Goal: Transaction & Acquisition: Purchase product/service

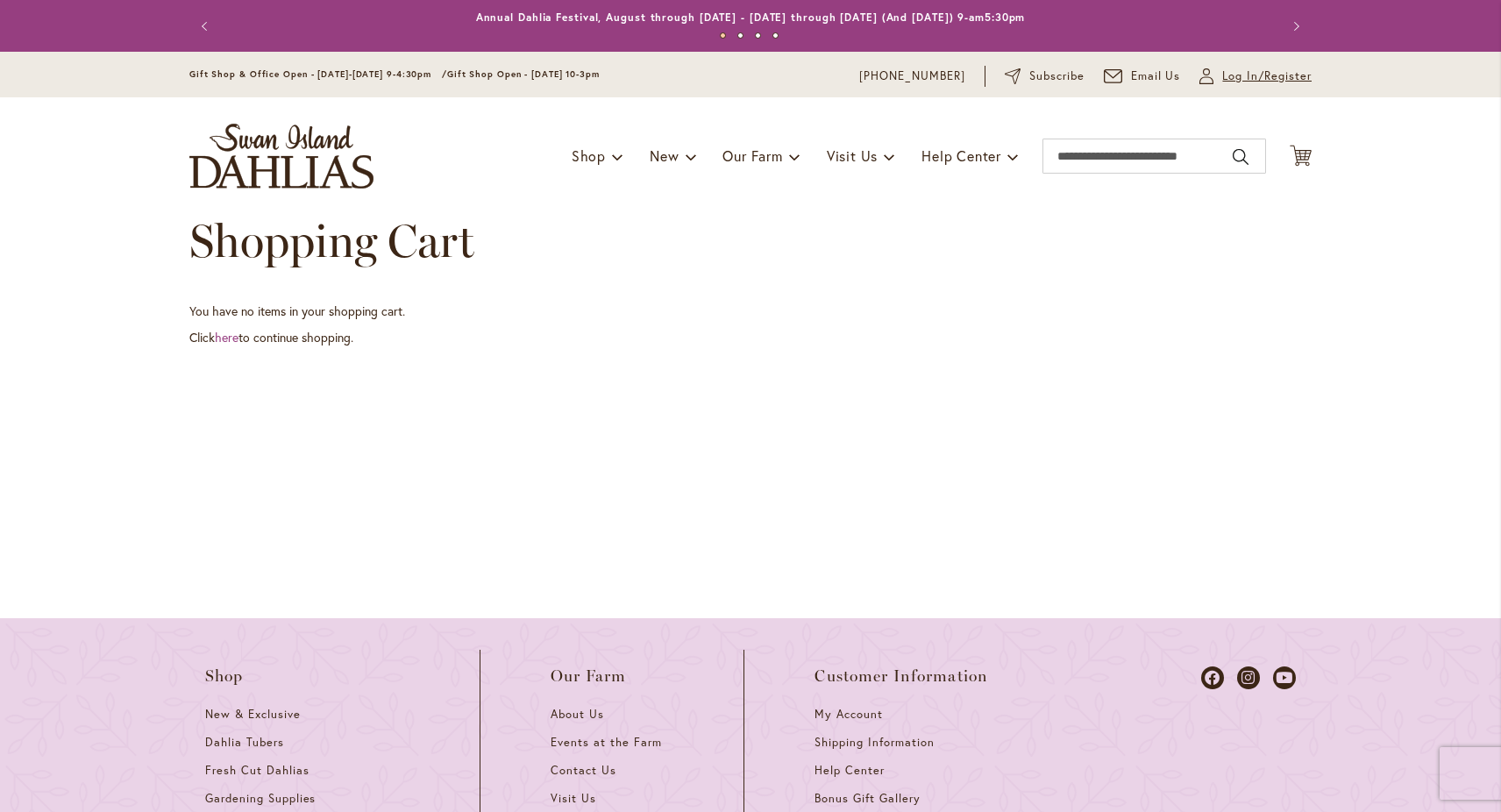
click at [1215, 71] on link "My Account Log In/Register" at bounding box center [1255, 76] width 112 height 18
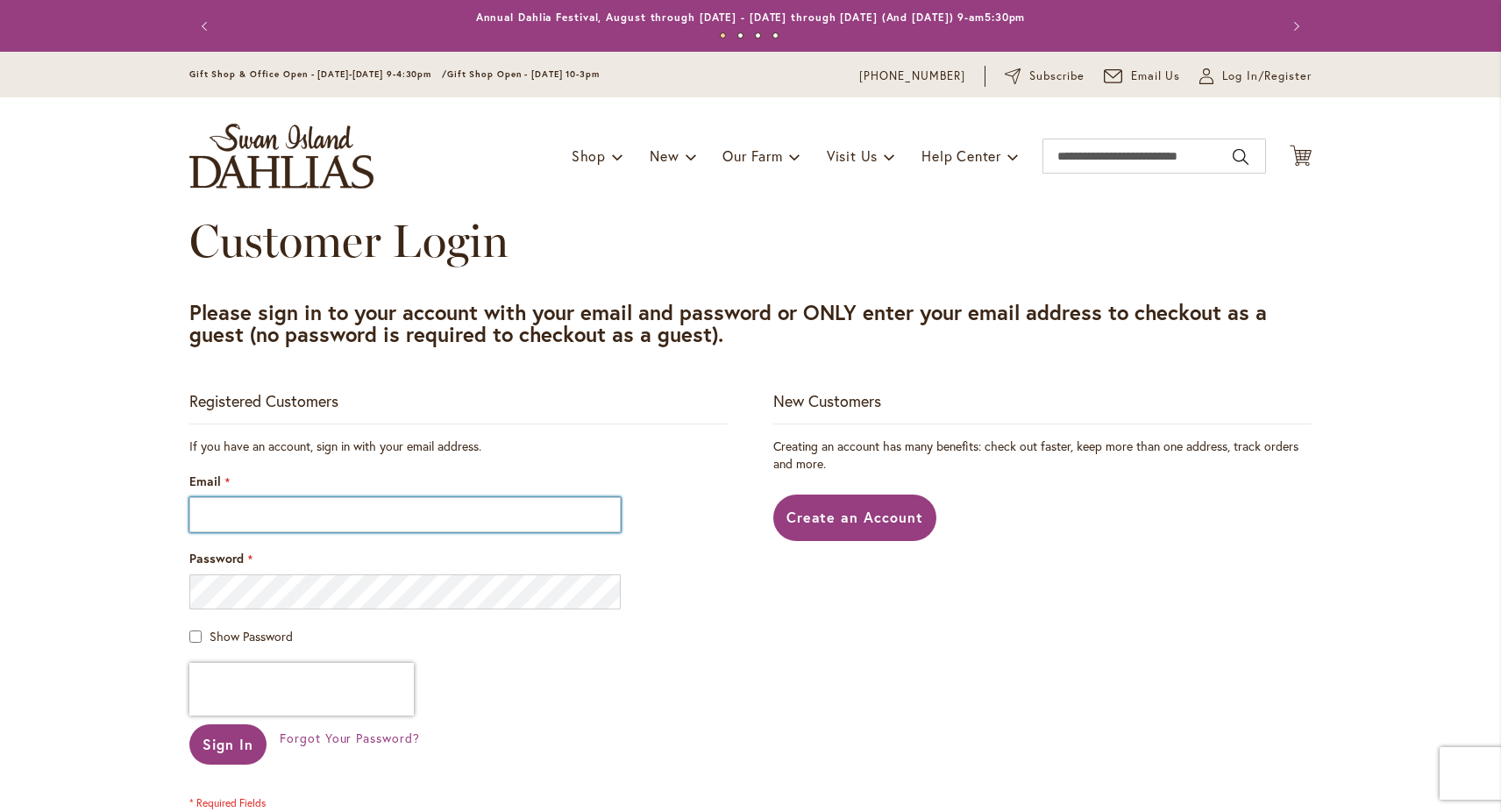
click at [515, 507] on input "Email" at bounding box center [405, 514] width 432 height 35
type input "**********"
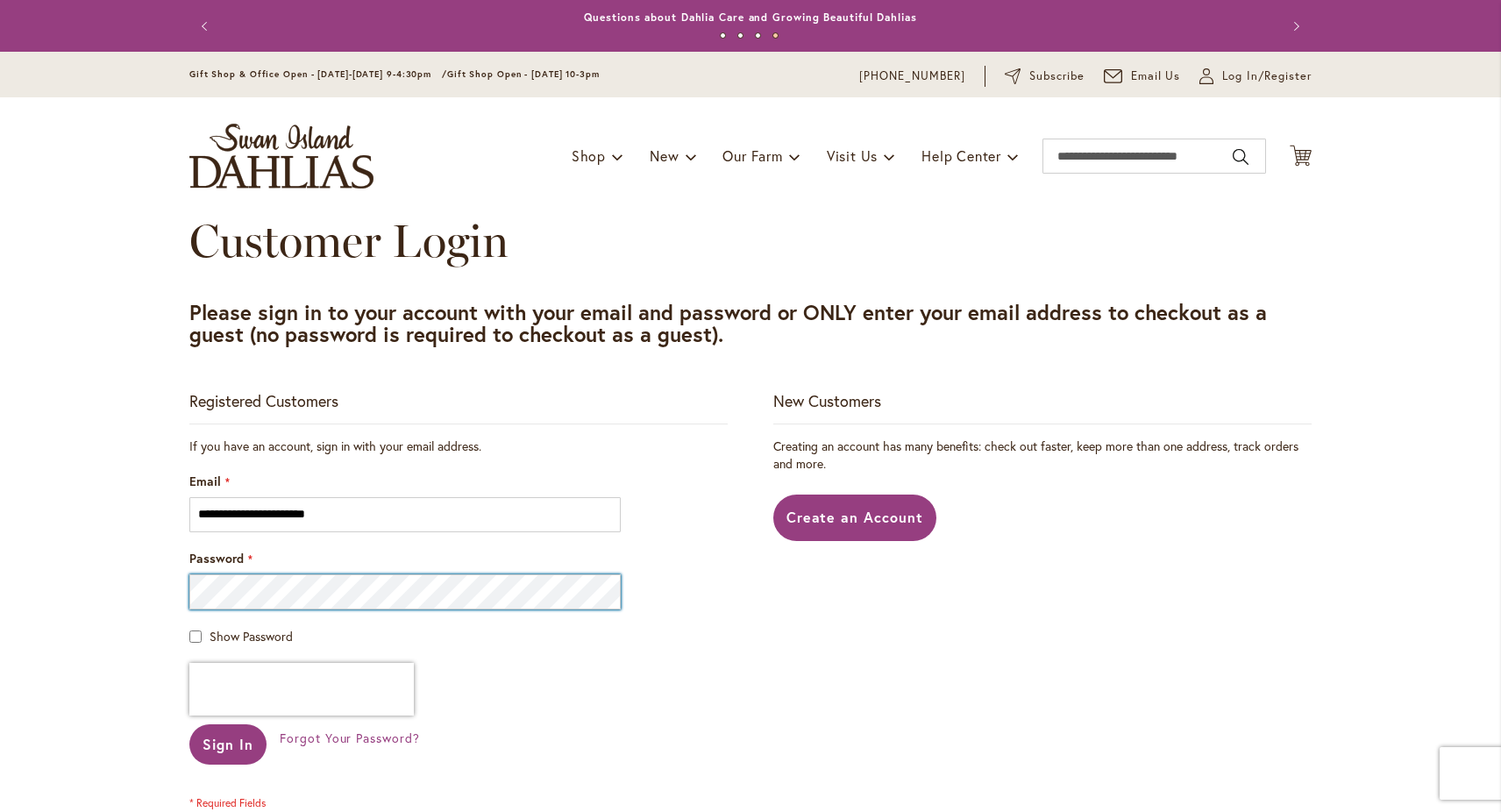
click at [190, 724] on button "Sign In" at bounding box center [229, 744] width 77 height 41
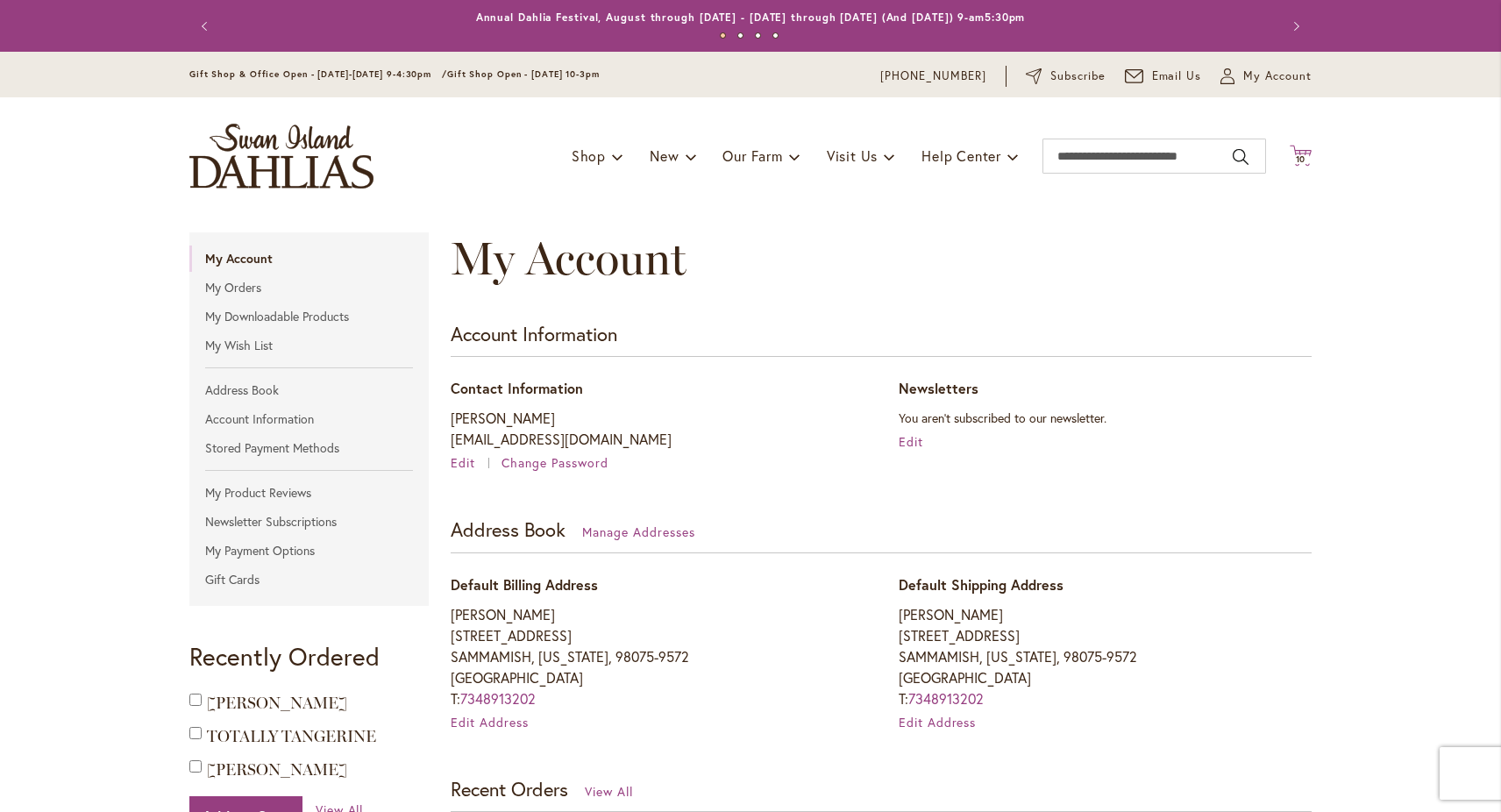
click at [1291, 147] on icon "Cart .cls-1 { fill: #231f20; }" at bounding box center [1301, 155] width 22 height 22
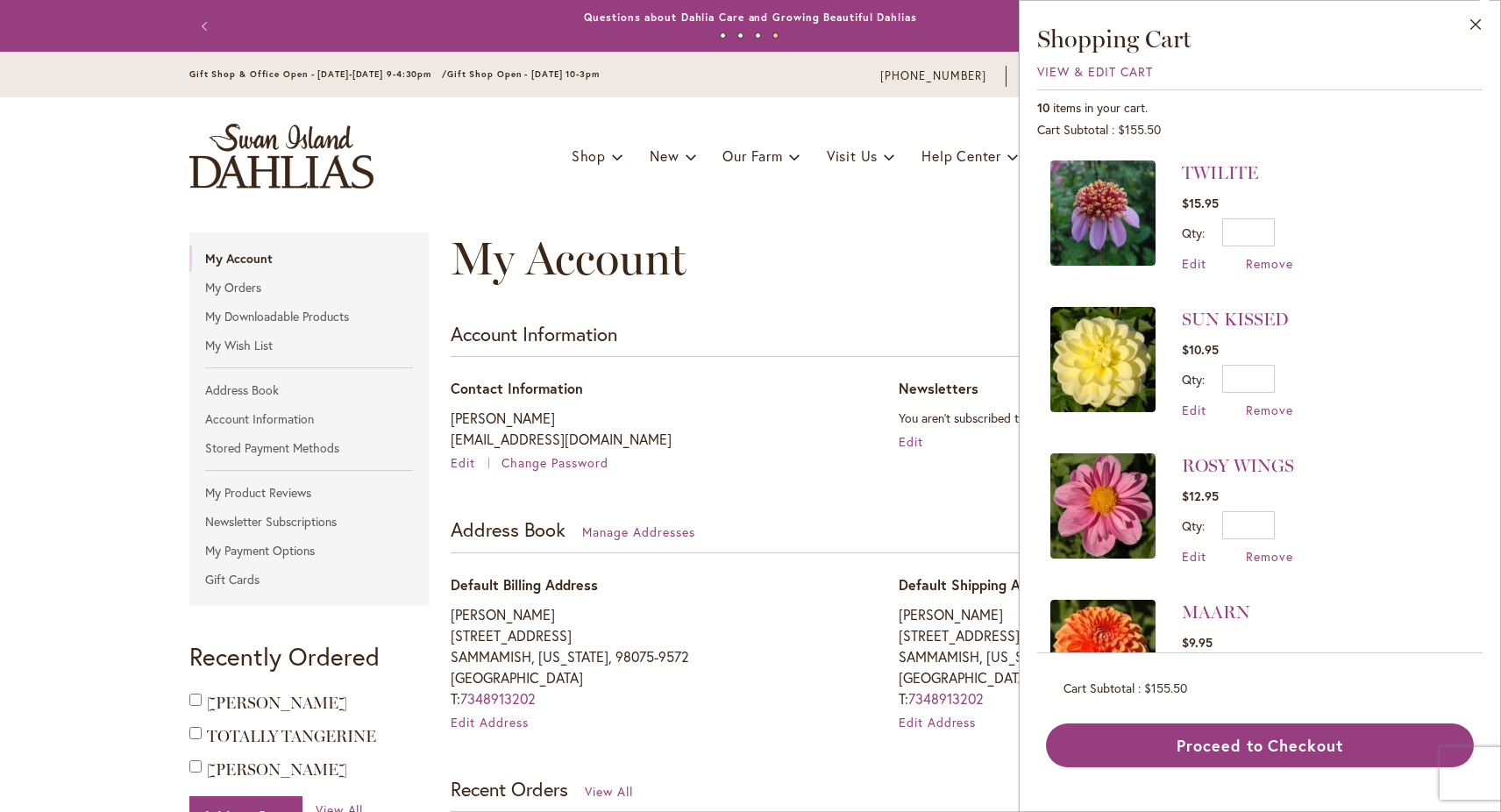
click at [872, 279] on div "My Account" at bounding box center [881, 276] width 861 height 88
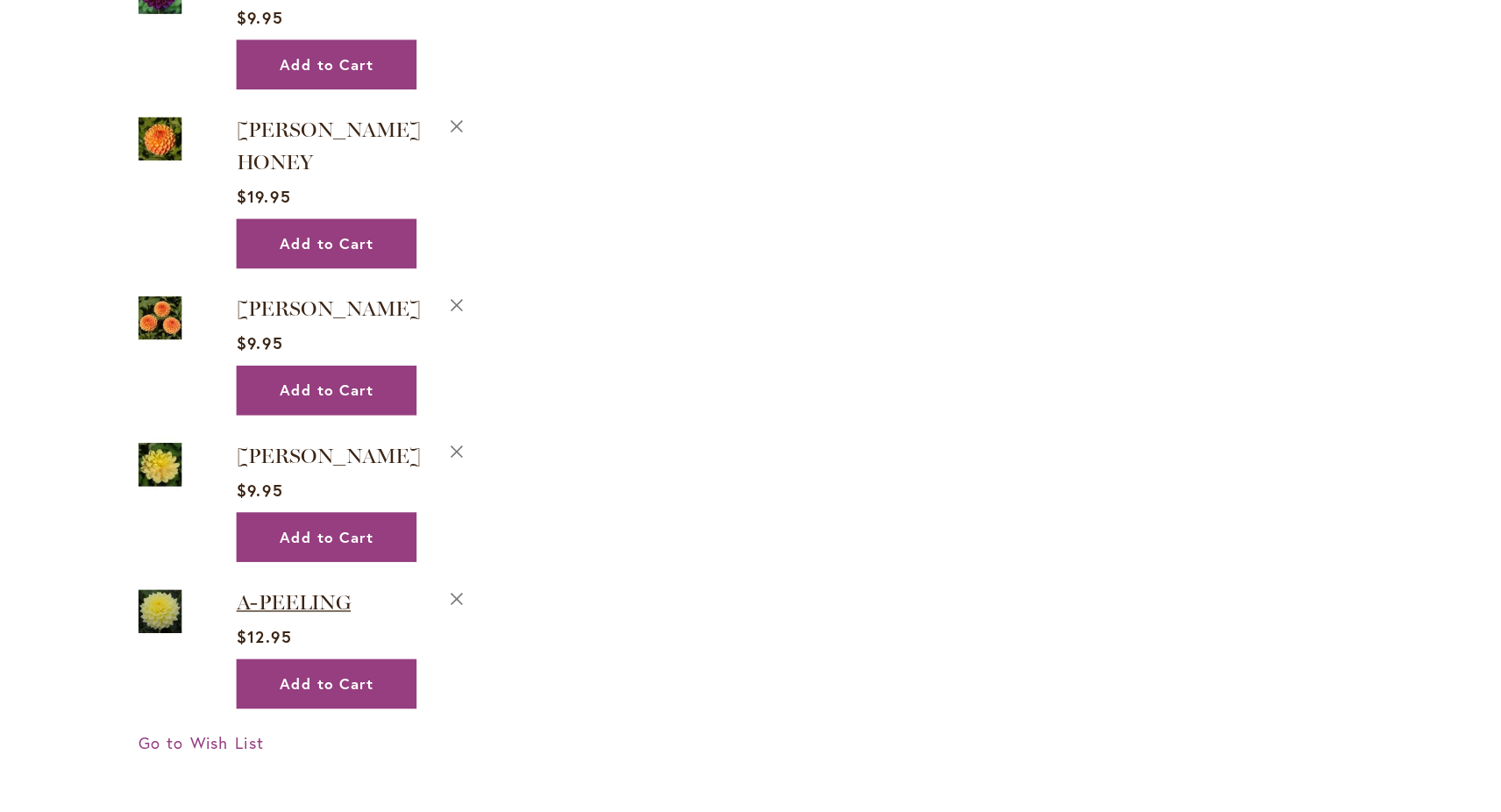
scroll to position [2403, 0]
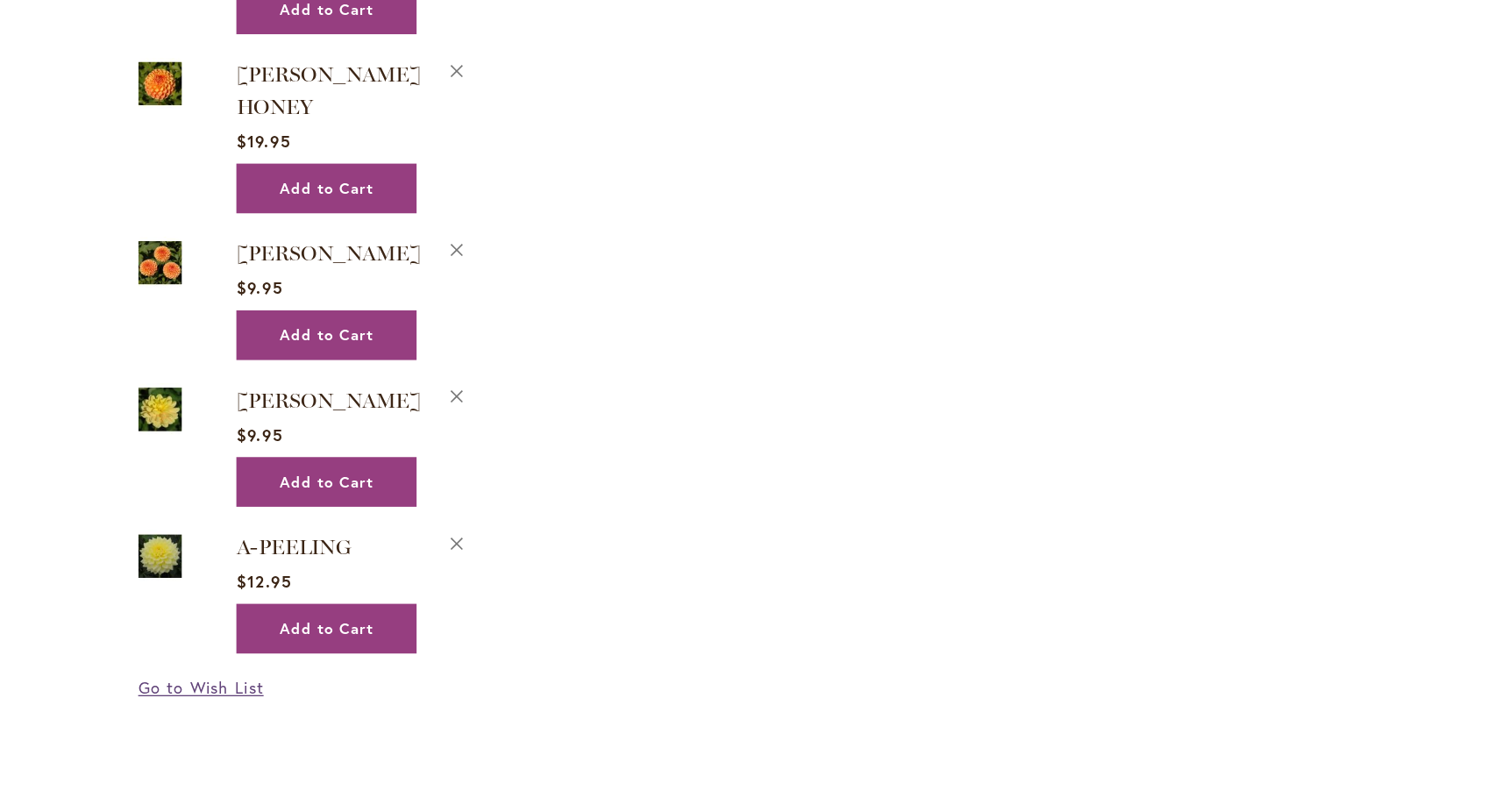
click at [257, 645] on span "Go to Wish List" at bounding box center [237, 653] width 95 height 17
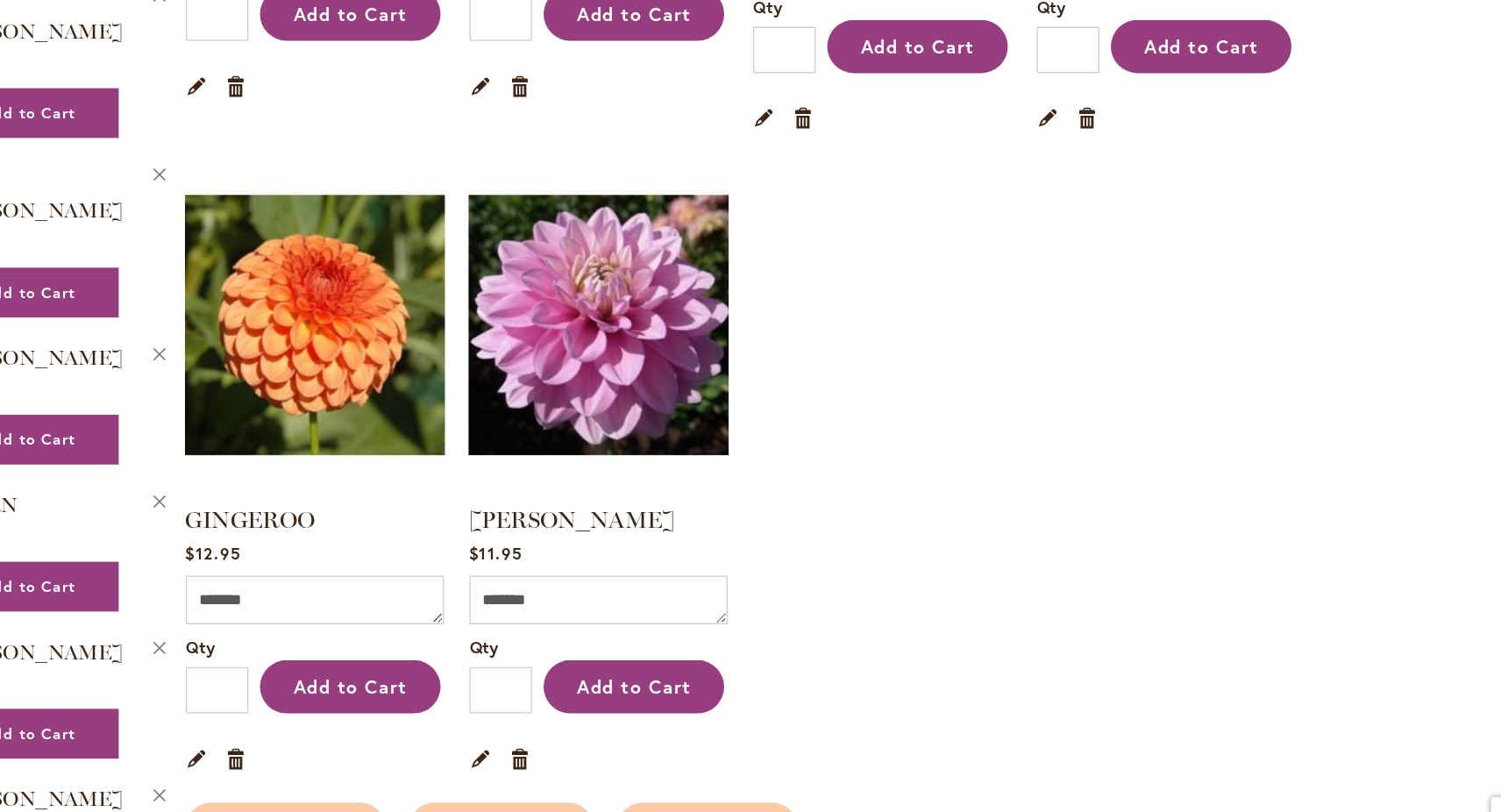
scroll to position [1208, 0]
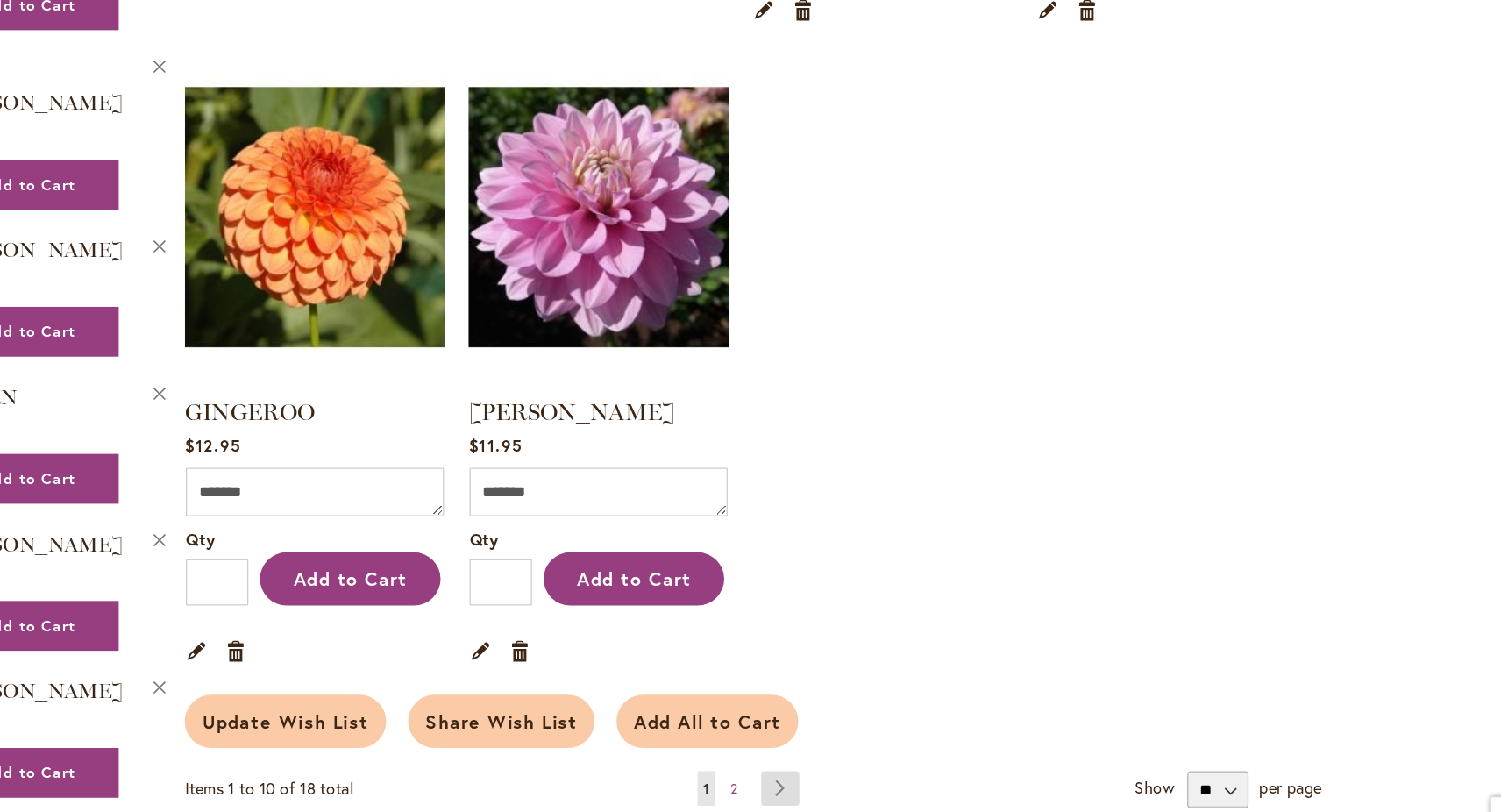
click at [895, 728] on link "Page Next" at bounding box center [901, 741] width 29 height 26
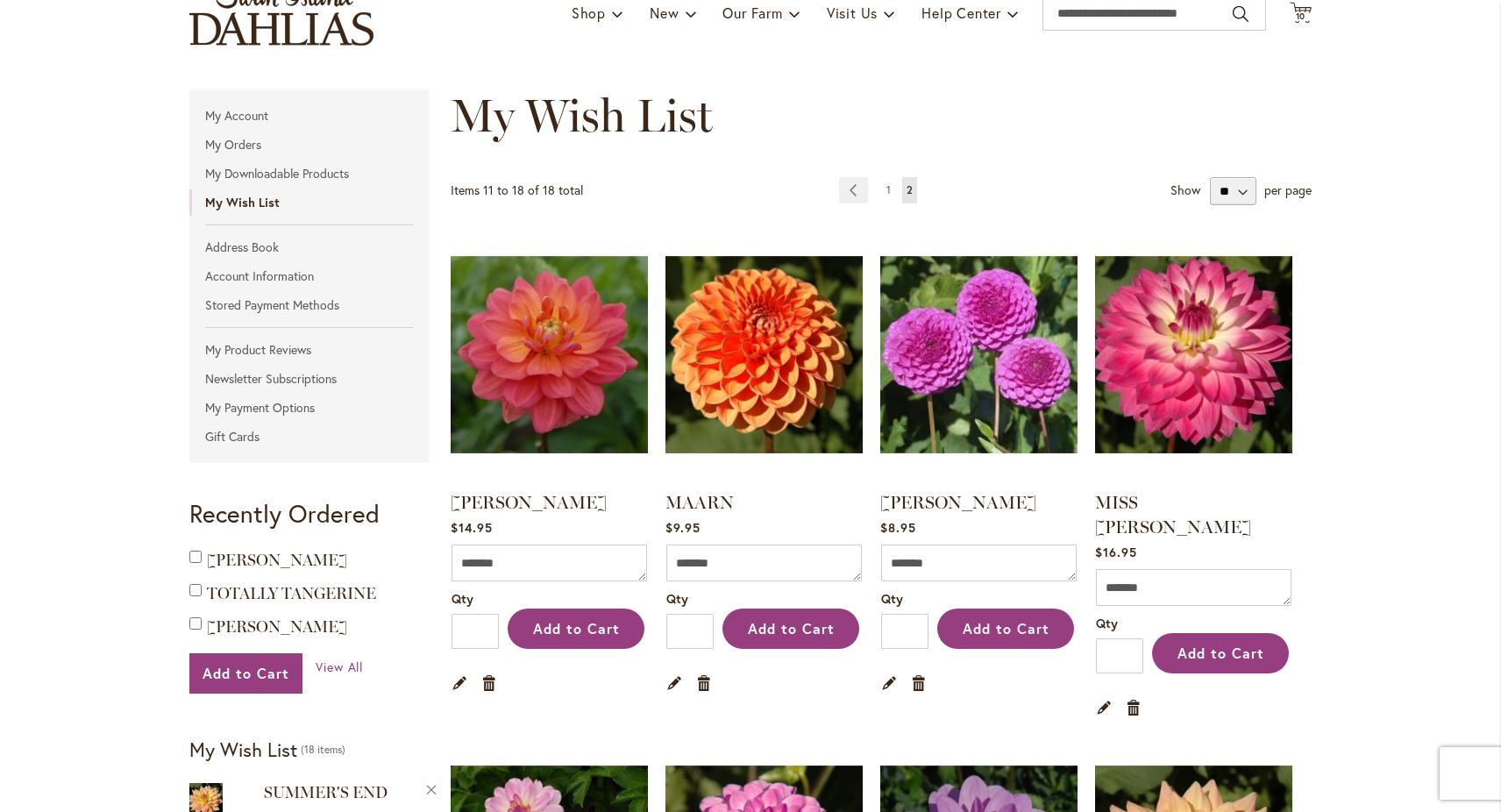
scroll to position [134, 0]
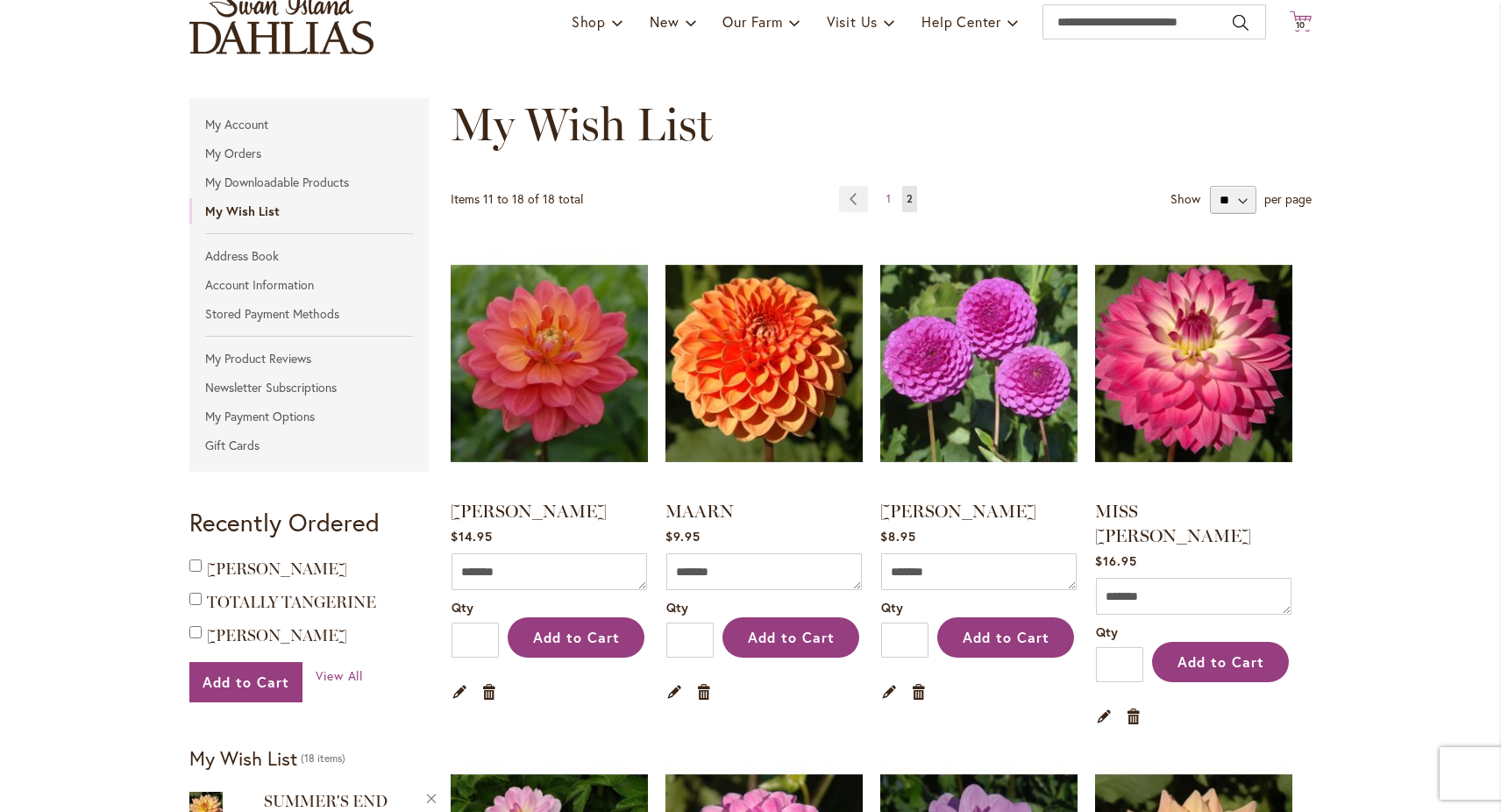
click at [1297, 17] on icon at bounding box center [1301, 21] width 22 height 21
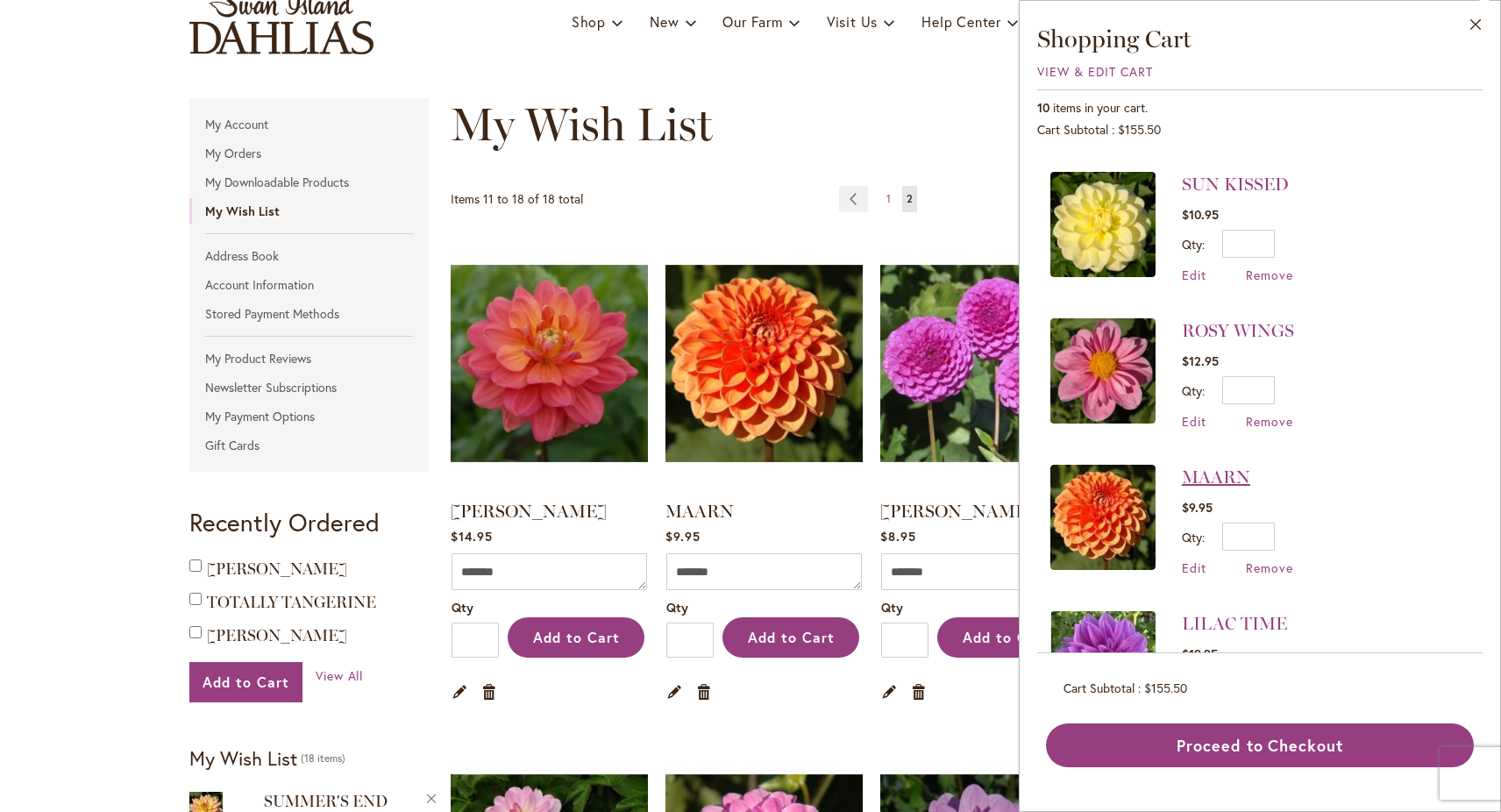
scroll to position [146, 0]
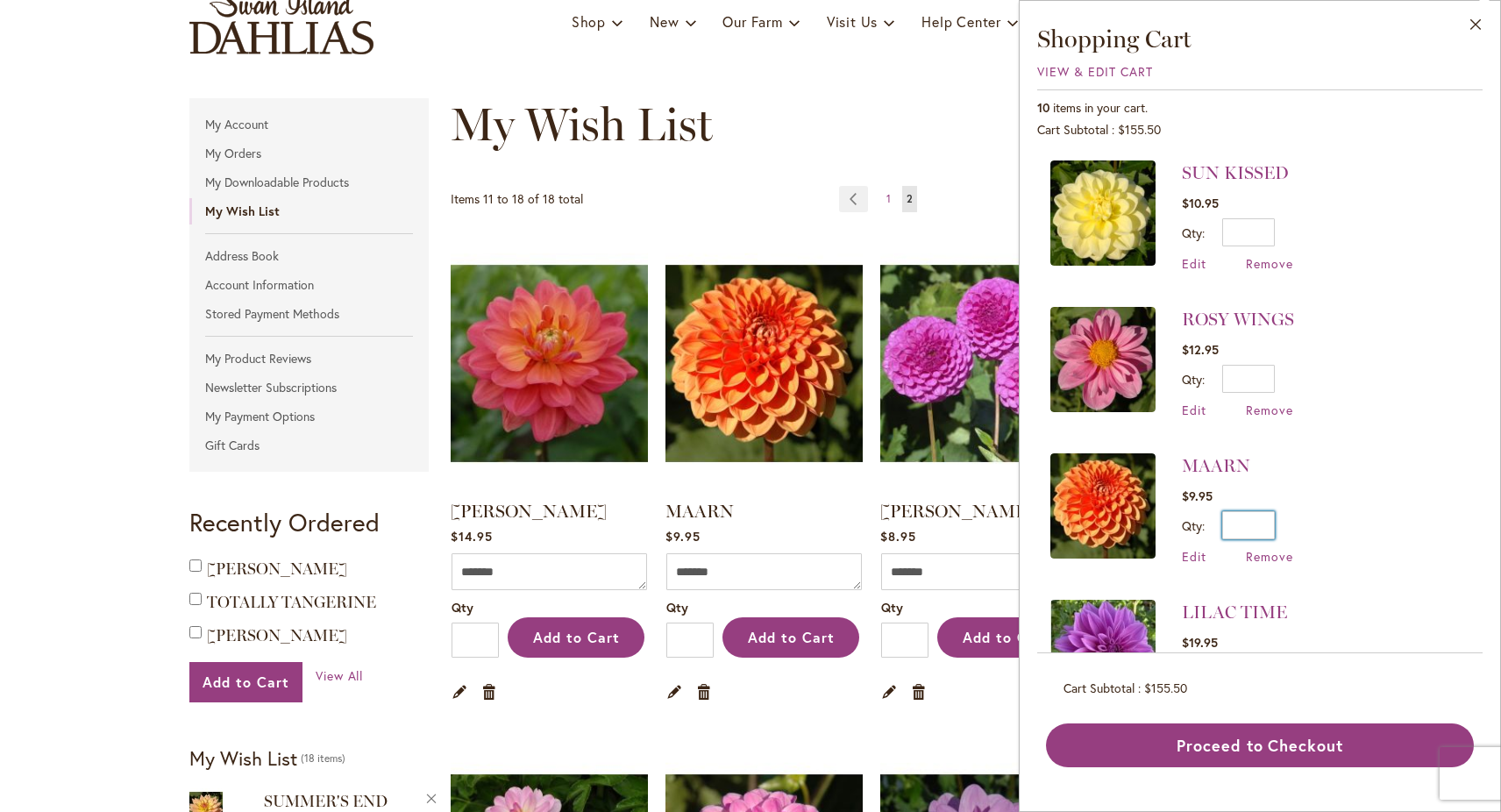
click at [1267, 531] on input "*" at bounding box center [1249, 525] width 53 height 28
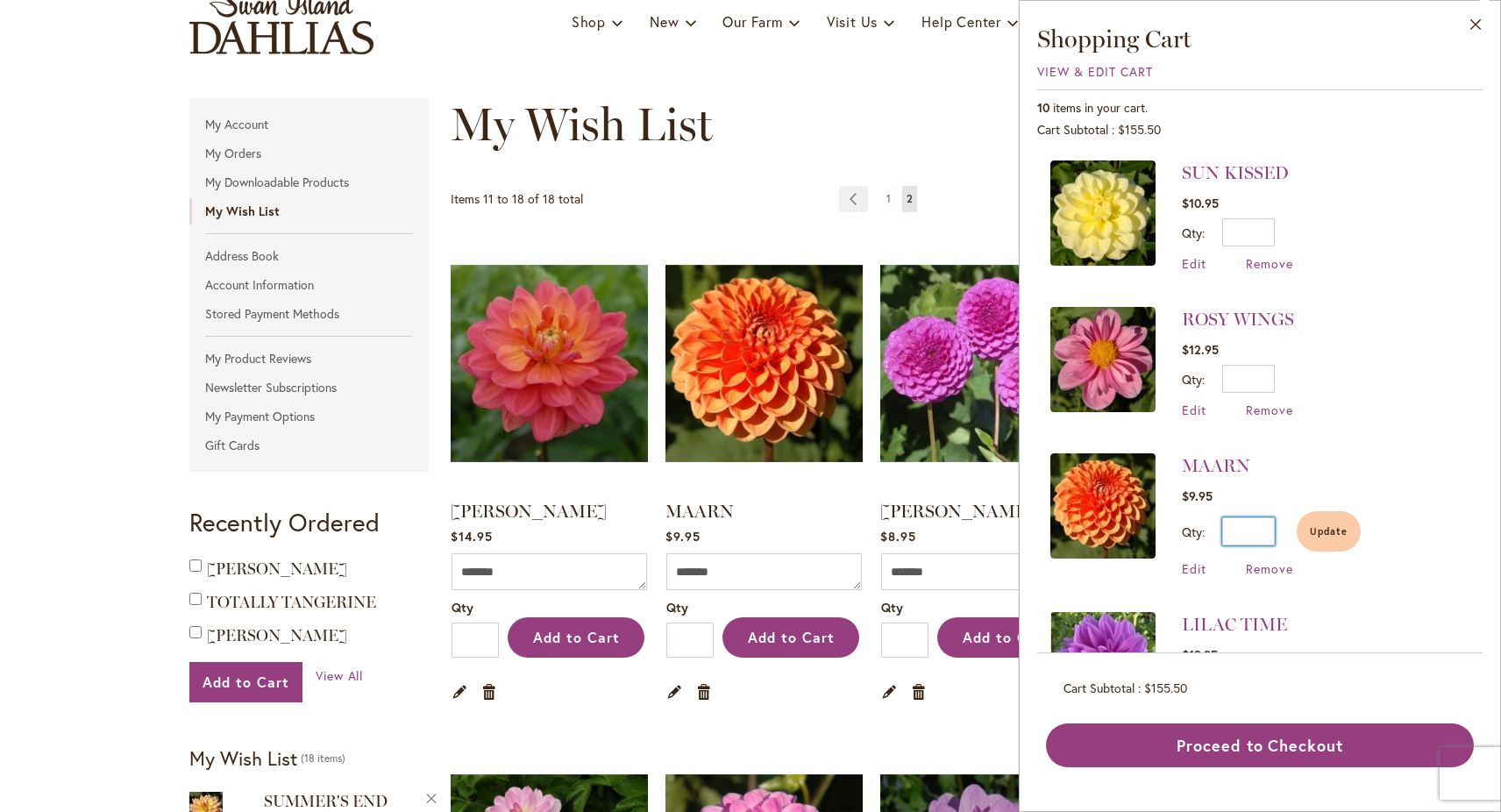
type input "*"
click at [1372, 448] on li "MAARN $9.95 Qty * Update Edit Remove" at bounding box center [1260, 515] width 419 height 159
click at [1328, 519] on button "Update" at bounding box center [1329, 531] width 64 height 41
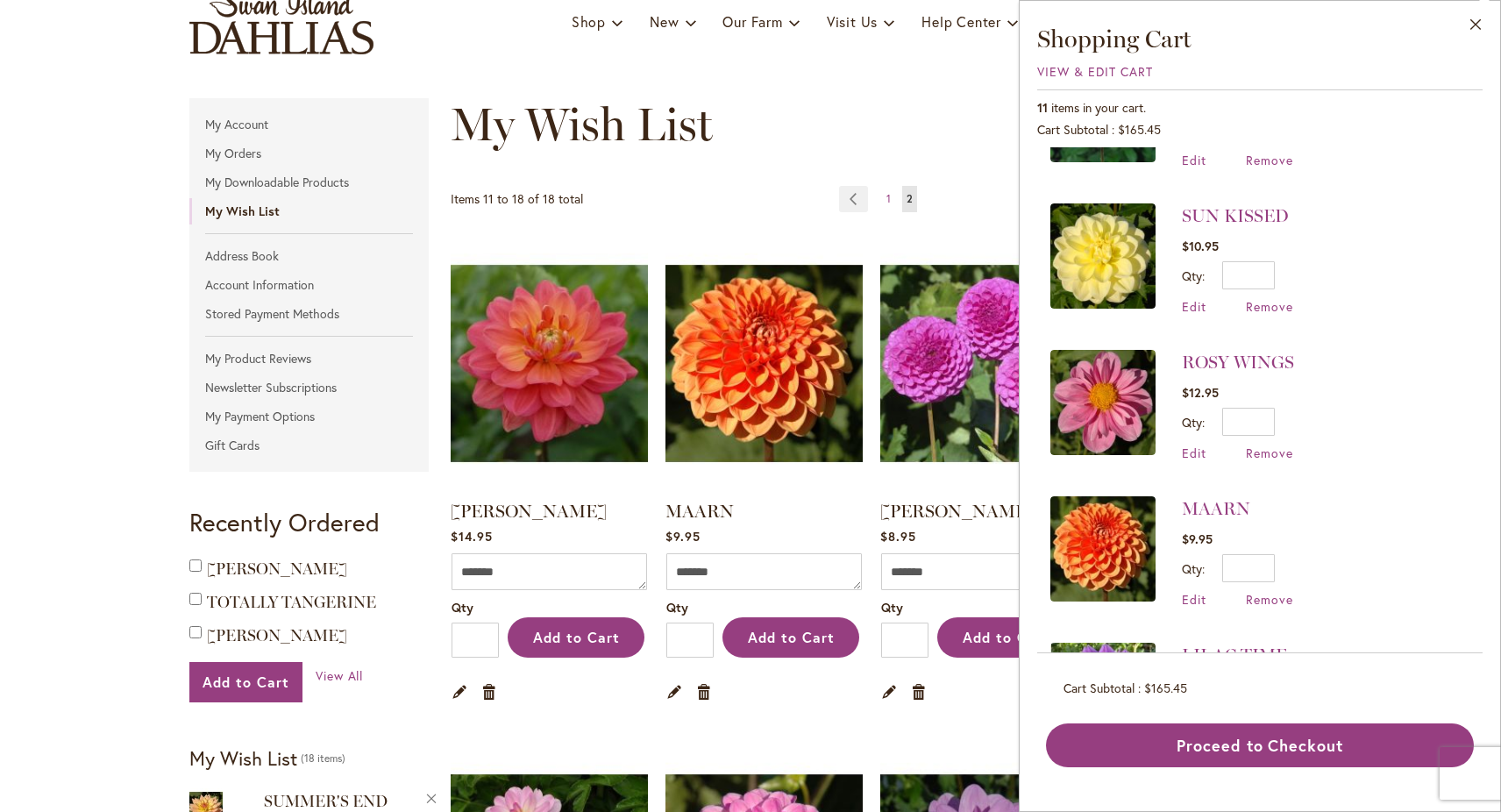
scroll to position [0, 0]
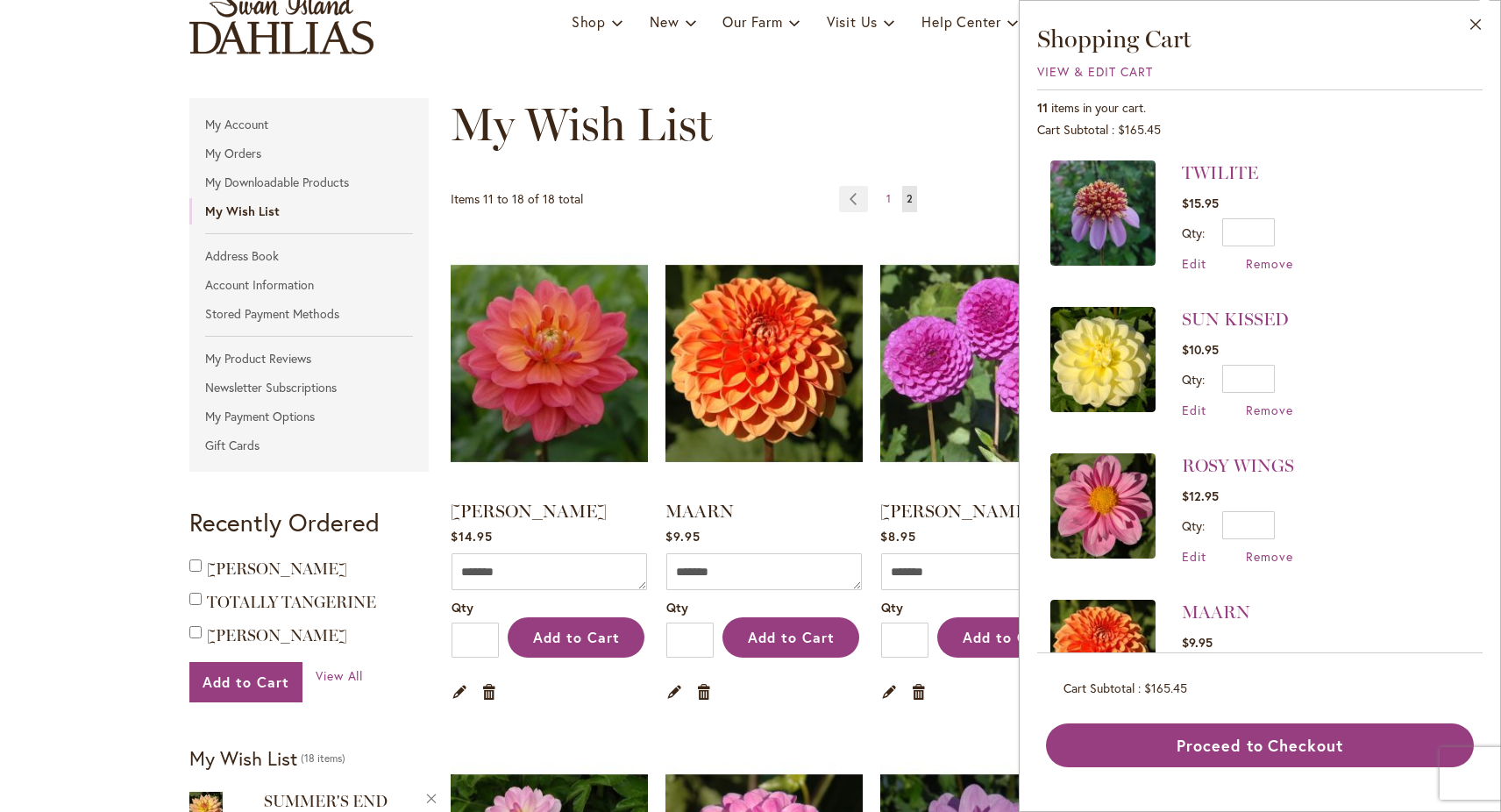
click at [917, 161] on div "My Wish List" at bounding box center [881, 142] width 861 height 88
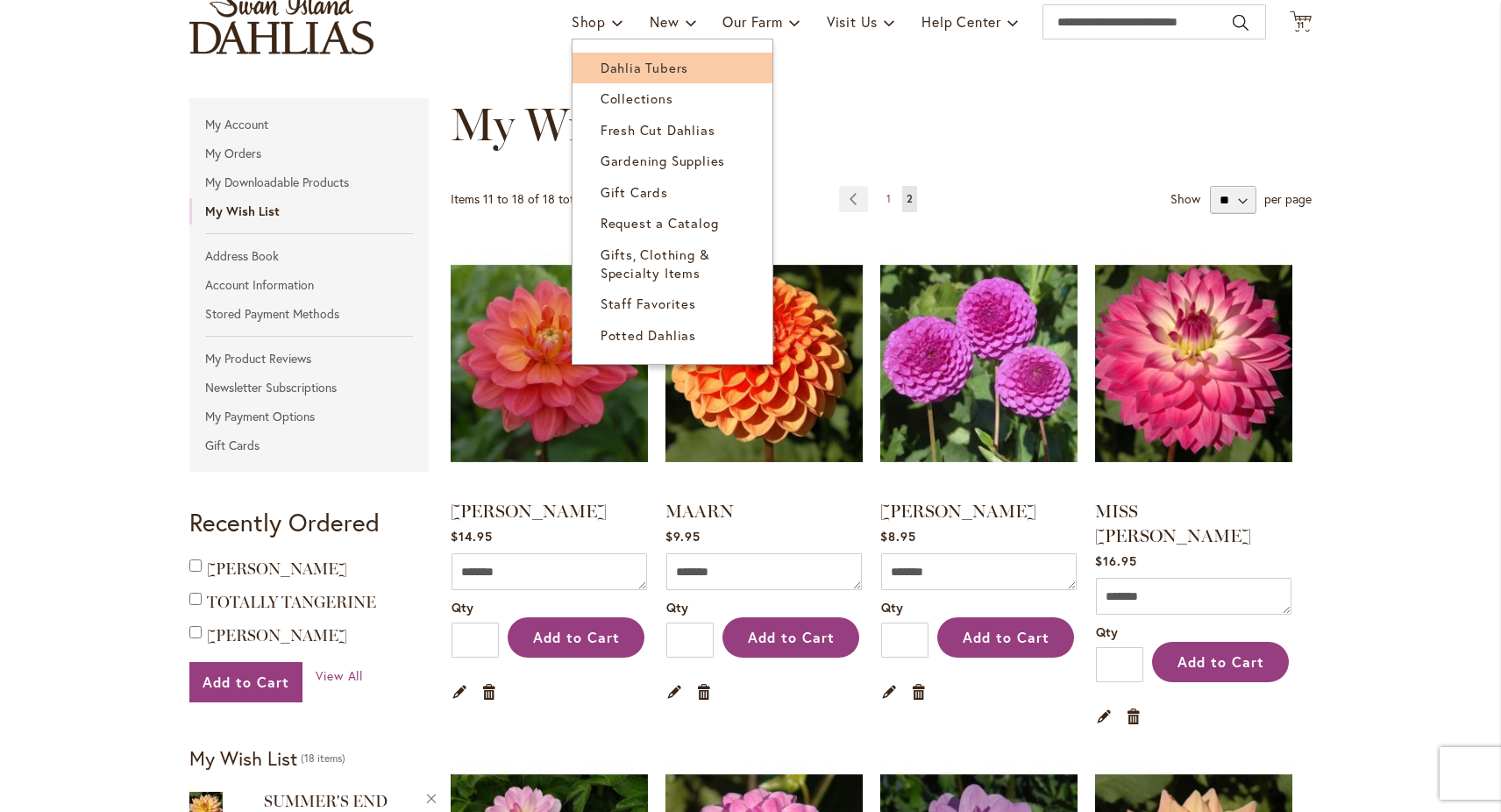
click at [604, 56] on link "Dahlia Tubers" at bounding box center [673, 68] width 200 height 30
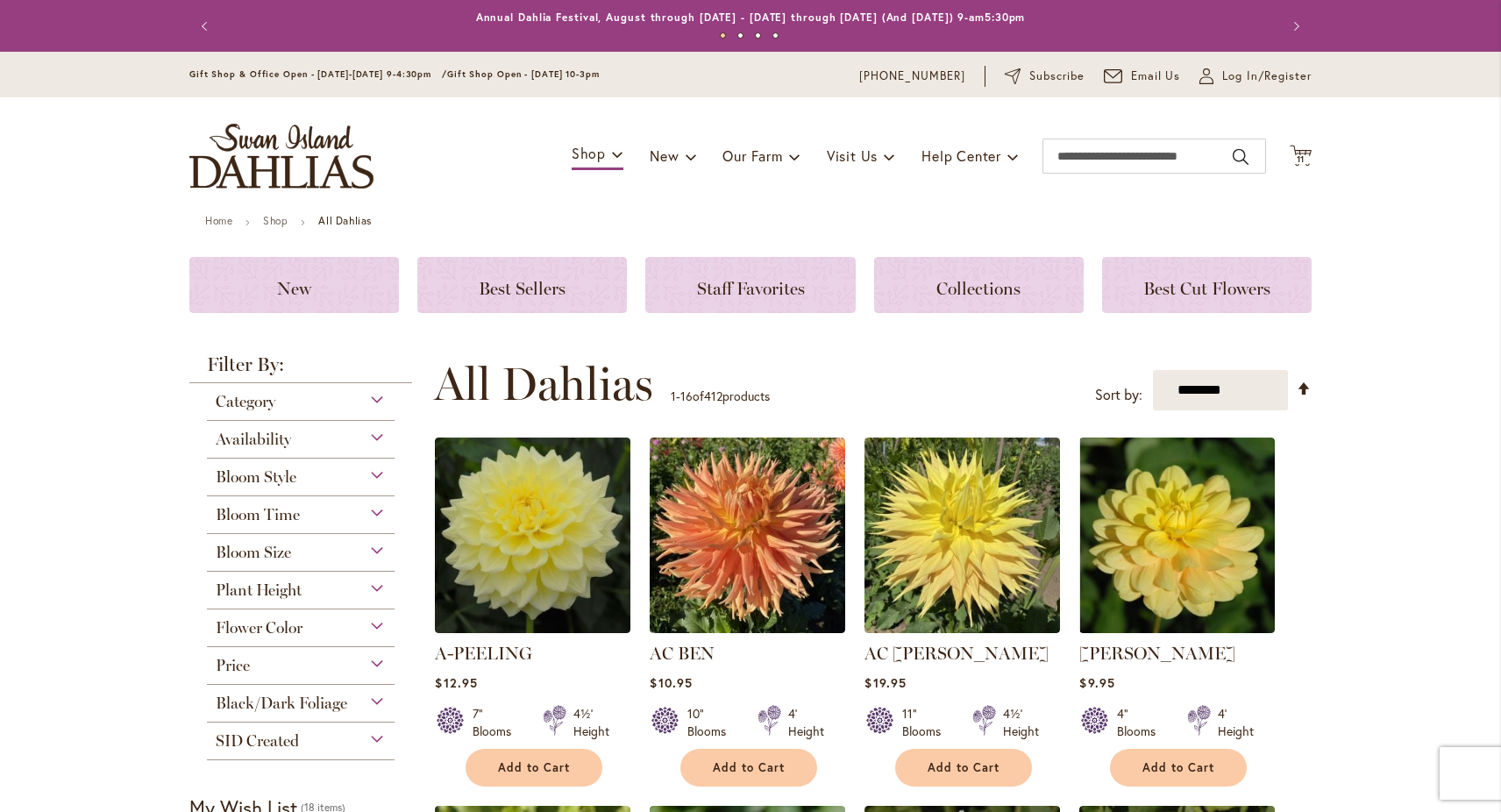
click at [323, 617] on div "Flower Color" at bounding box center [300, 623] width 188 height 28
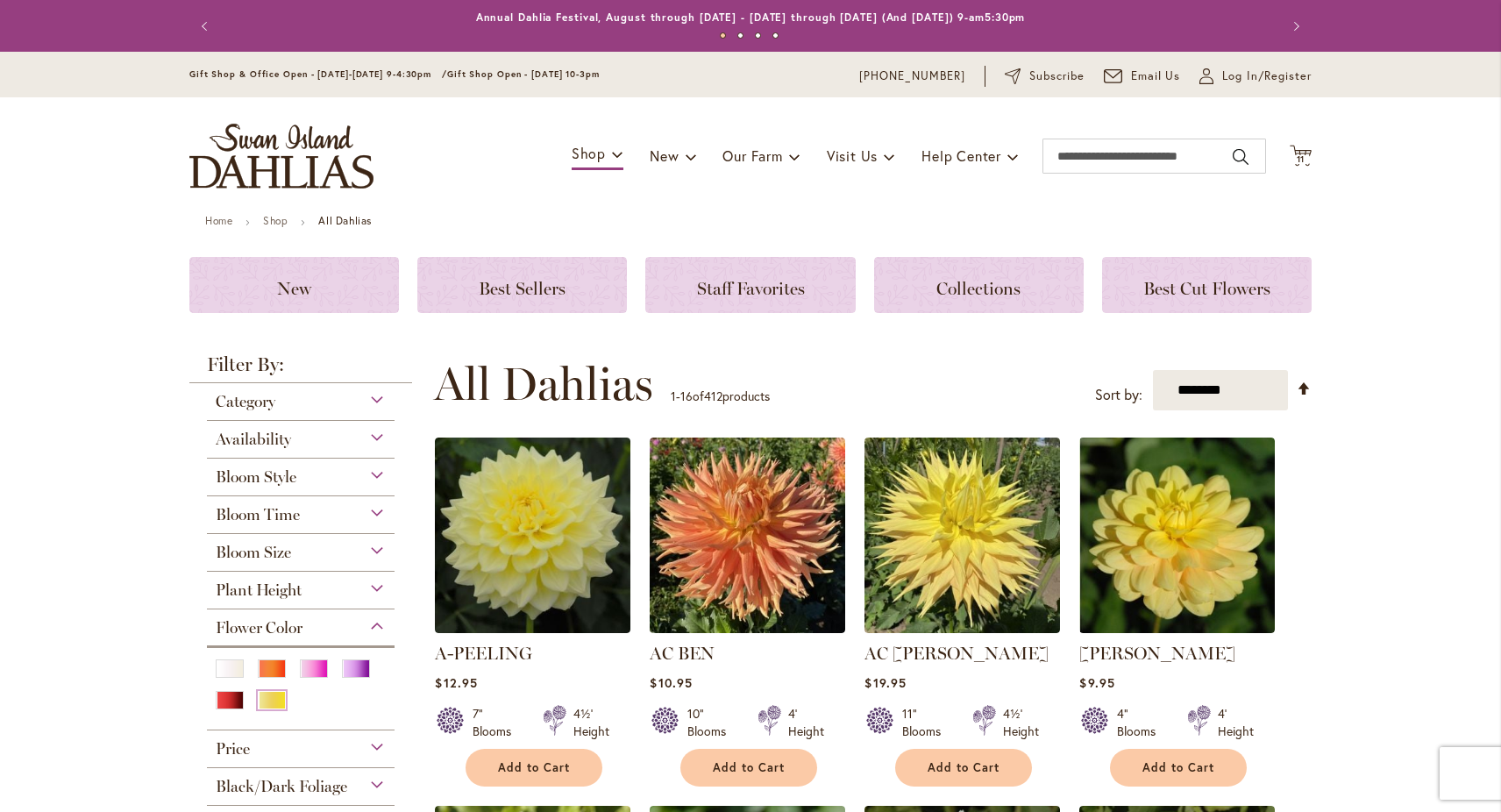
click at [274, 701] on div "Yellow" at bounding box center [272, 700] width 28 height 18
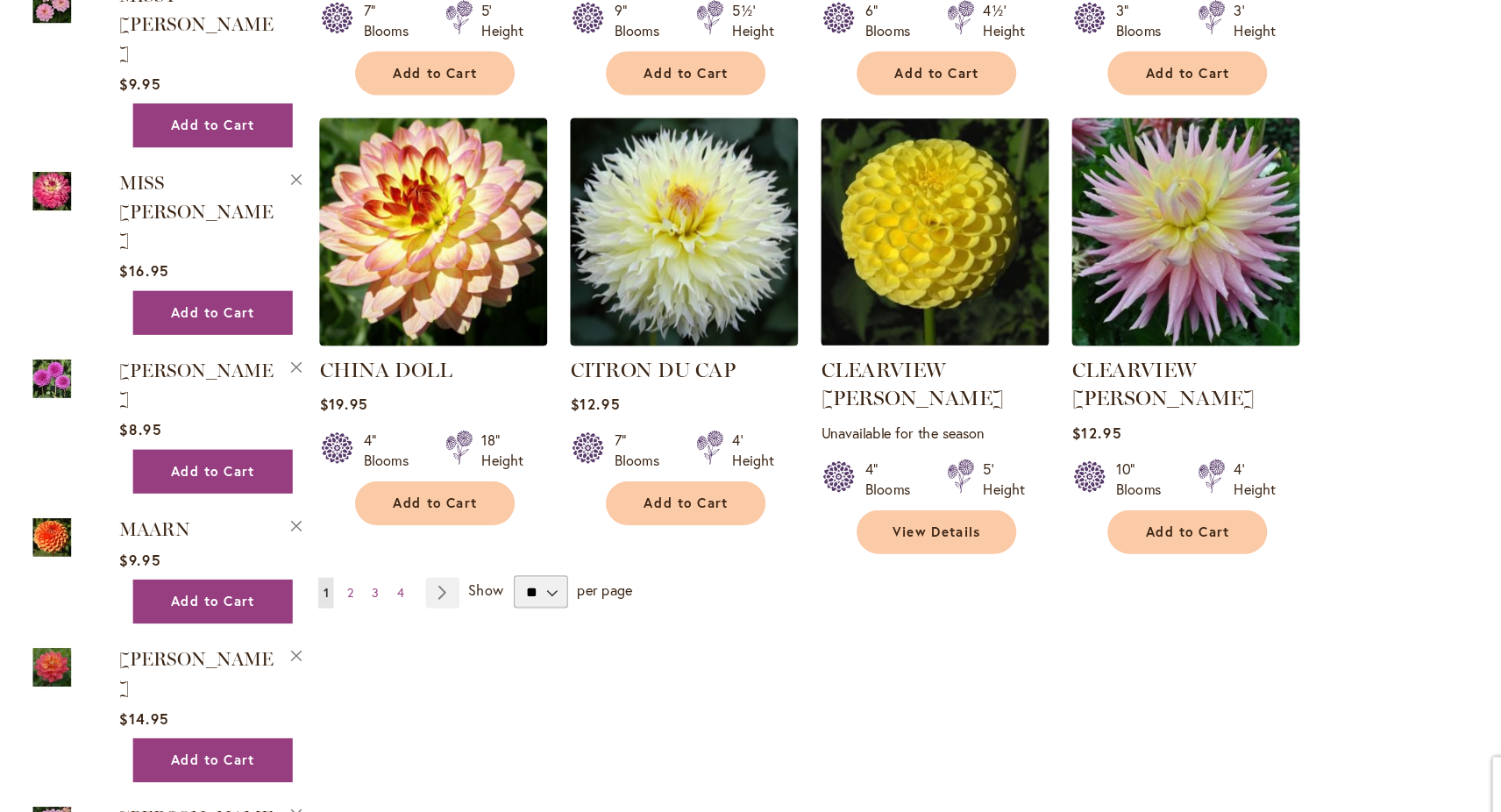
scroll to position [1315, 0]
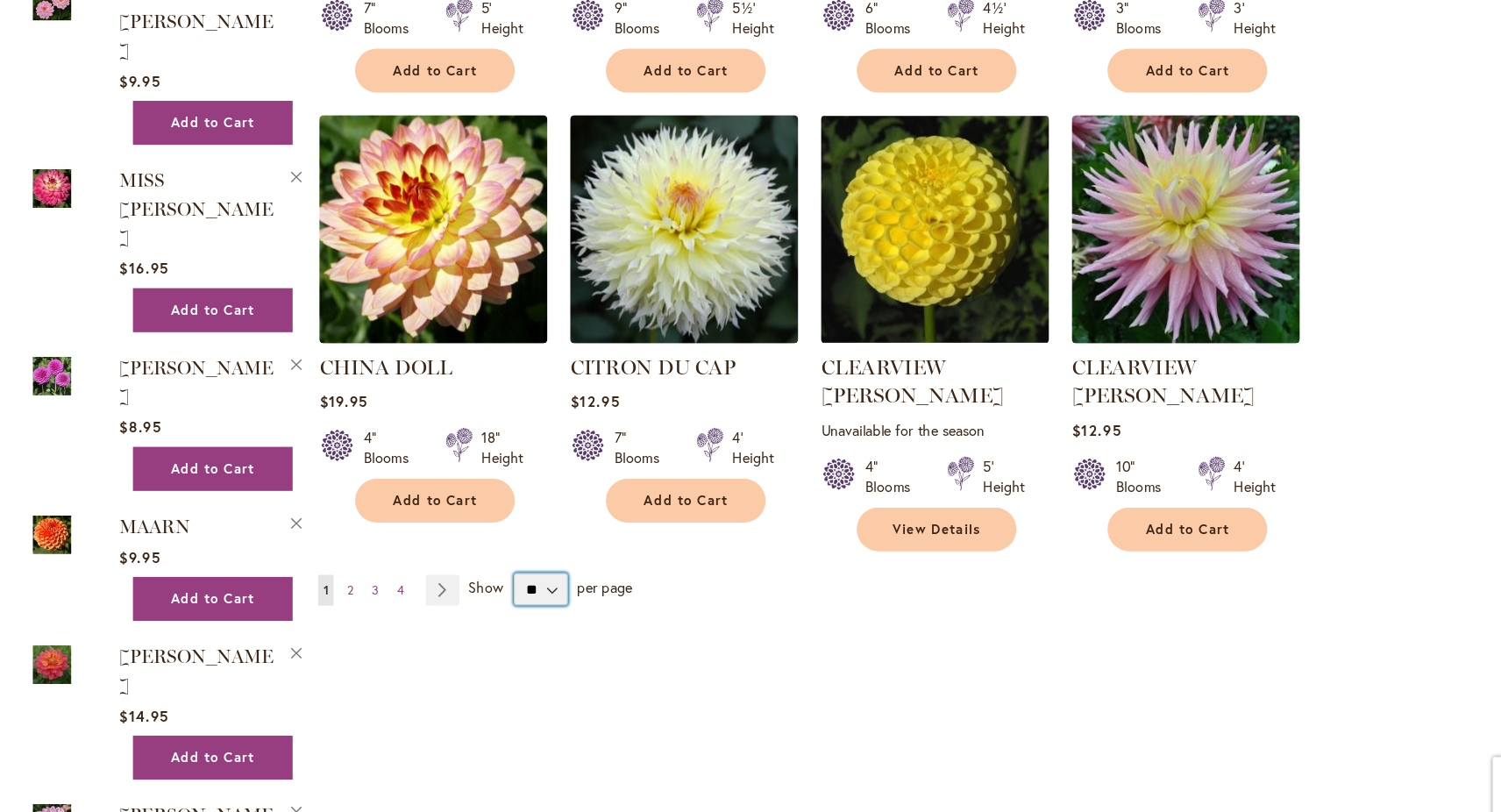
select select "**"
click option "**" at bounding box center [0, 0] width 0 height 0
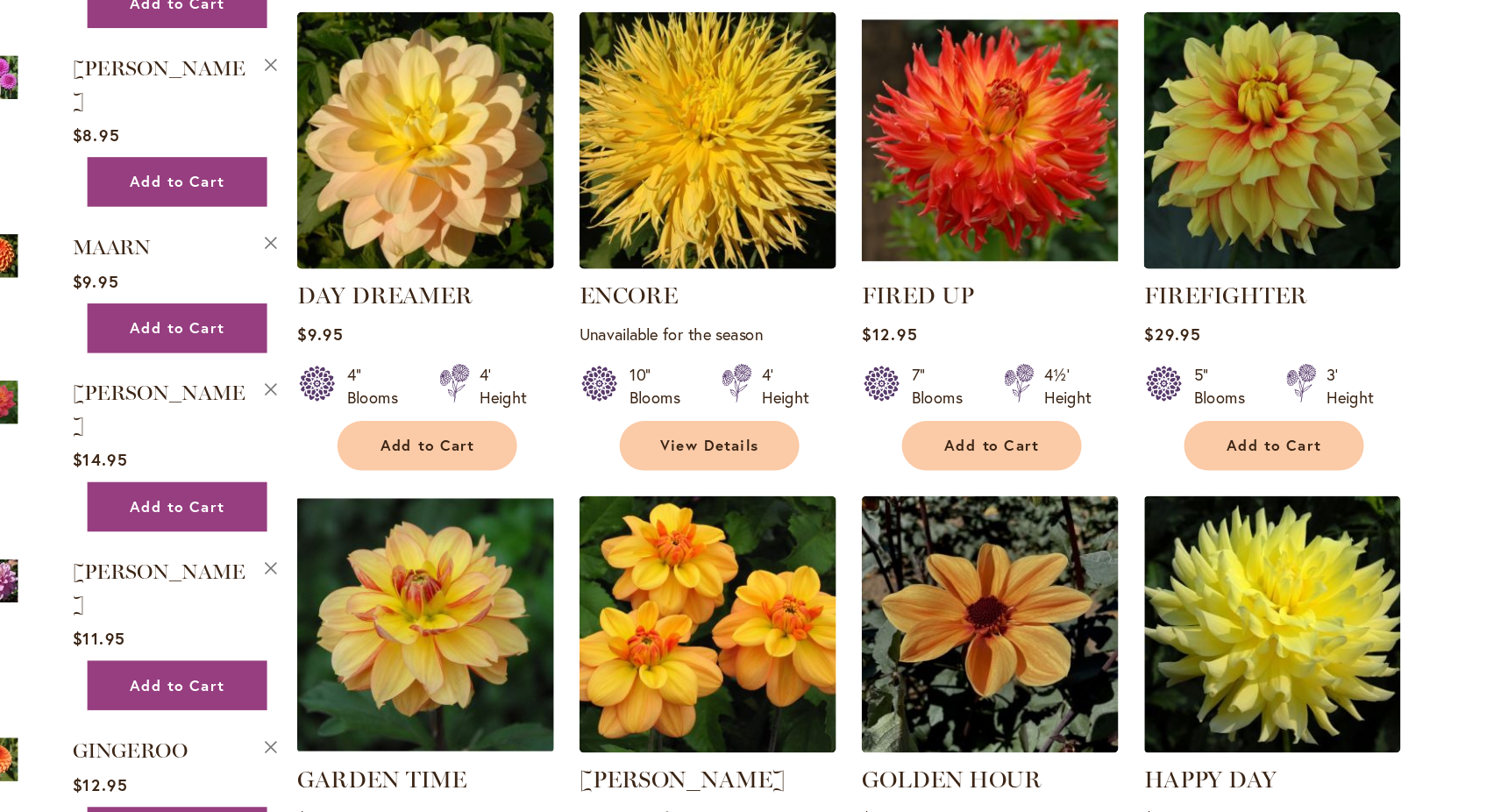
scroll to position [1731, 0]
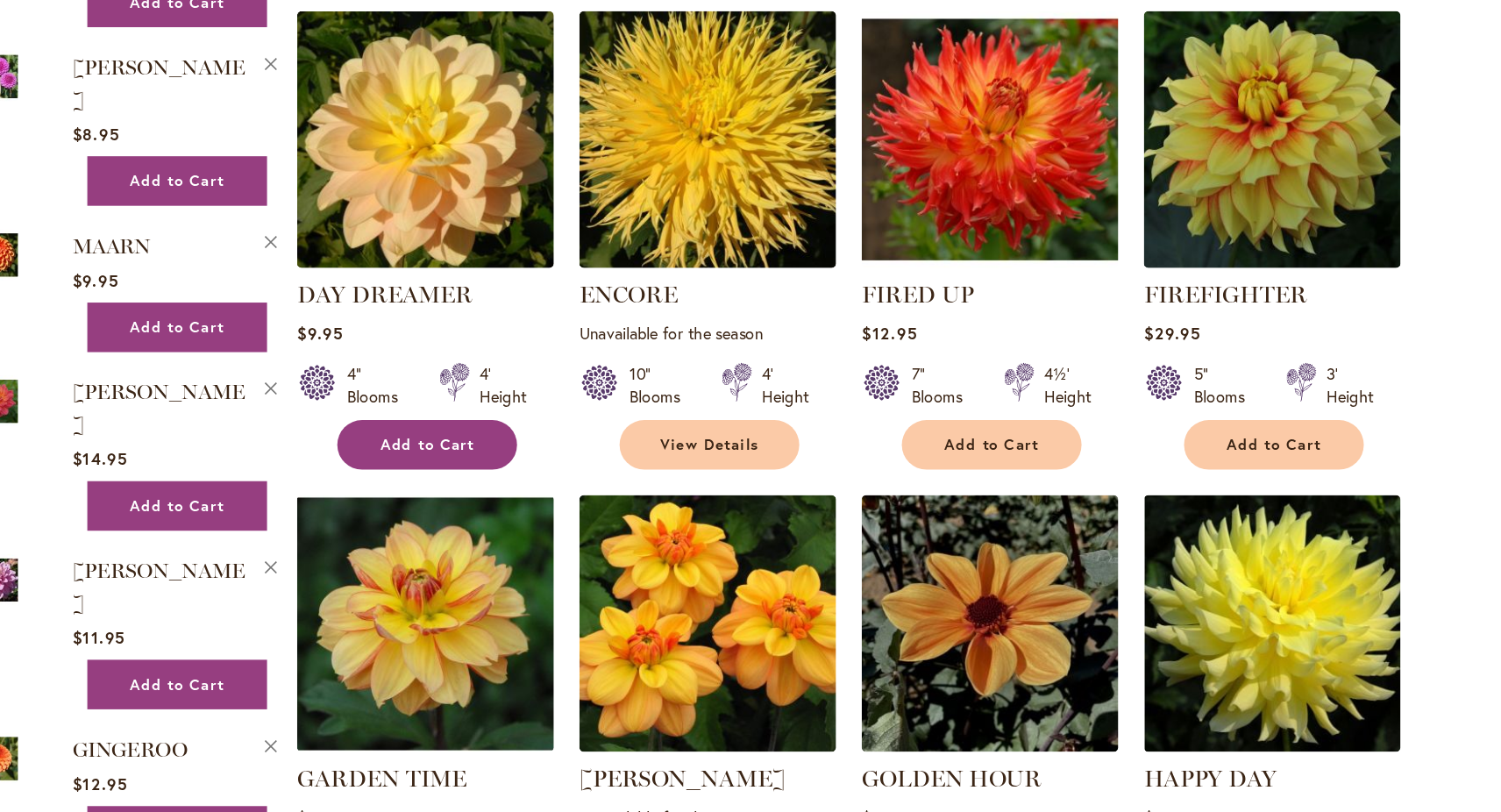
click at [573, 488] on button "Add to Cart" at bounding box center [534, 504] width 137 height 38
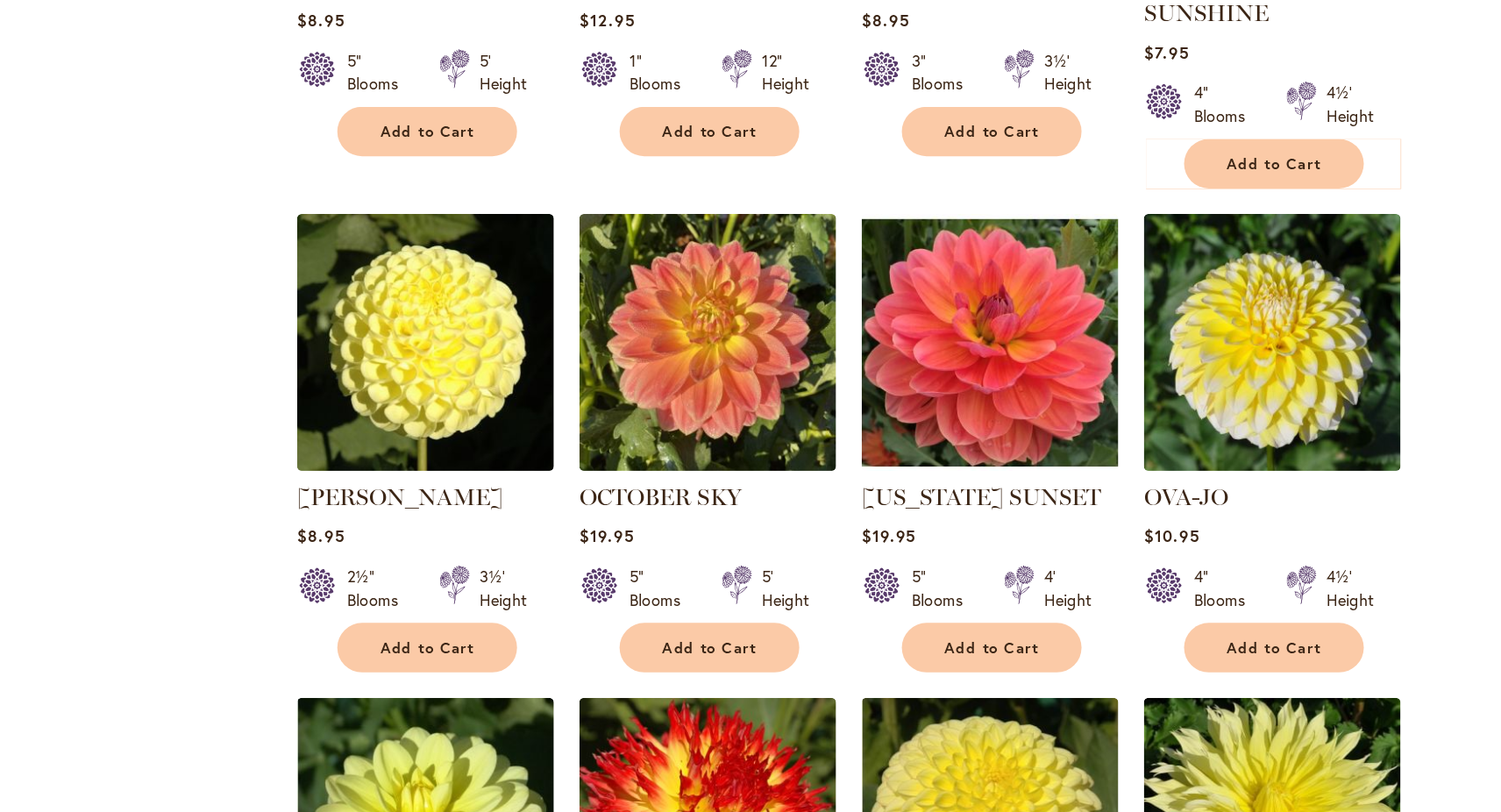
scroll to position [3808, 0]
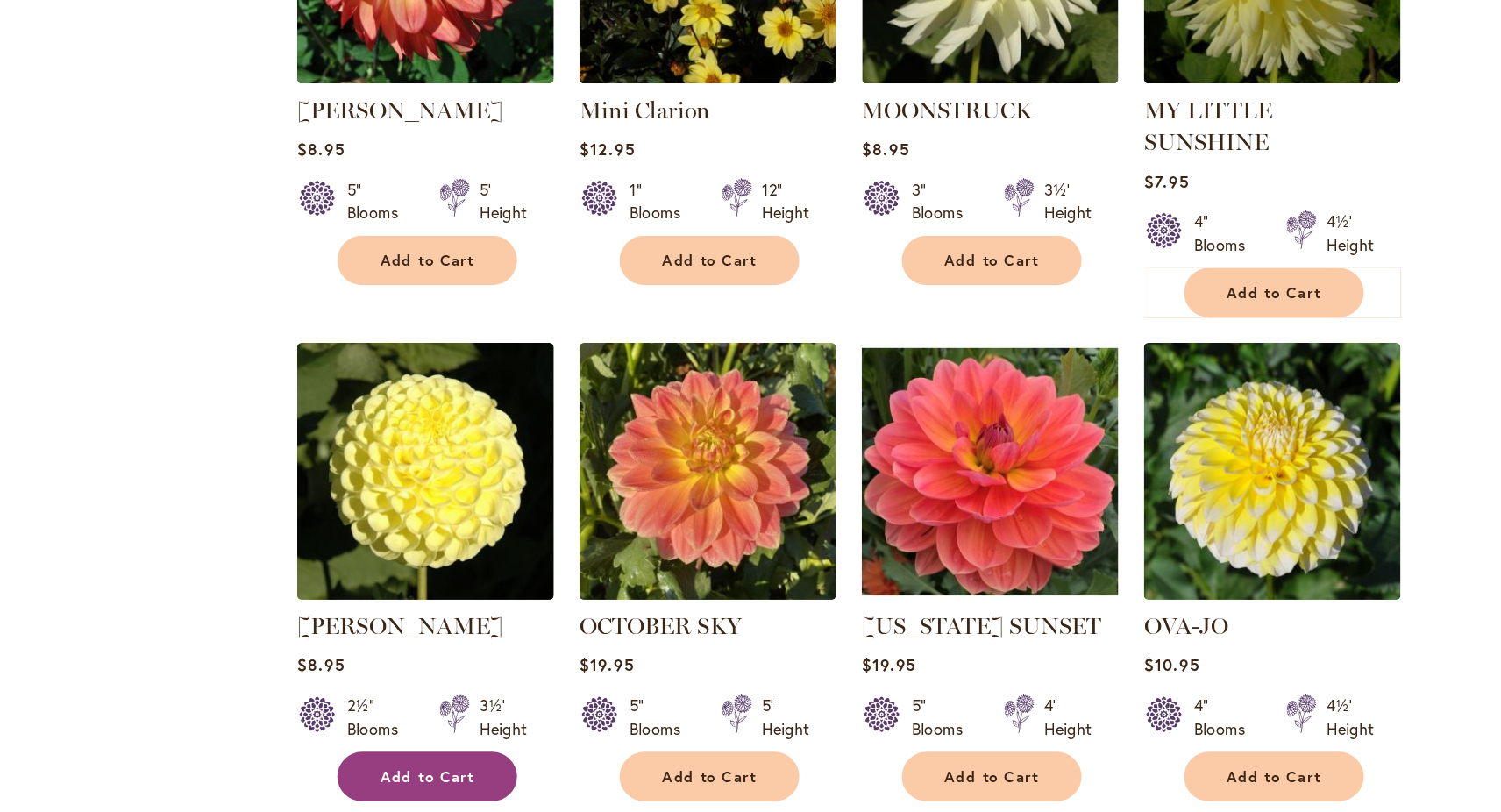
click at [581, 738] on button "Add to Cart" at bounding box center [534, 757] width 137 height 38
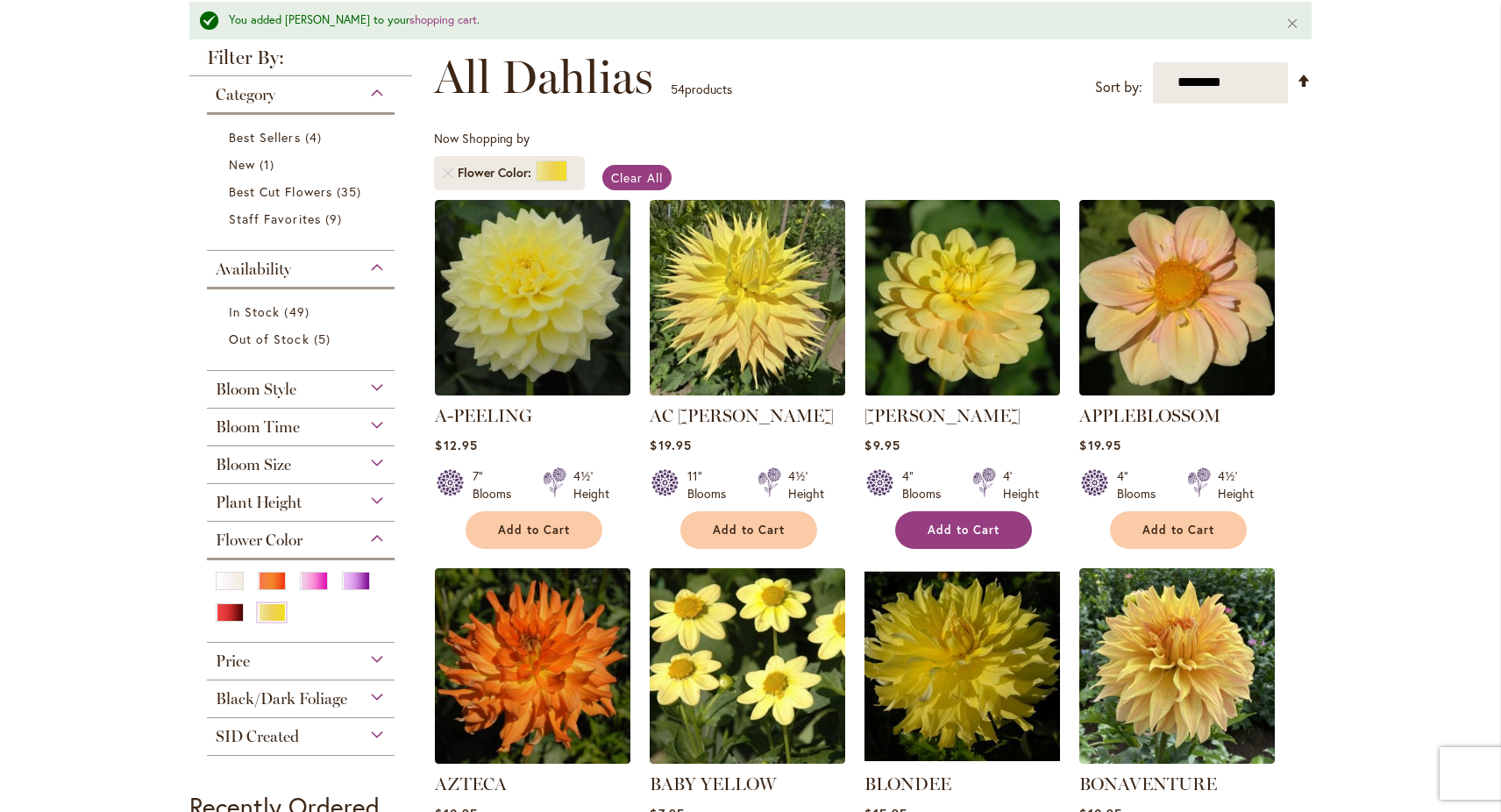
scroll to position [0, 0]
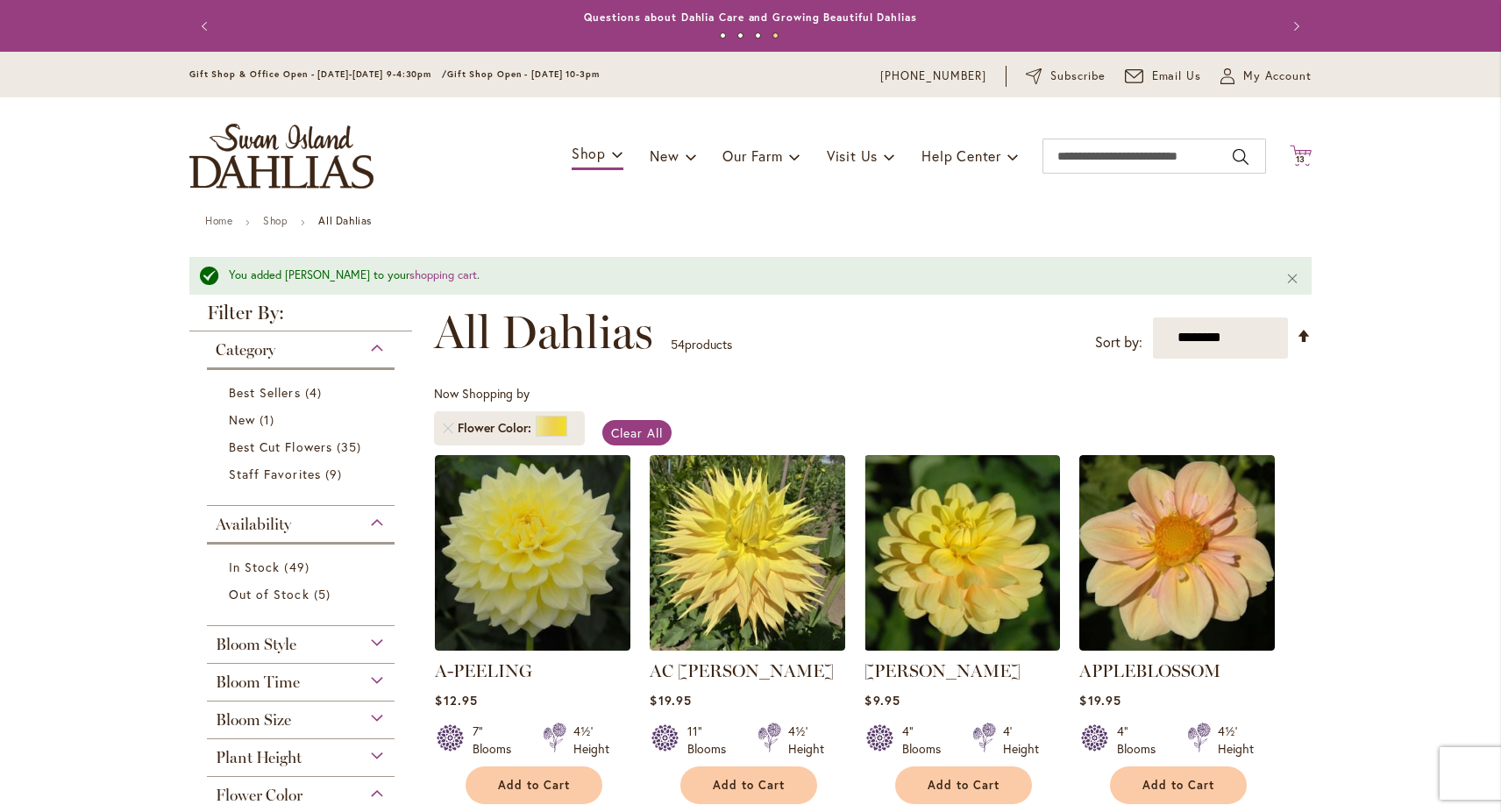
click at [1297, 159] on span "13" at bounding box center [1301, 159] width 10 height 11
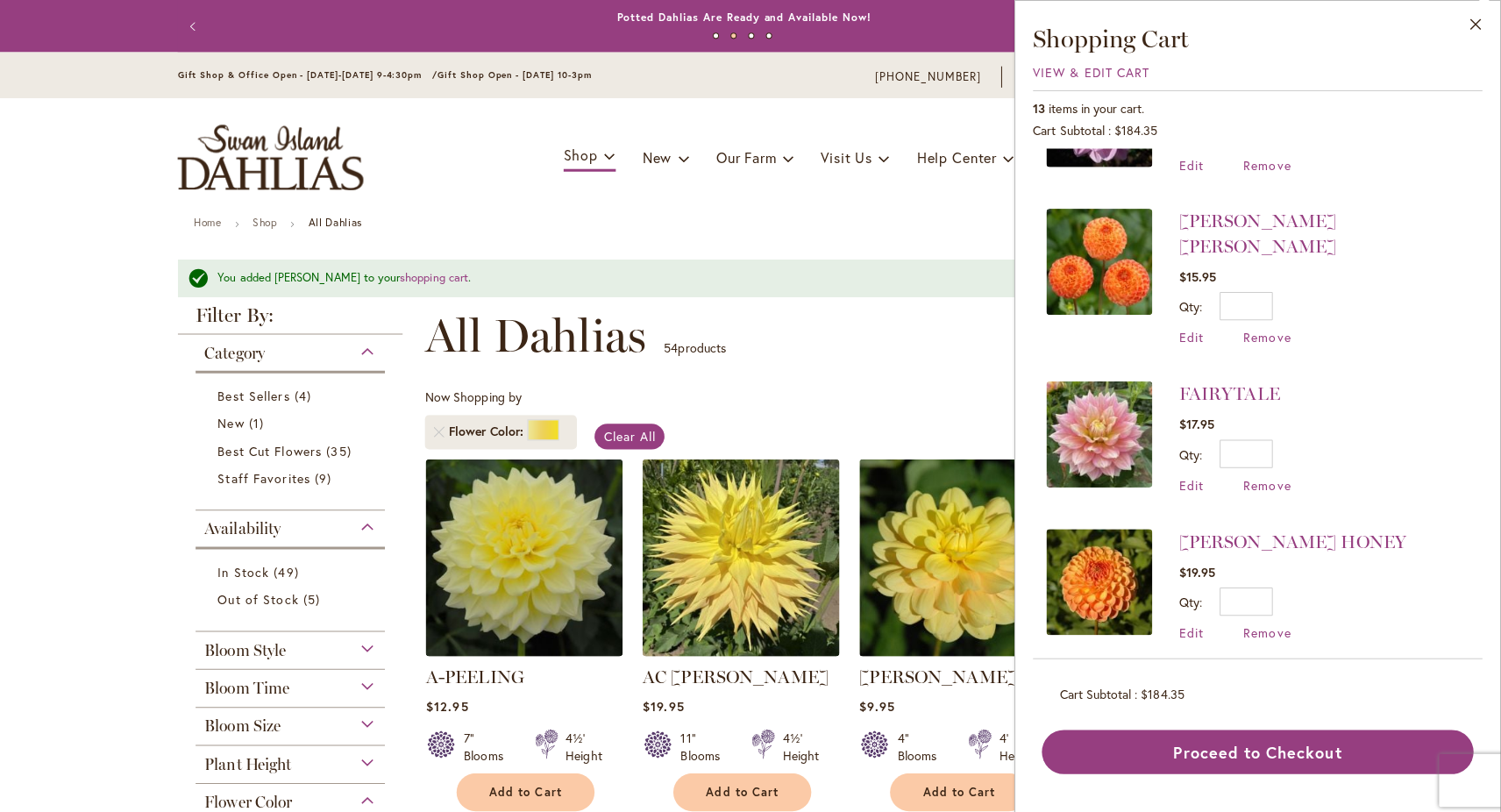
scroll to position [1135, 0]
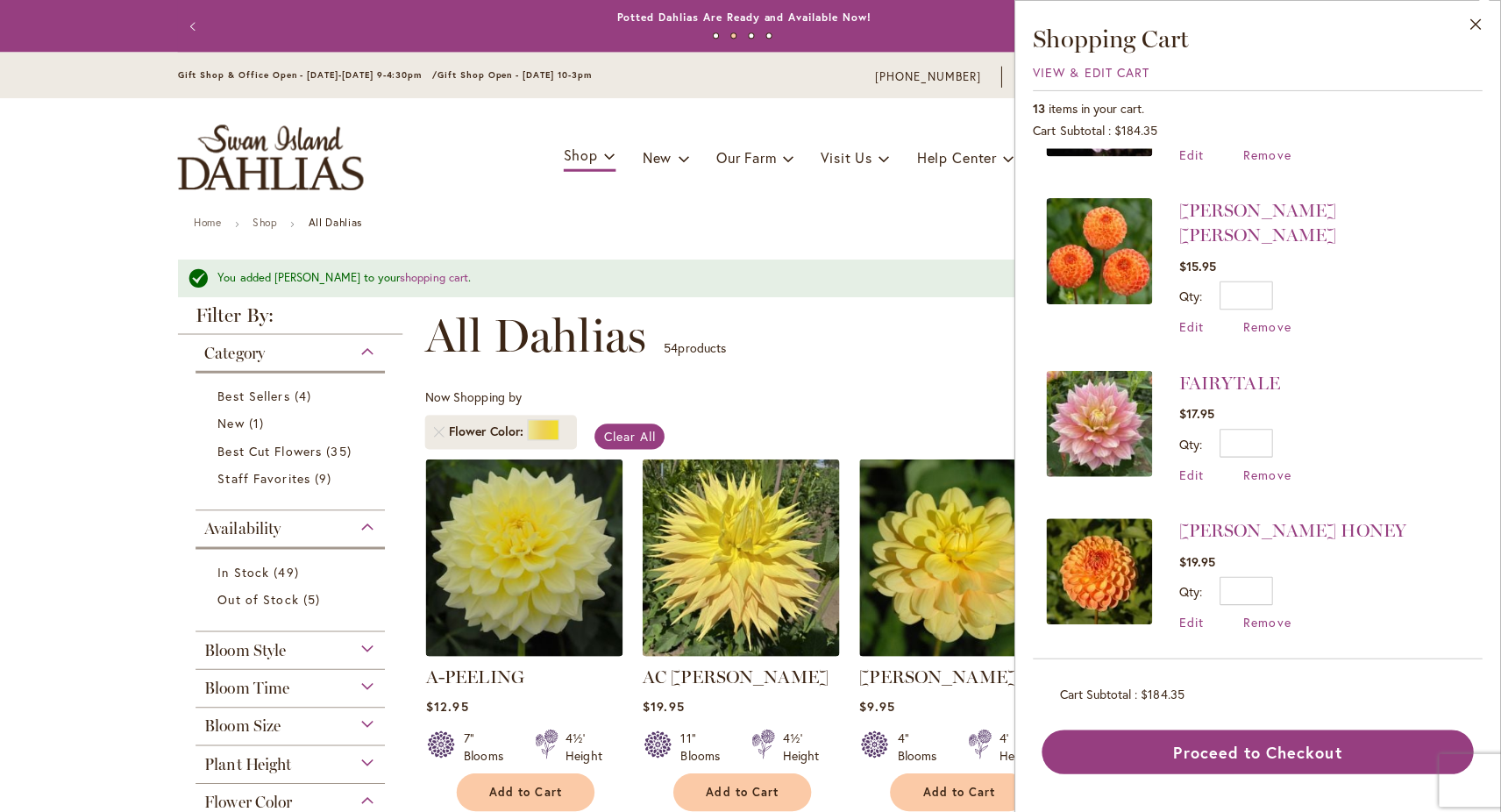
click at [878, 294] on div "You added NETTIE to your shopping cart . Close" at bounding box center [751, 276] width 1122 height 38
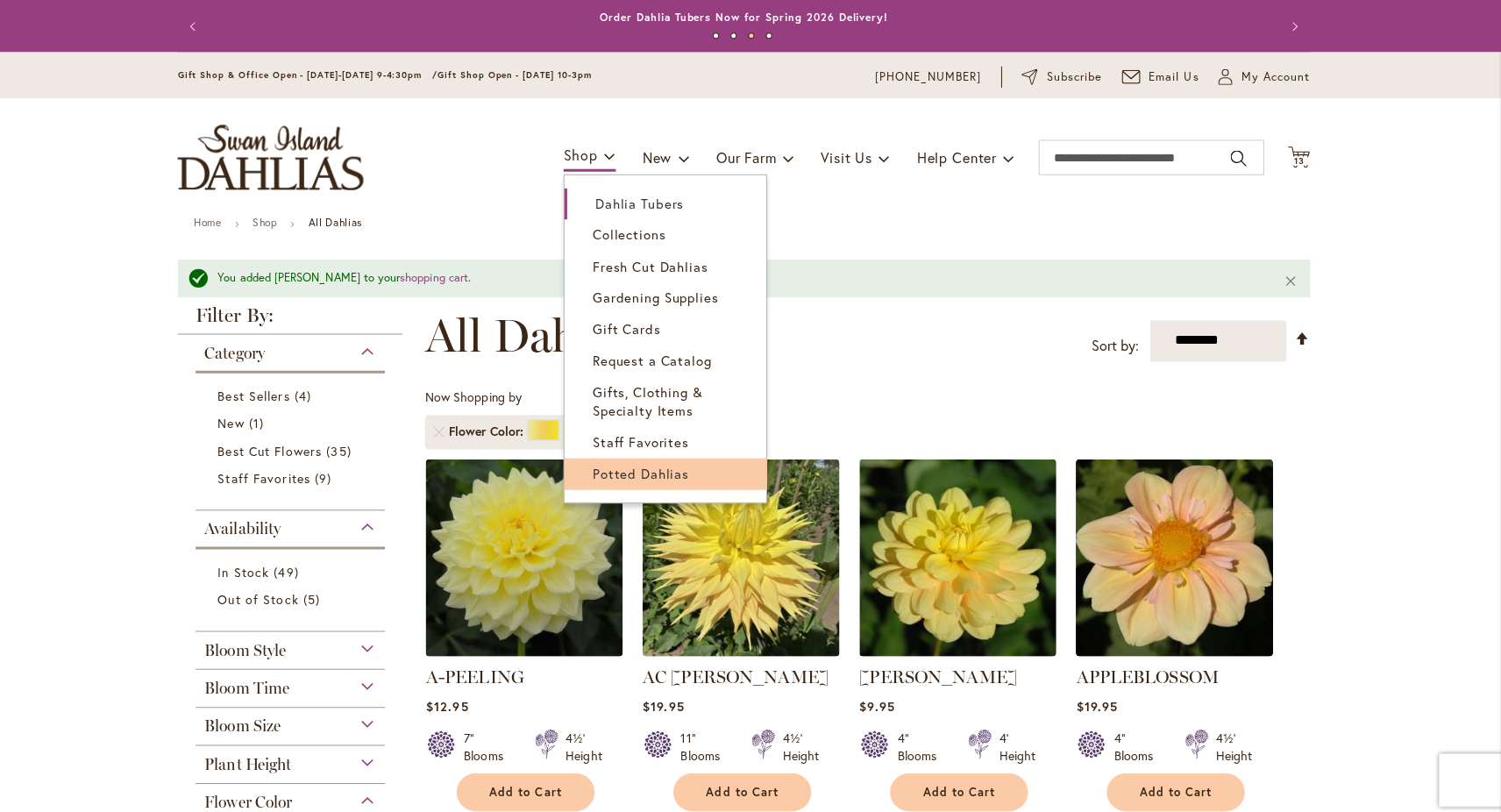
click at [616, 481] on link "Potted Dahlias" at bounding box center [673, 469] width 200 height 30
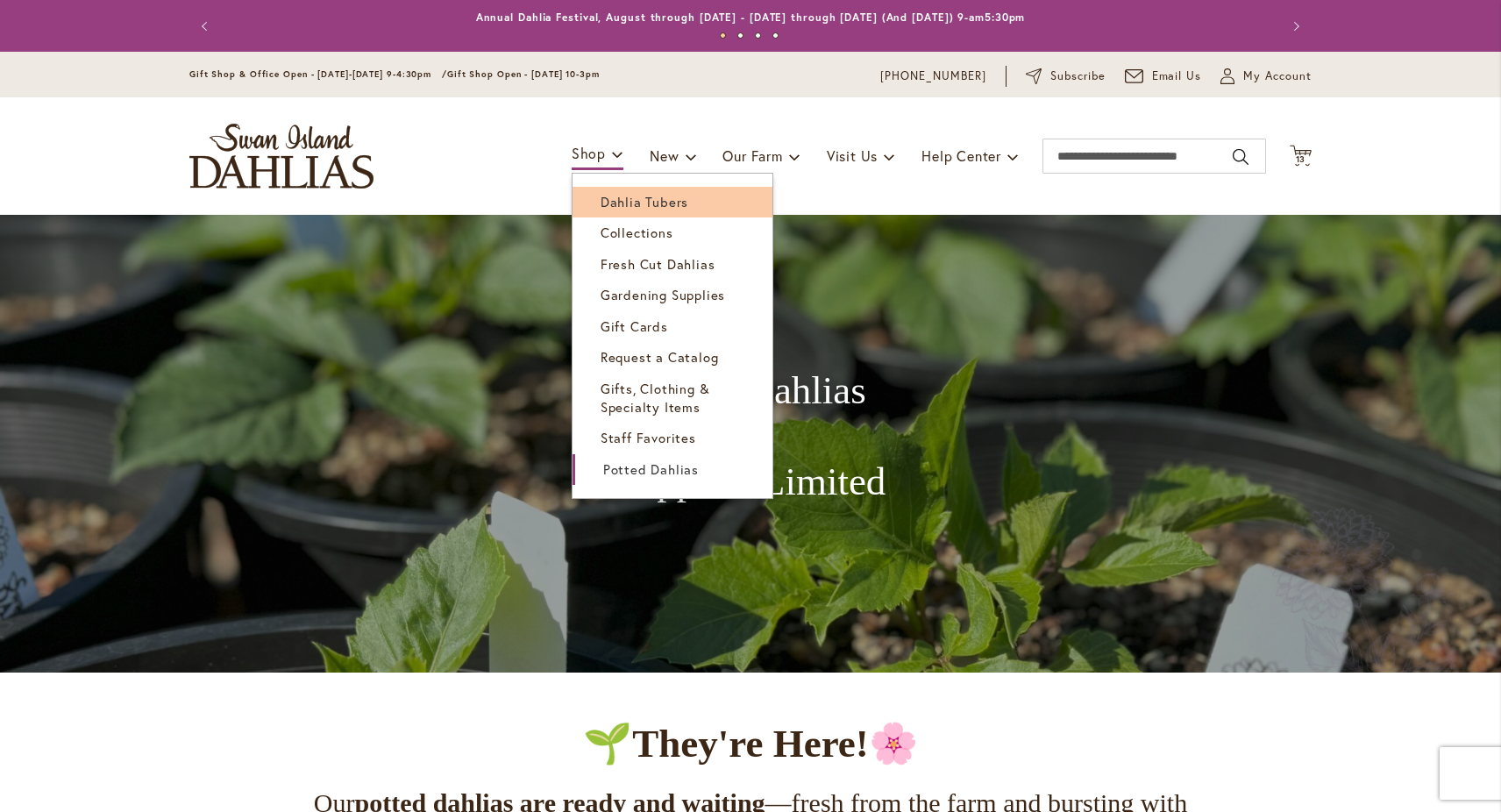
click at [619, 210] on span "Dahlia Tubers" at bounding box center [644, 201] width 88 height 18
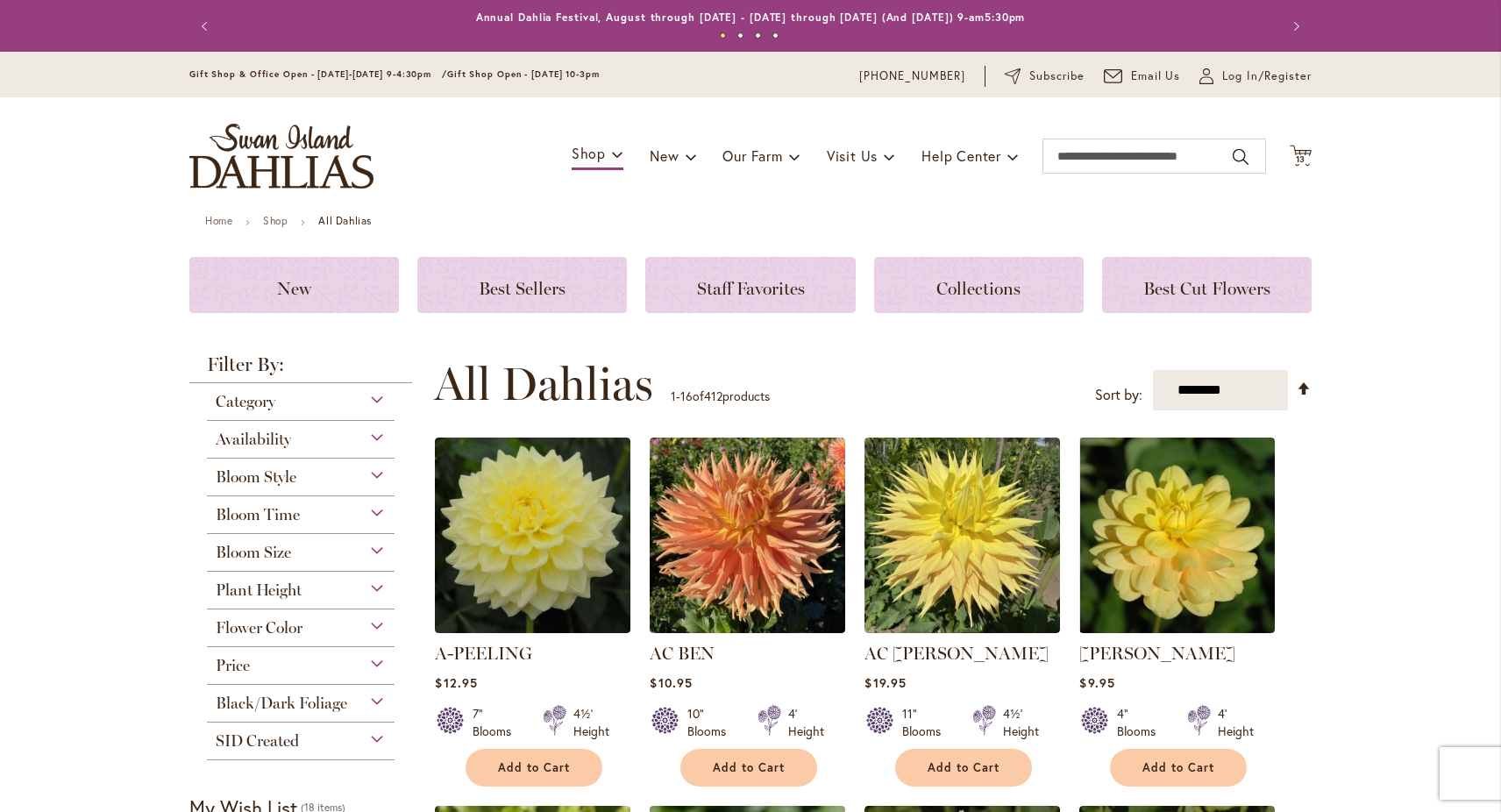
click at [270, 620] on div "Flower Color" at bounding box center [300, 623] width 188 height 28
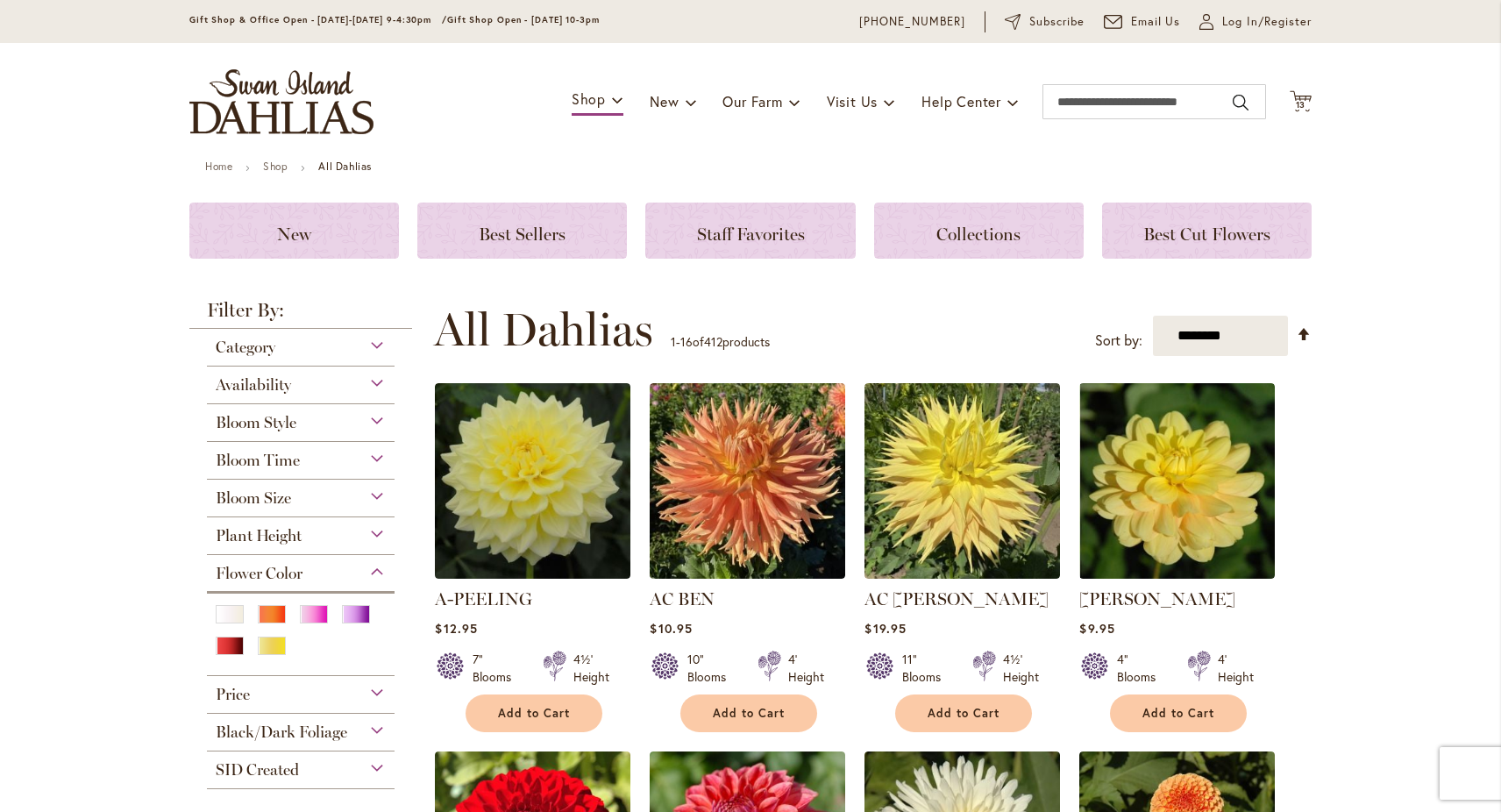
scroll to position [65, 0]
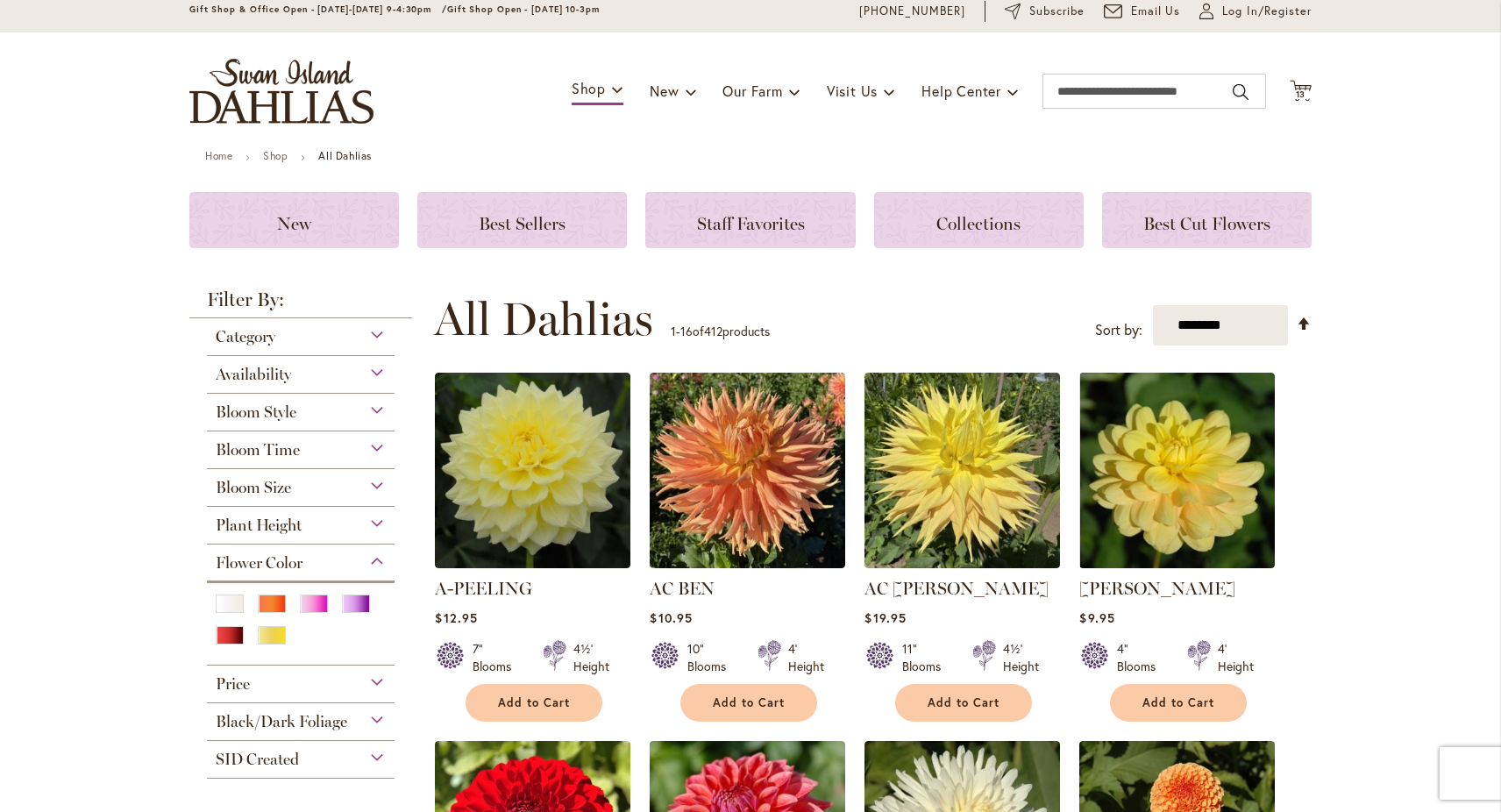
click at [237, 728] on span "Black/Dark Foliage" at bounding box center [281, 721] width 131 height 19
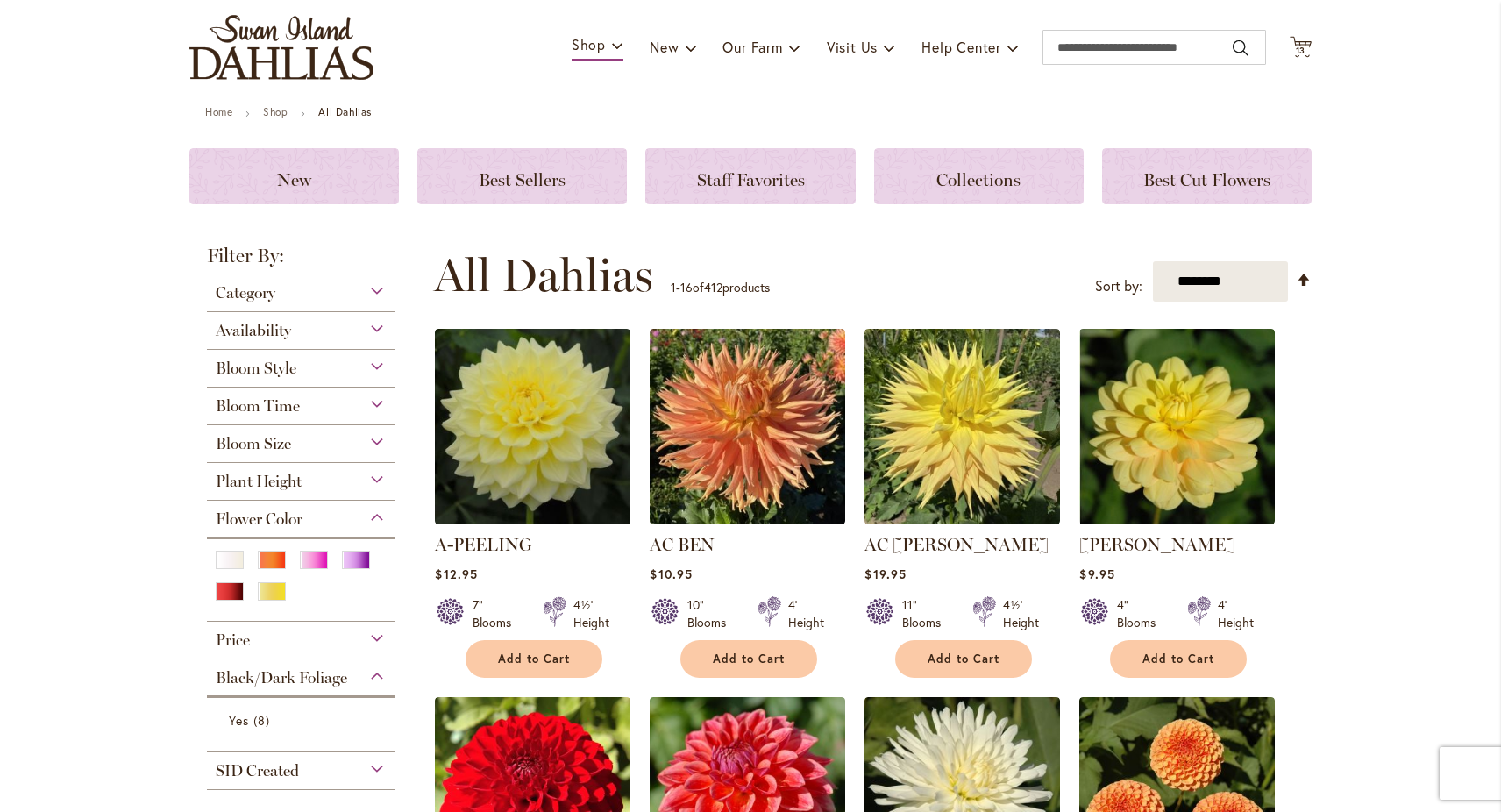
scroll to position [110, 0]
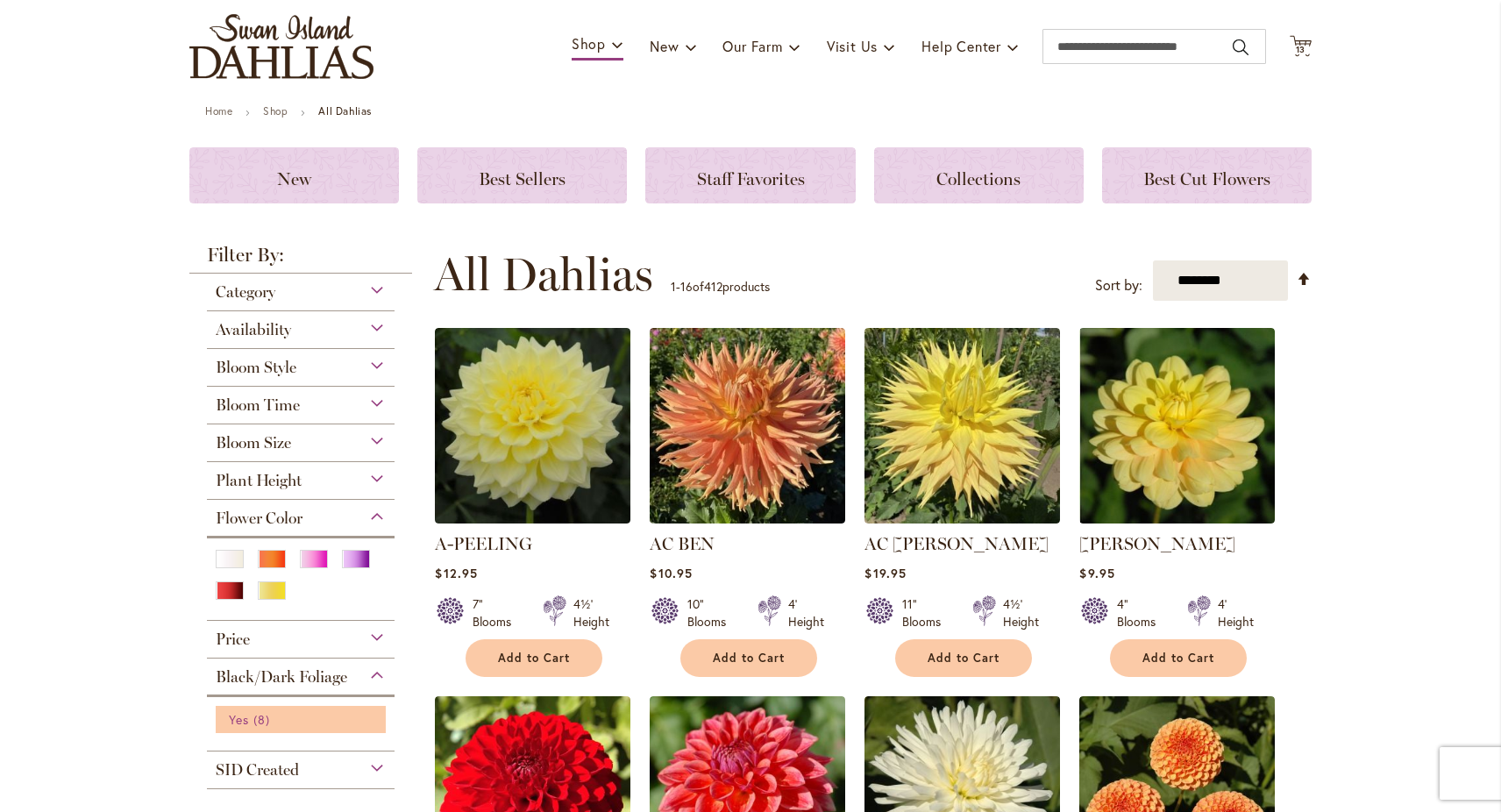
click at [241, 722] on span "Yes" at bounding box center [238, 719] width 20 height 17
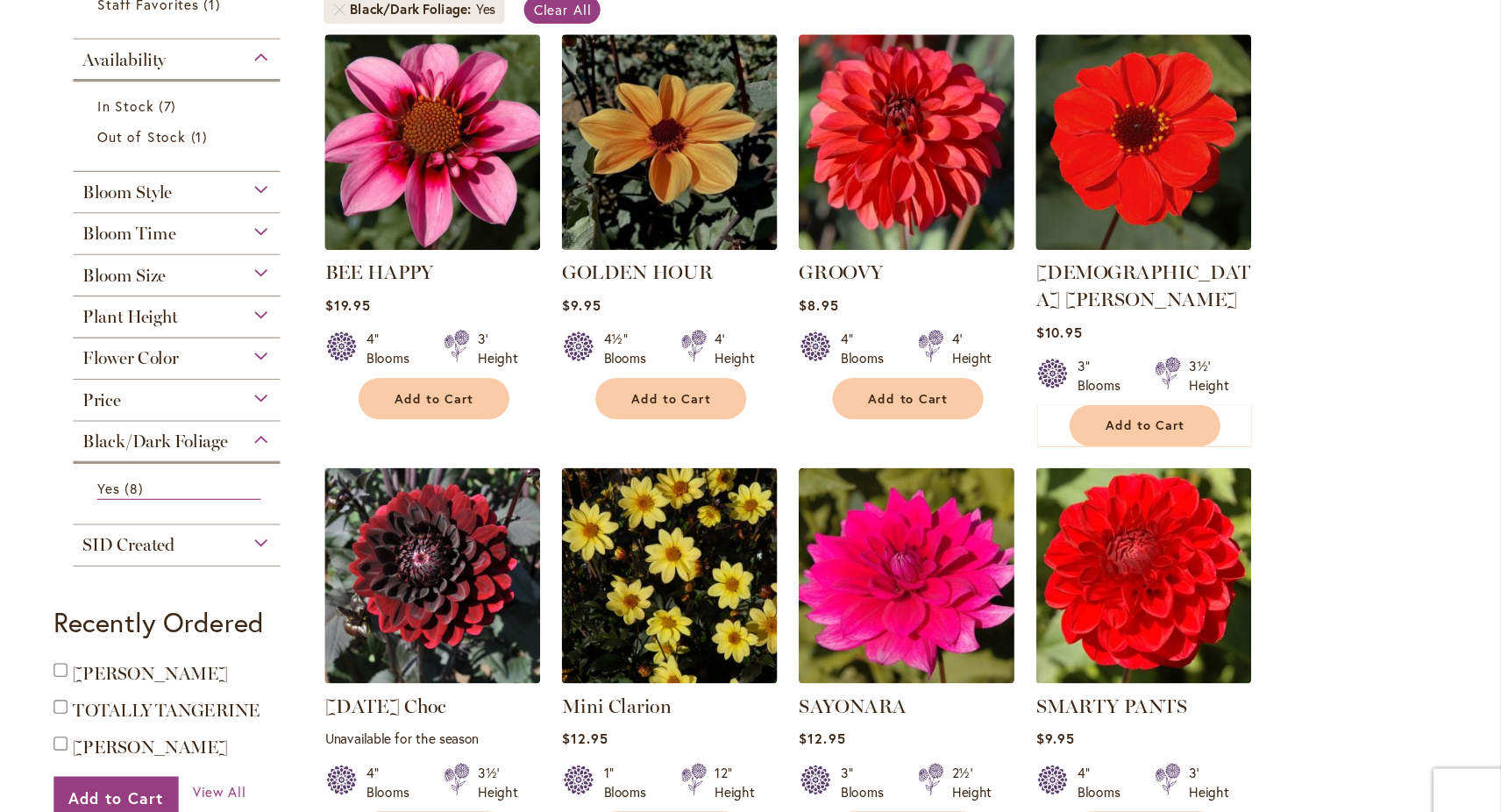
scroll to position [313, 0]
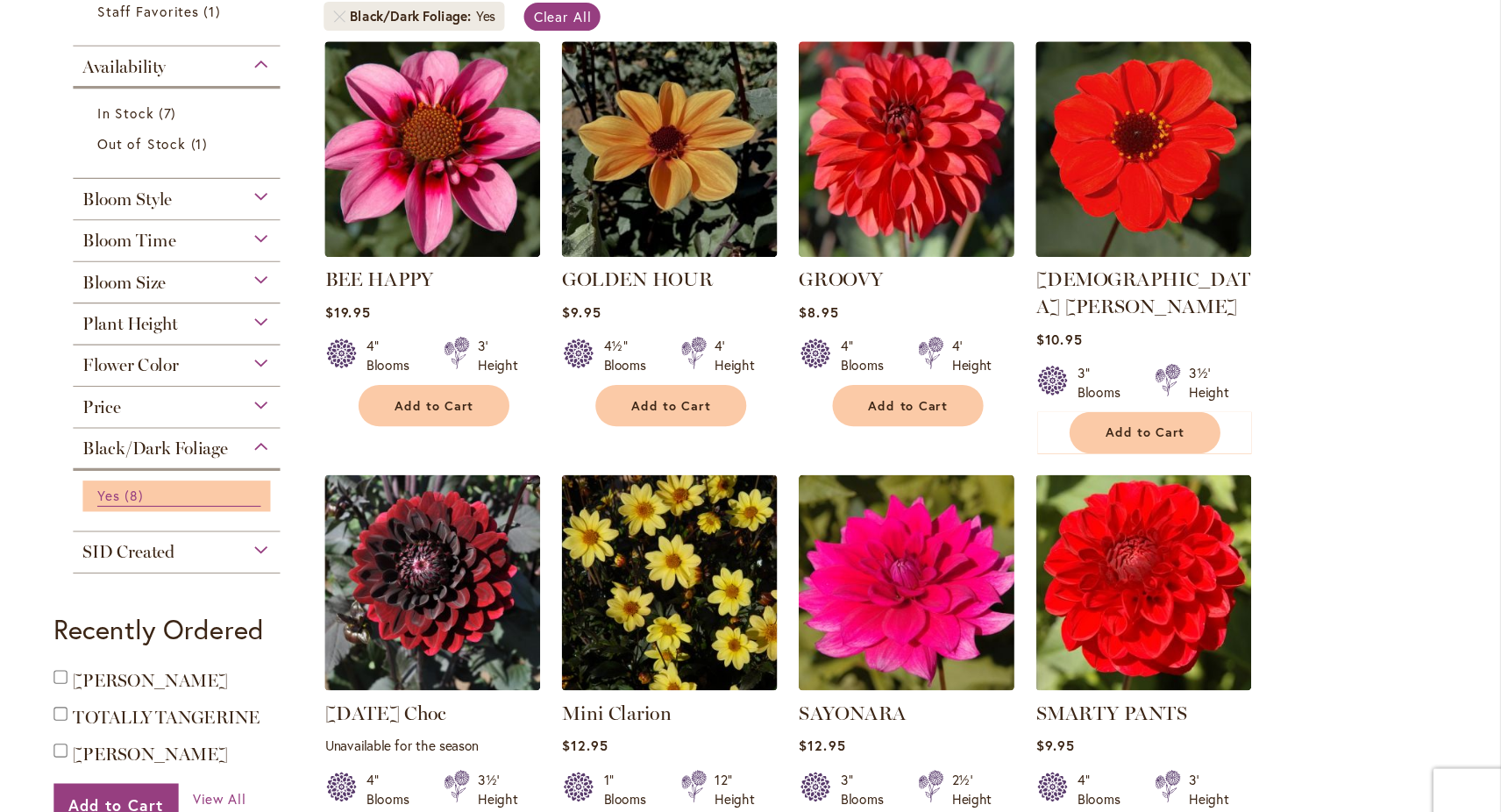
click at [341, 503] on link "Yes 8 items" at bounding box center [302, 499] width 148 height 19
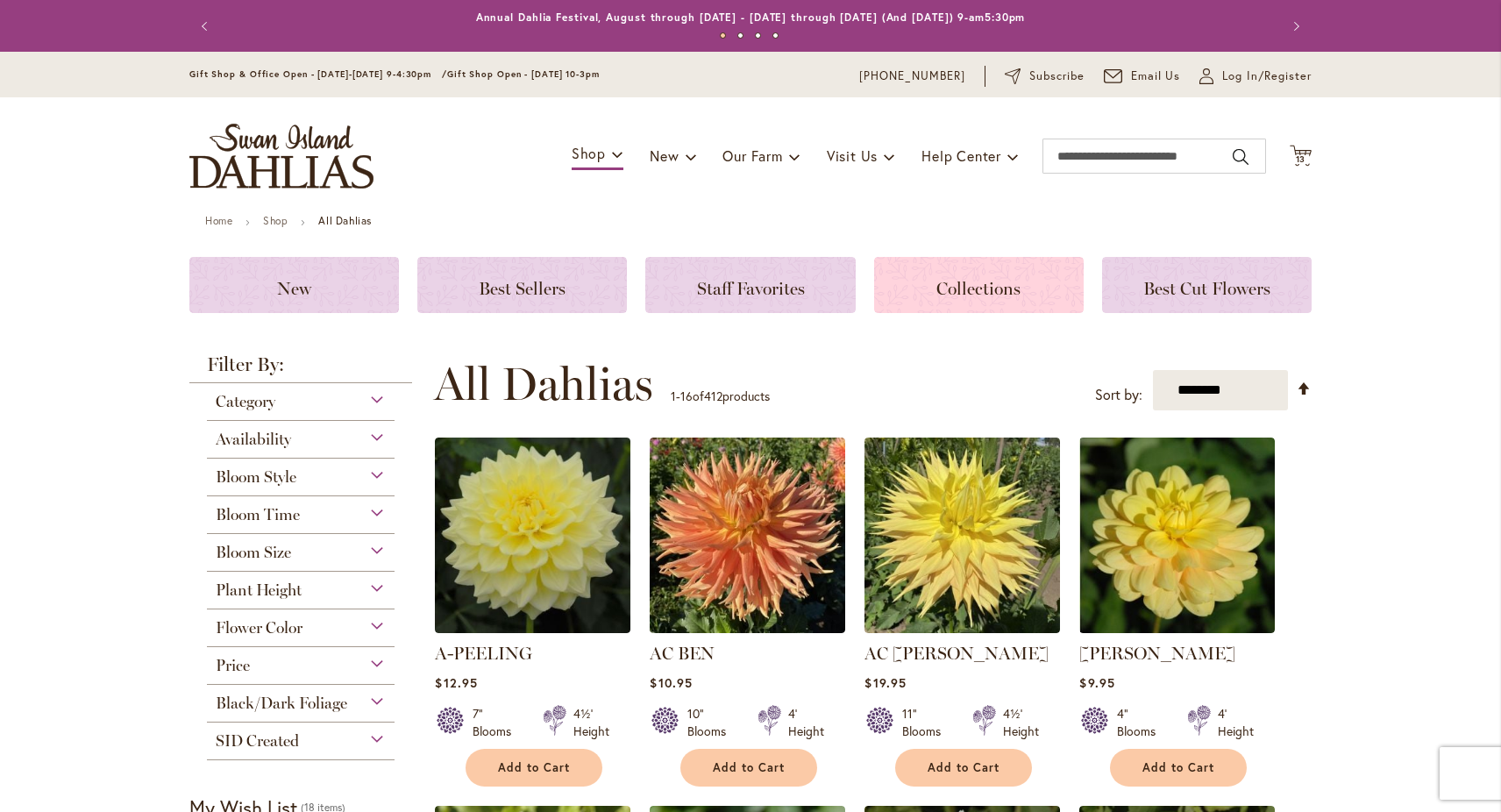
click at [990, 276] on h3 "Collections" at bounding box center [979, 284] width 167 height 19
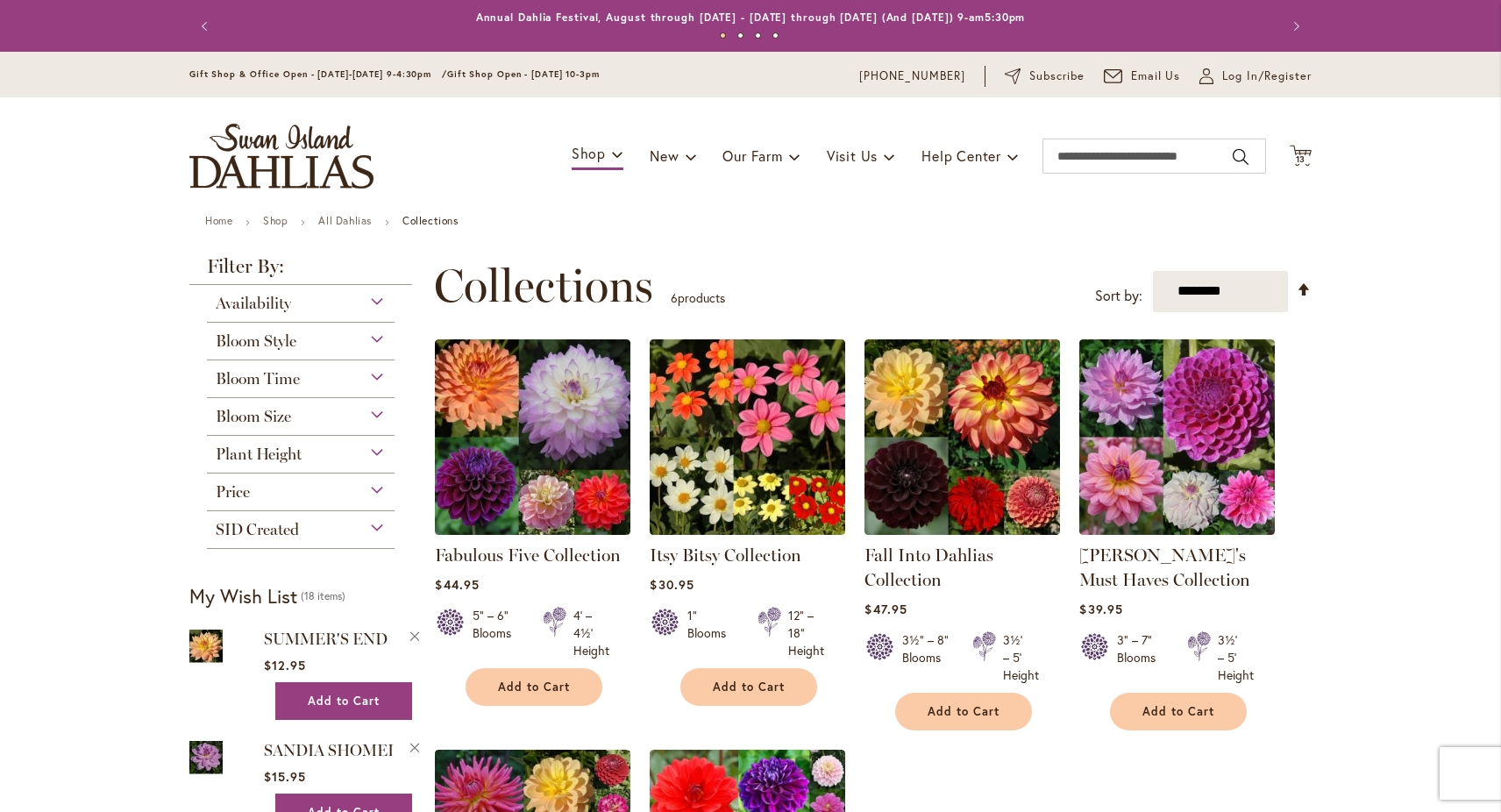
scroll to position [36, 0]
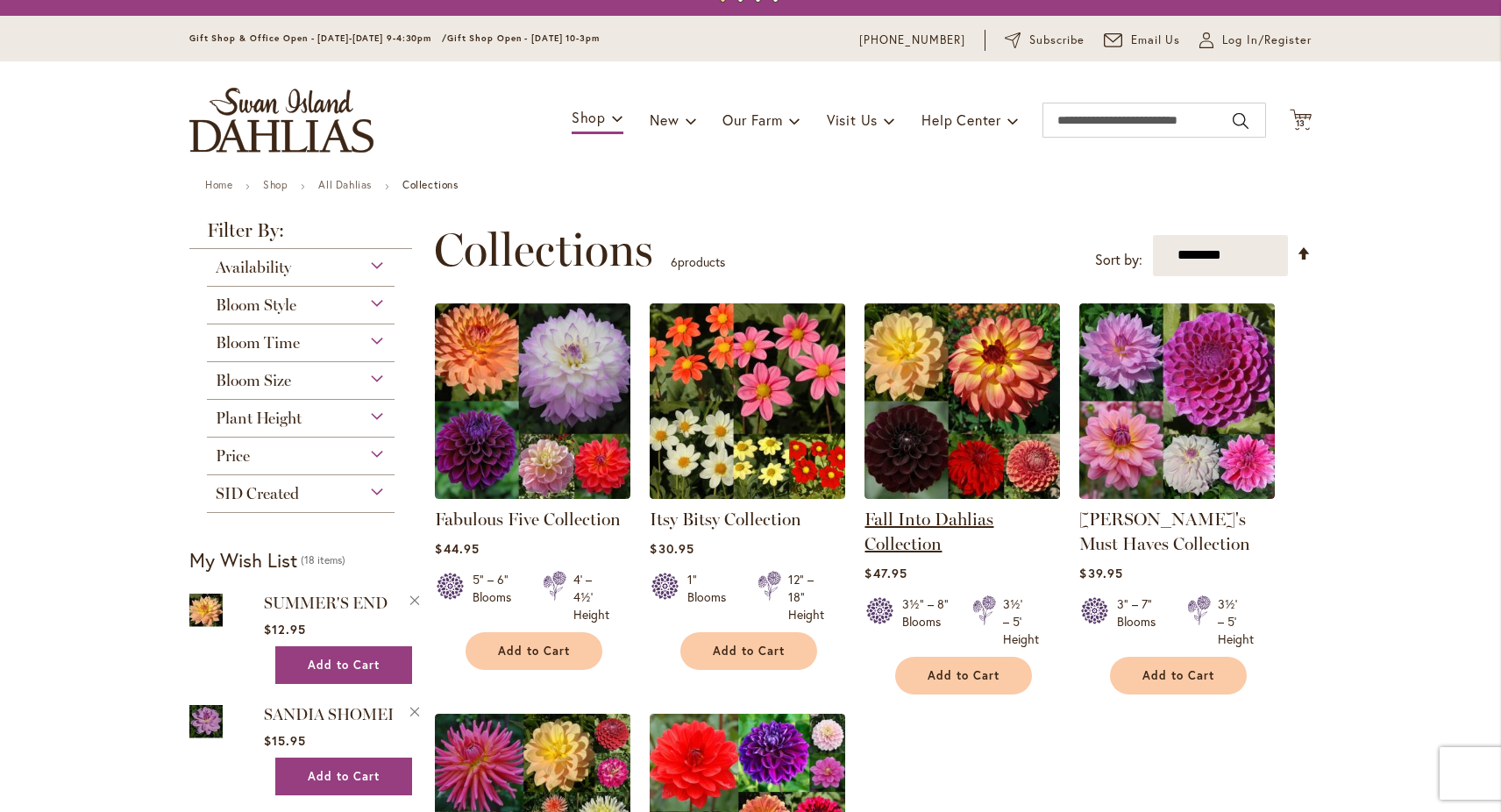
click at [895, 539] on link "Fall Into Dahlias Collection" at bounding box center [929, 531] width 128 height 45
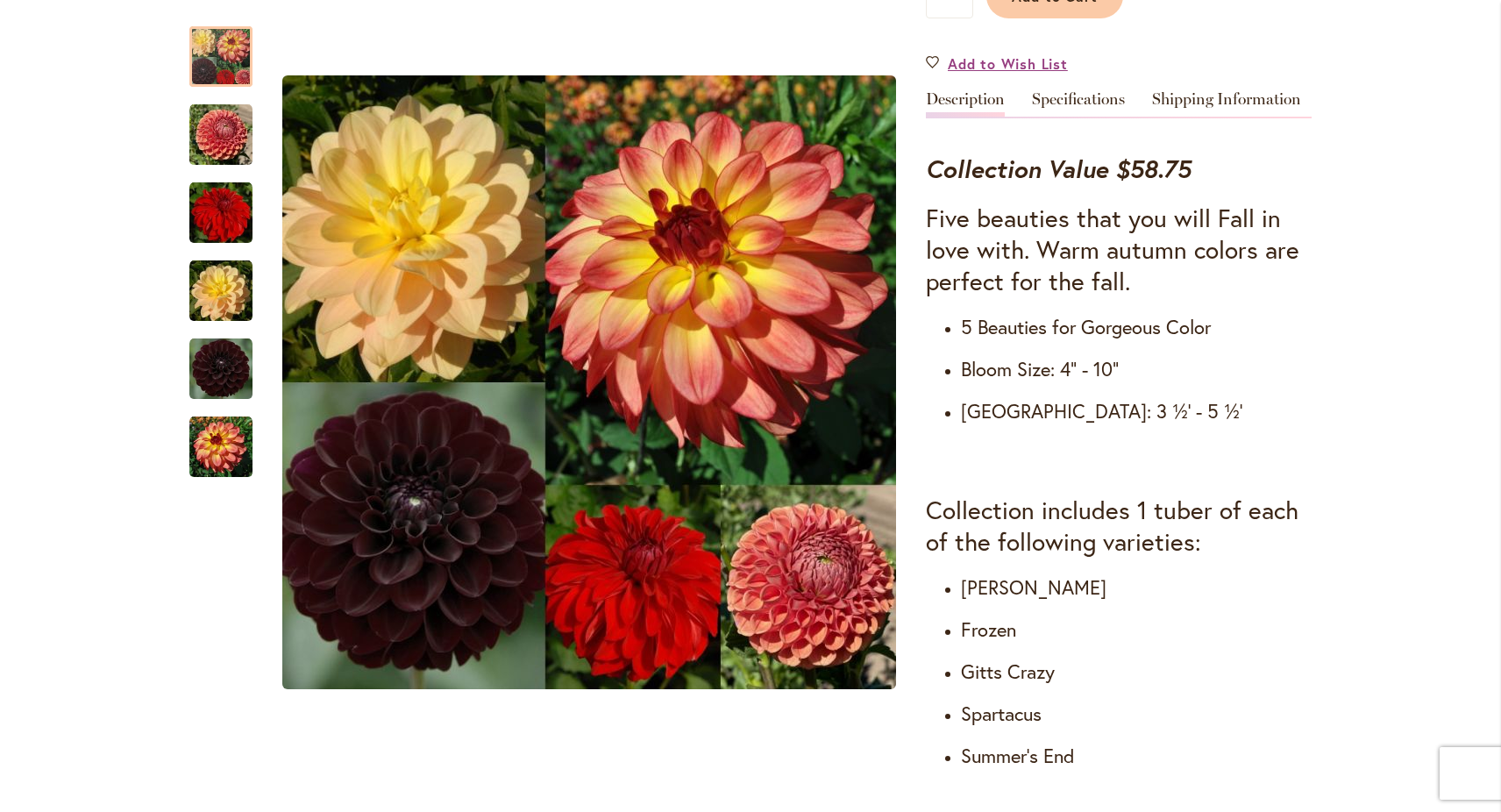
scroll to position [548, 0]
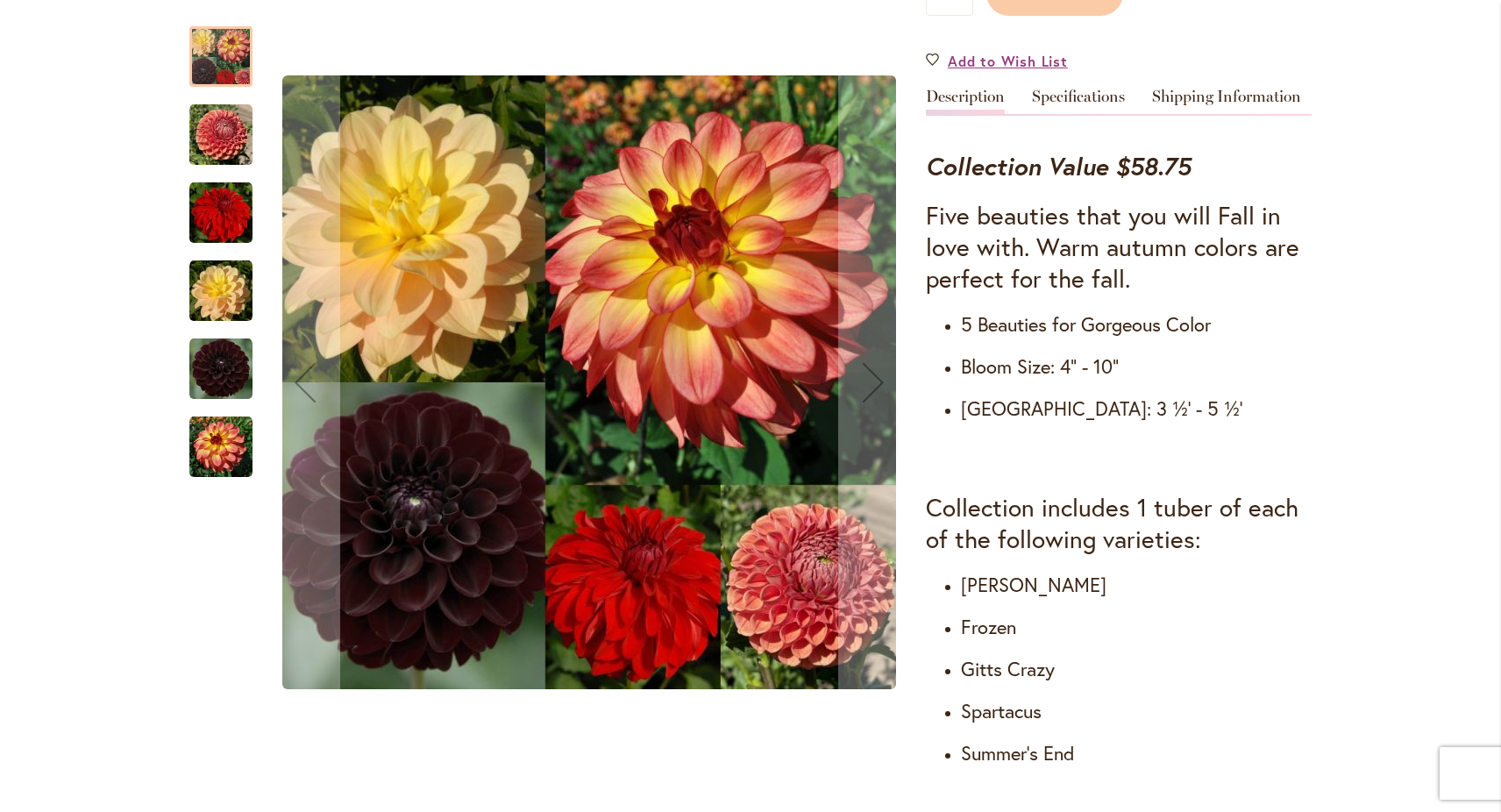
click at [251, 359] on img "Fall Into Dahlias Collection" at bounding box center [221, 368] width 63 height 63
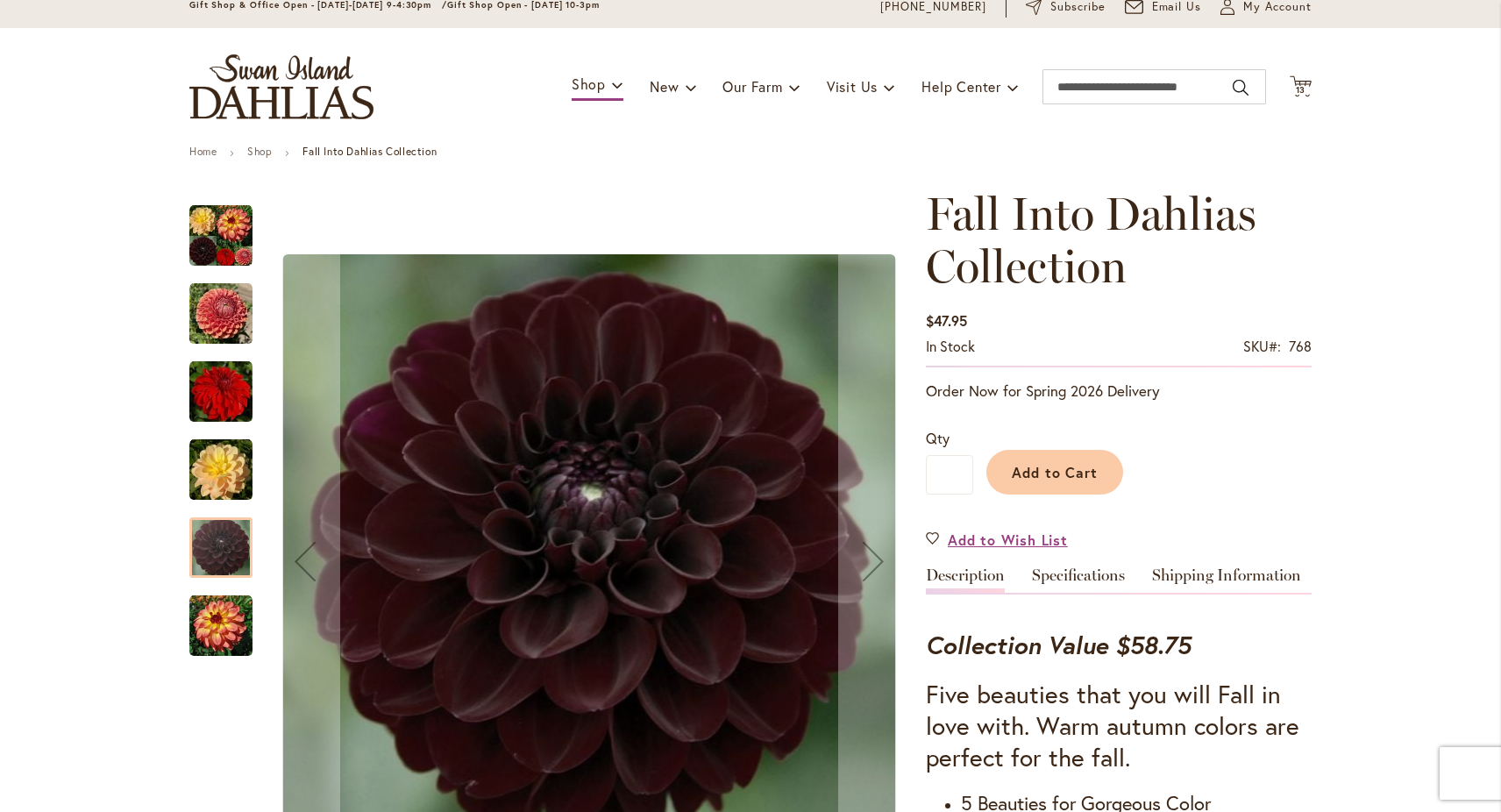
scroll to position [0, 0]
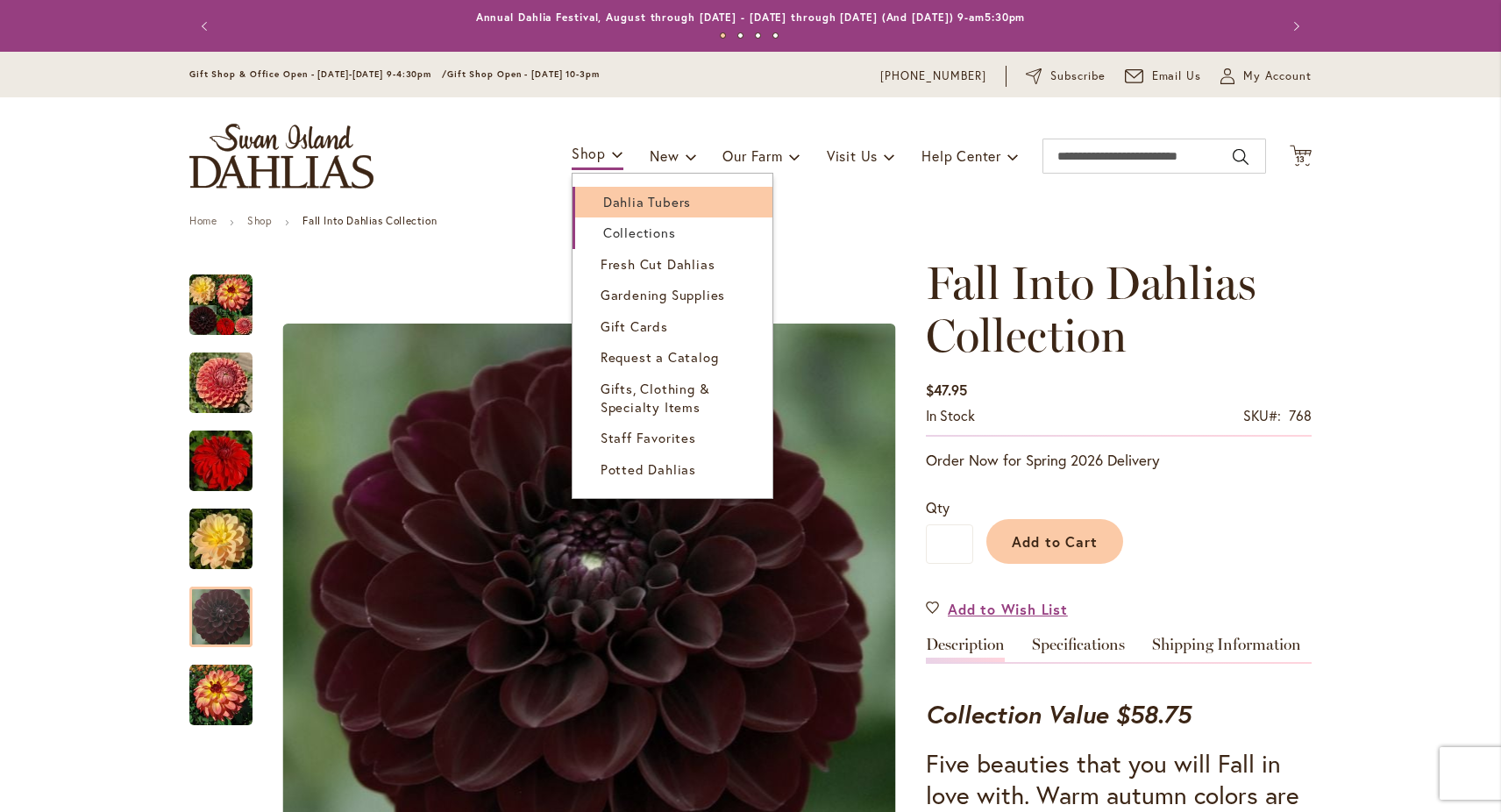
click at [608, 209] on span "Dahlia Tubers" at bounding box center [647, 201] width 88 height 18
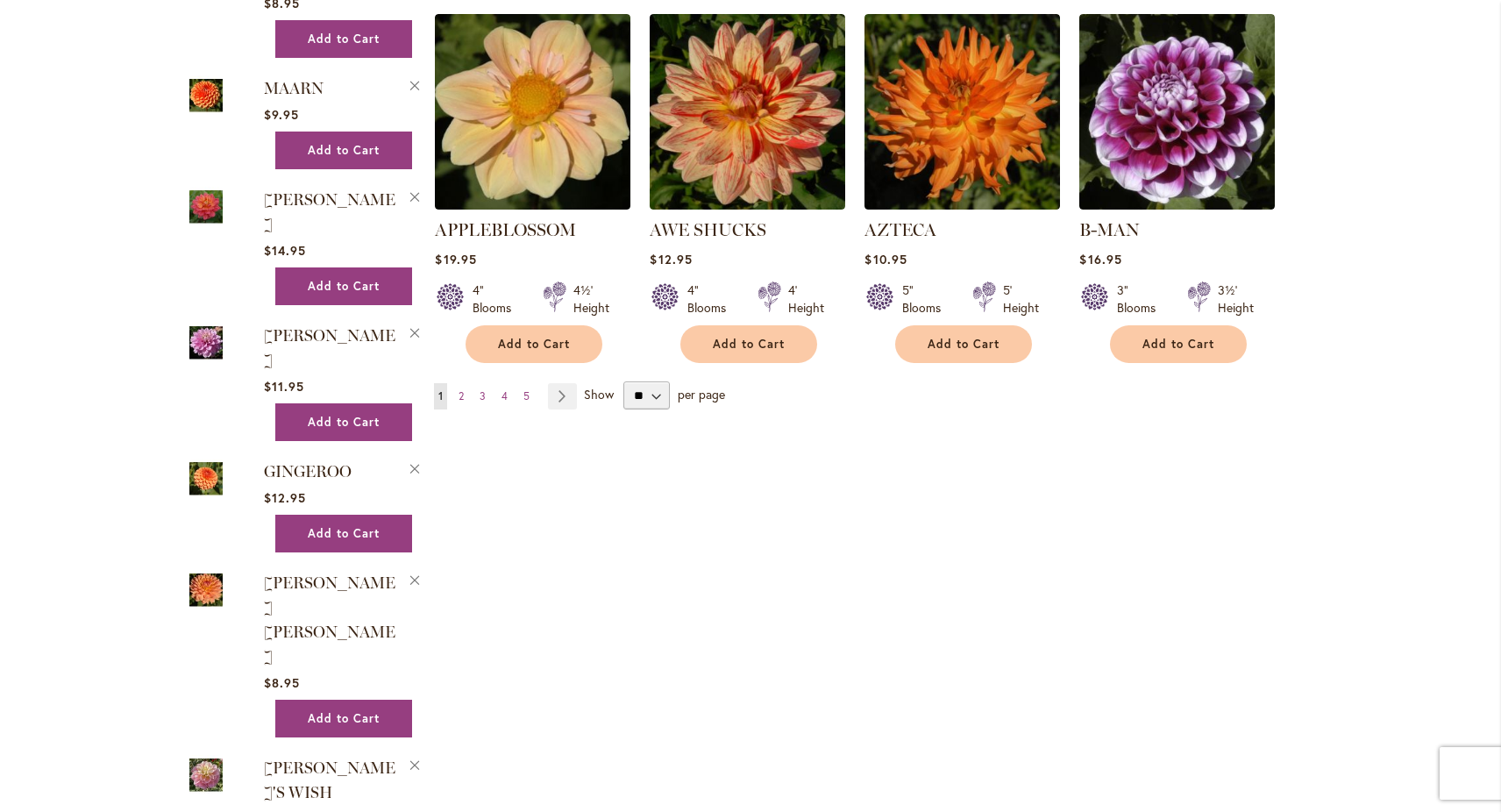
scroll to position [1553, 0]
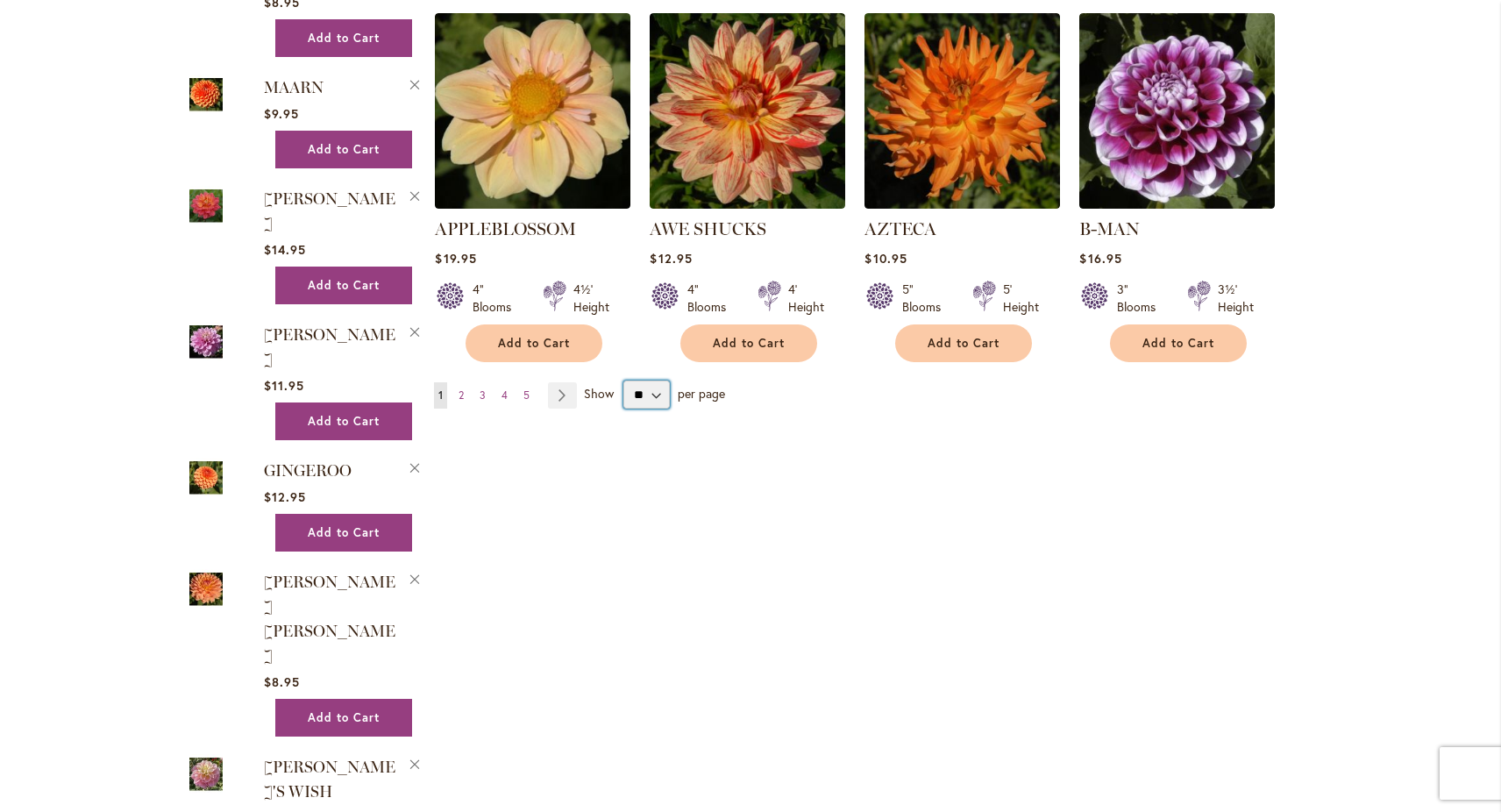
select select "**"
click option "**" at bounding box center [0, 0] width 0 height 0
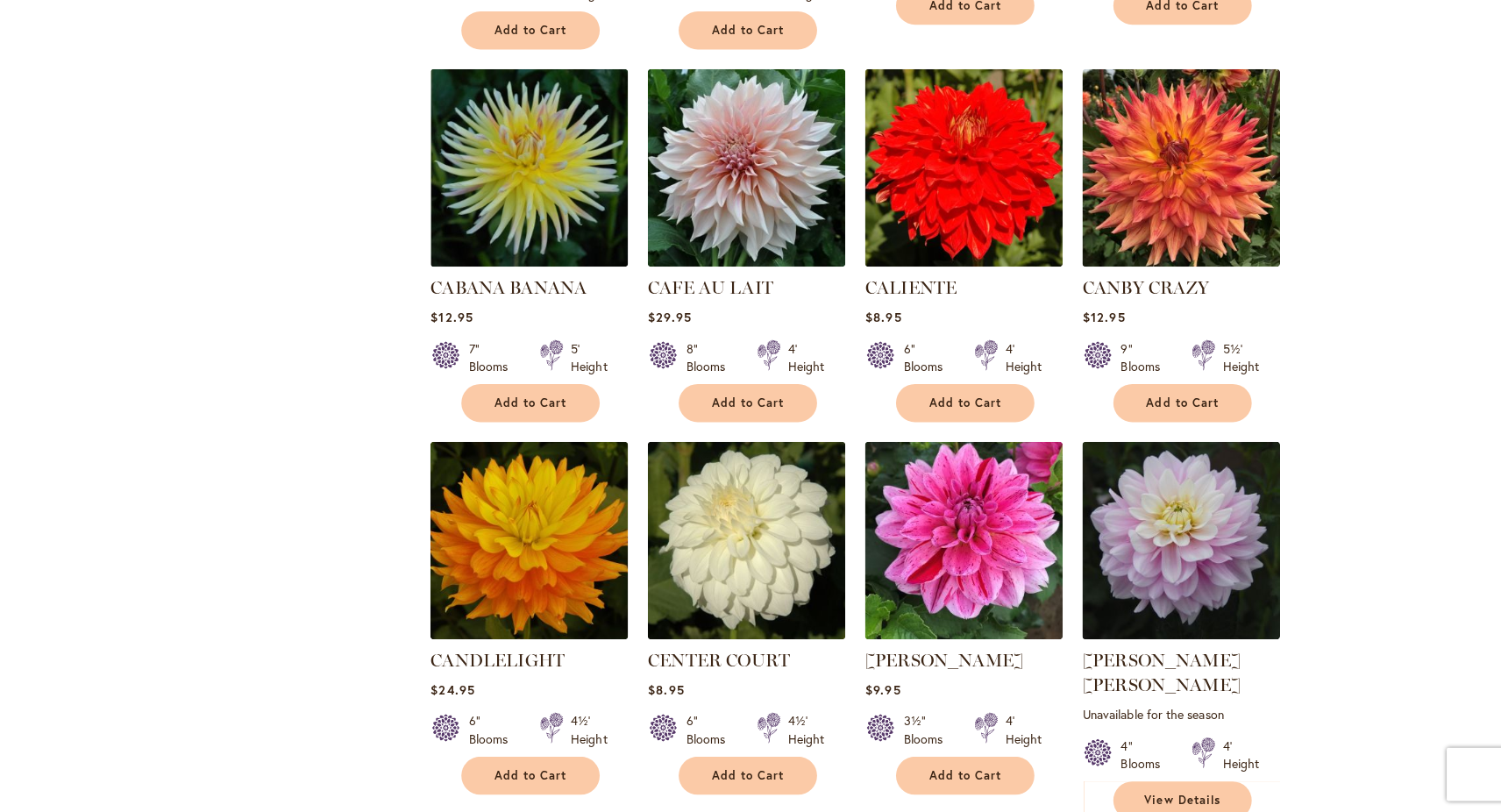
scroll to position [5938, 0]
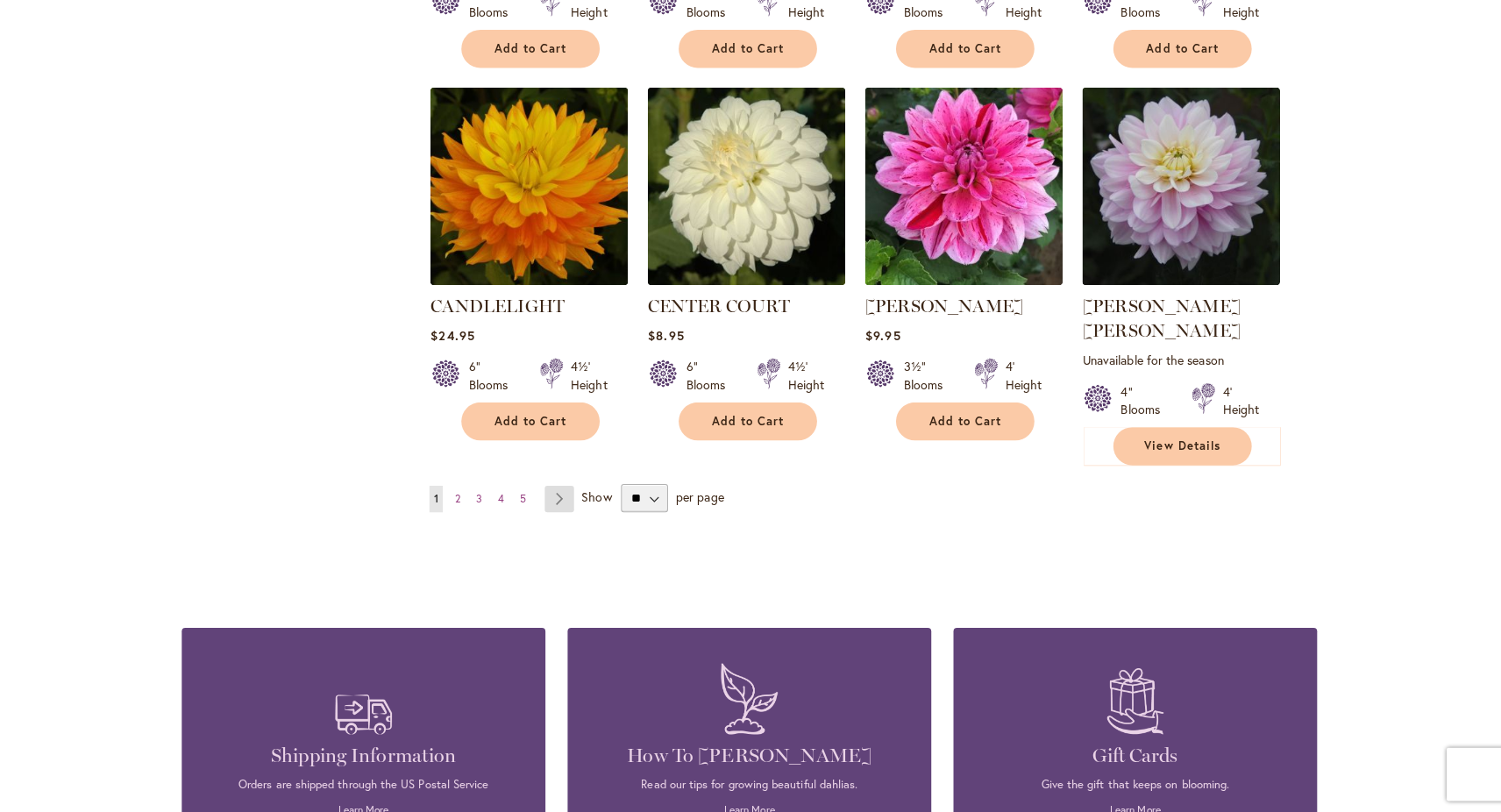
click at [567, 488] on link "Page Next" at bounding box center [562, 501] width 29 height 26
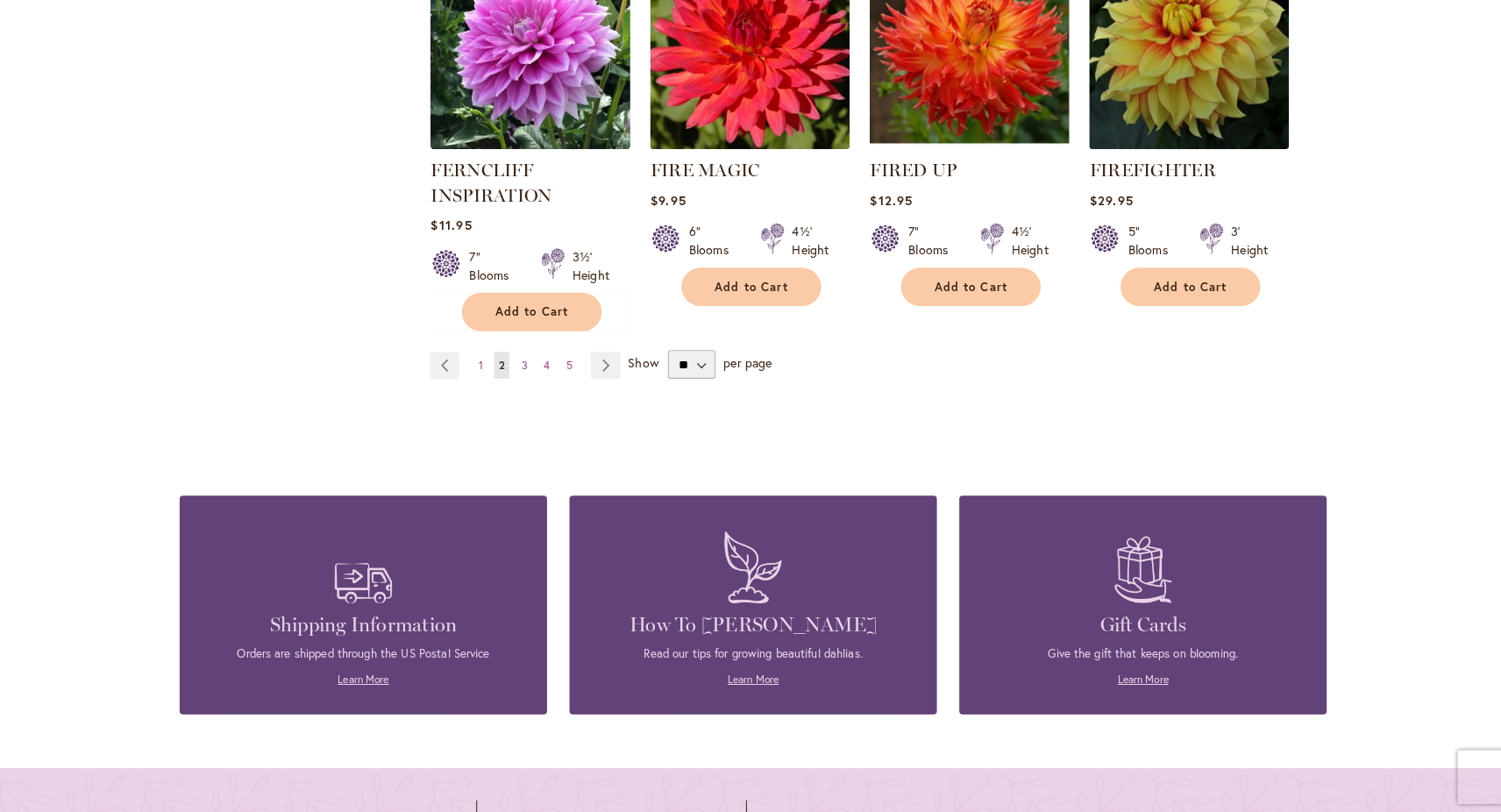
scroll to position [6237, 0]
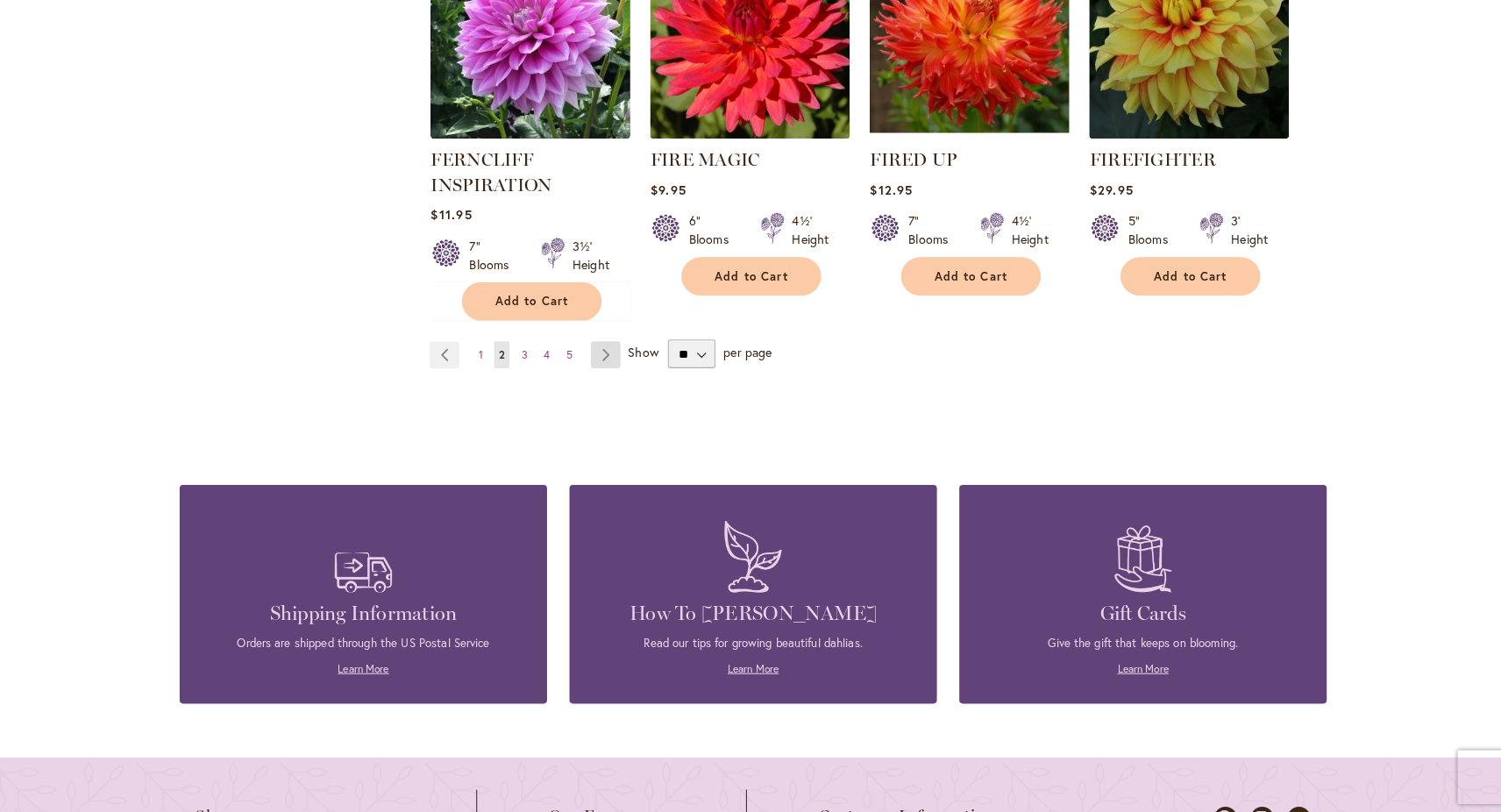
click at [611, 347] on link "Page Next" at bounding box center [606, 361] width 29 height 26
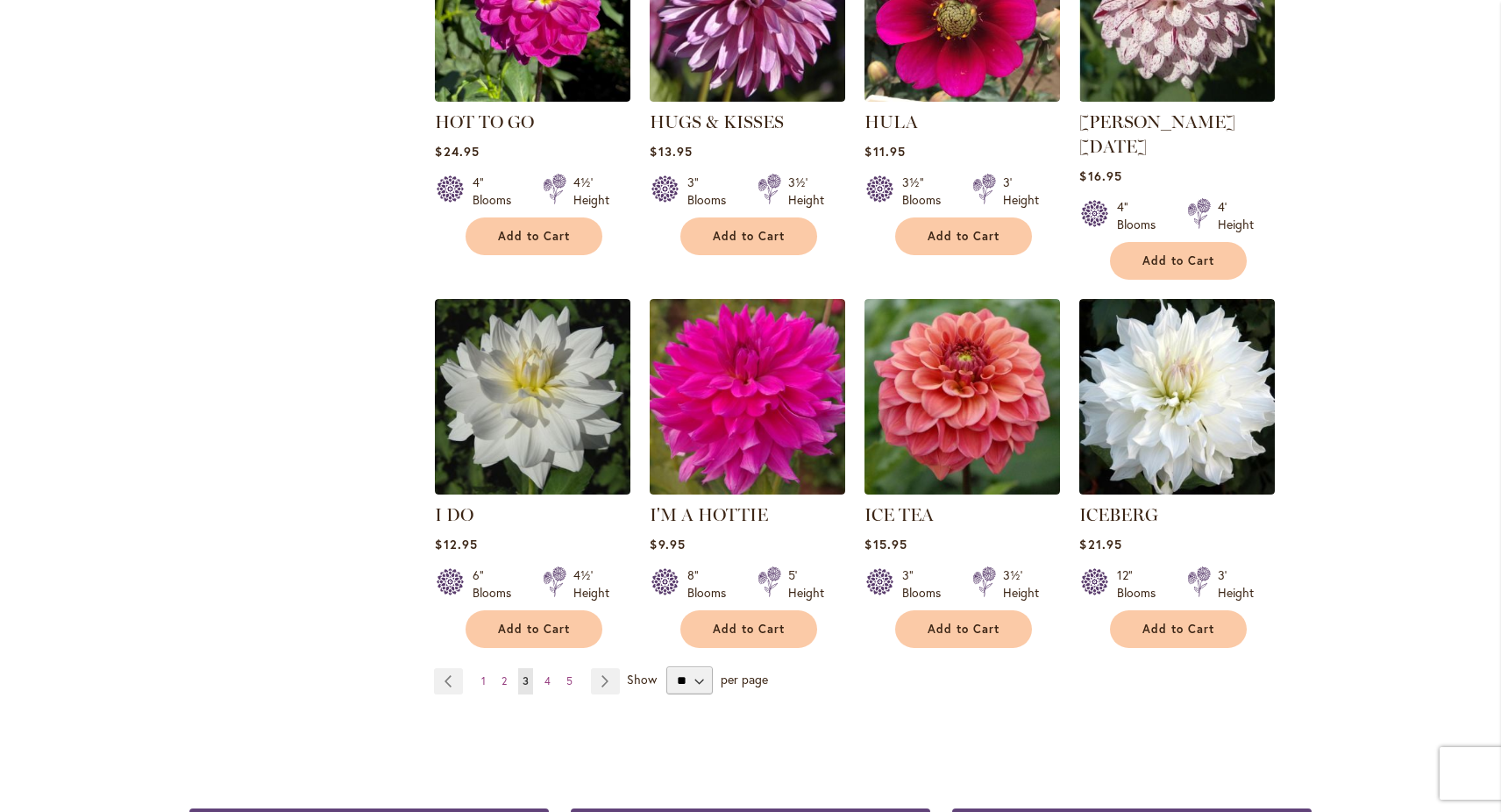
scroll to position [5989, 0]
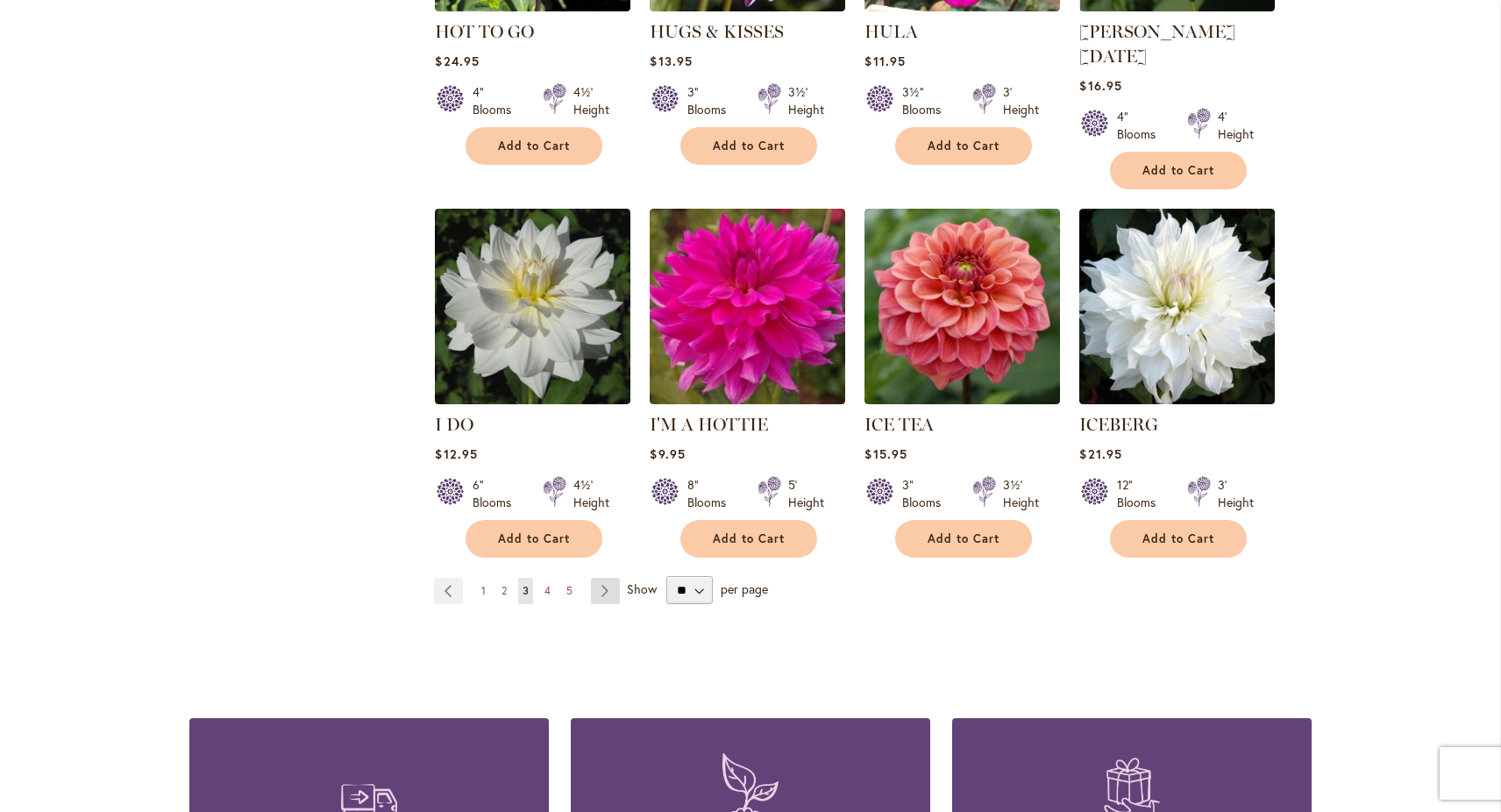
click at [598, 578] on link "Page Next" at bounding box center [606, 591] width 29 height 26
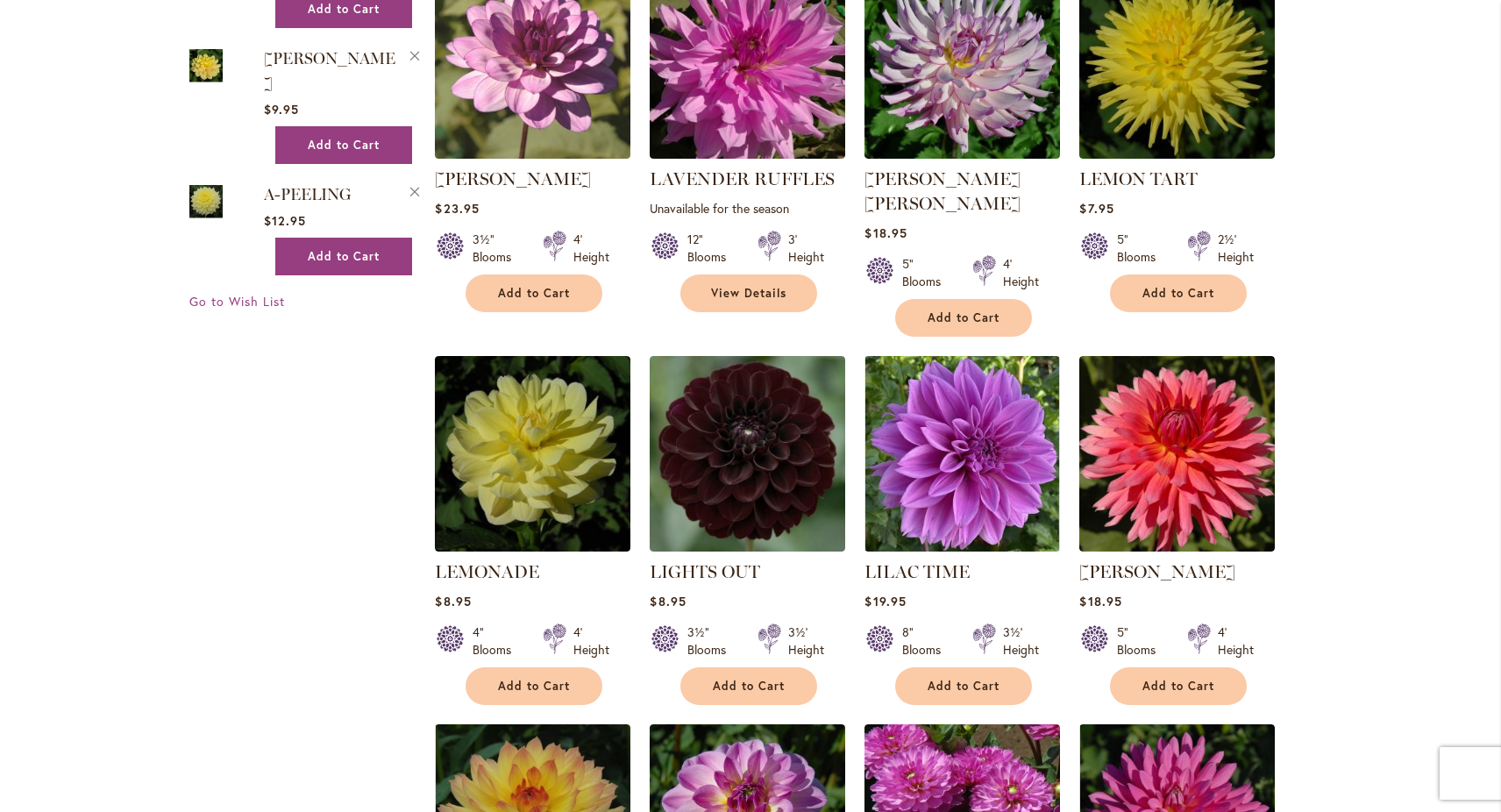
scroll to position [3531, 0]
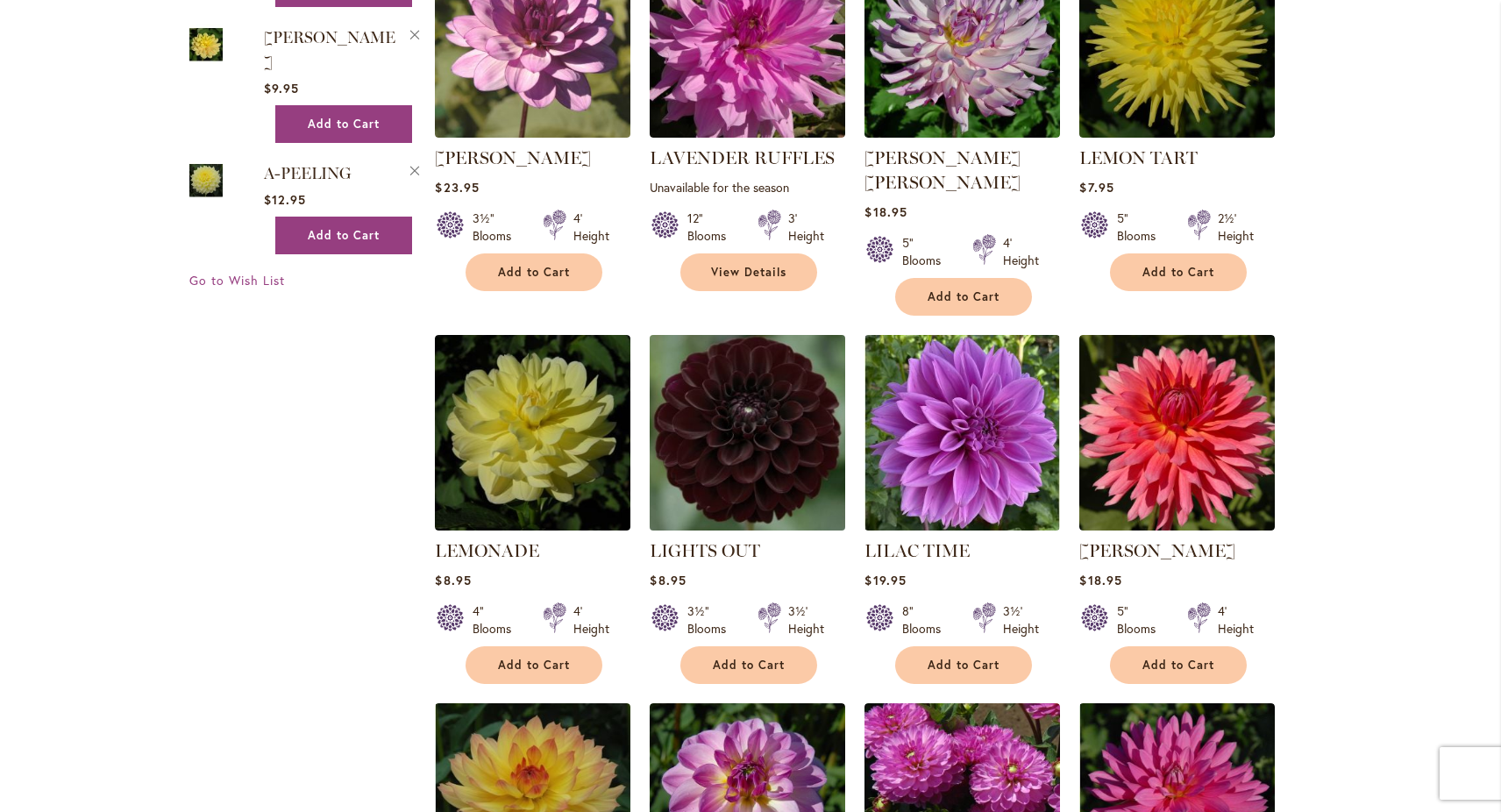
click at [683, 404] on img at bounding box center [747, 432] width 205 height 205
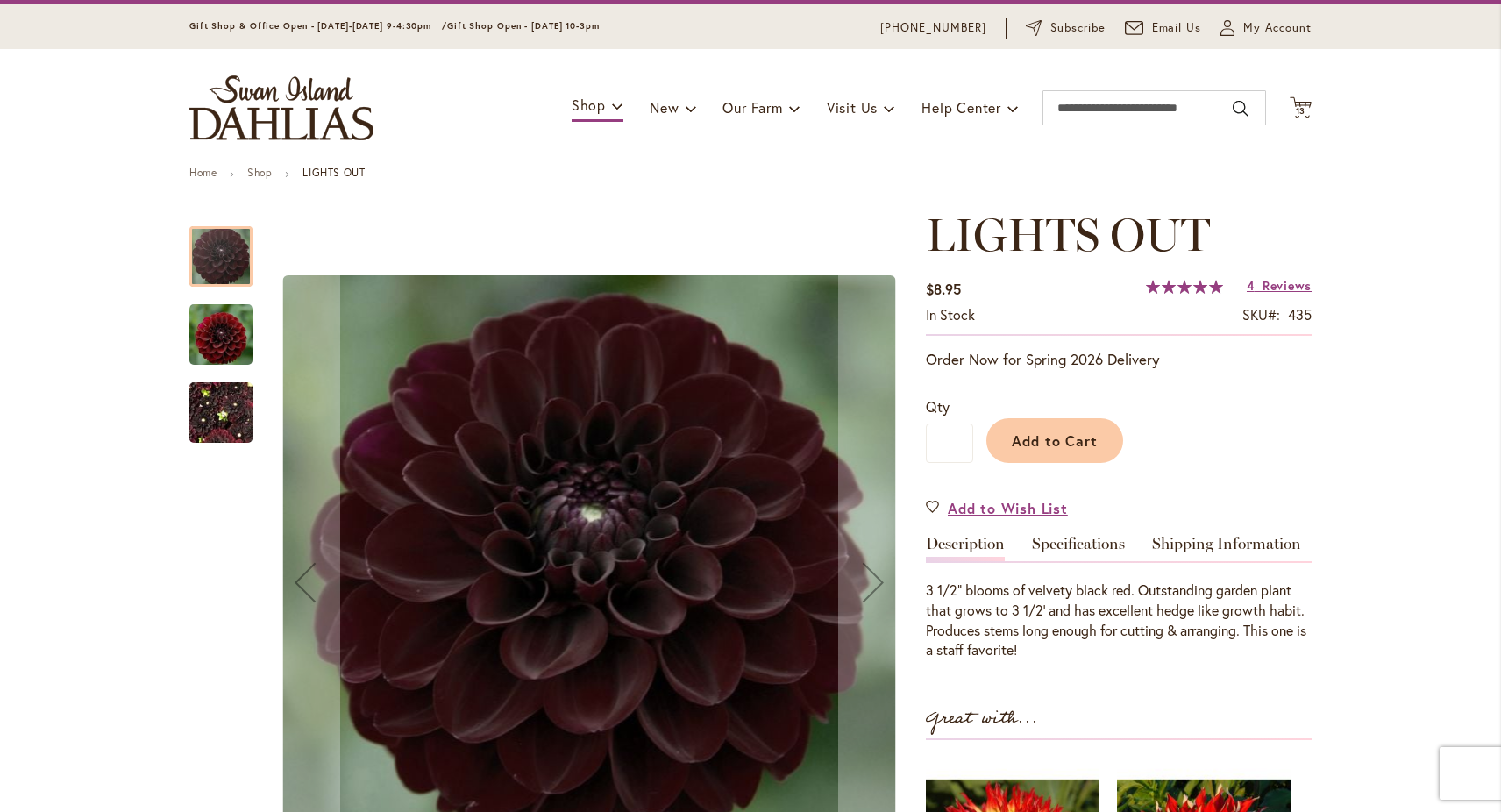
scroll to position [65, 0]
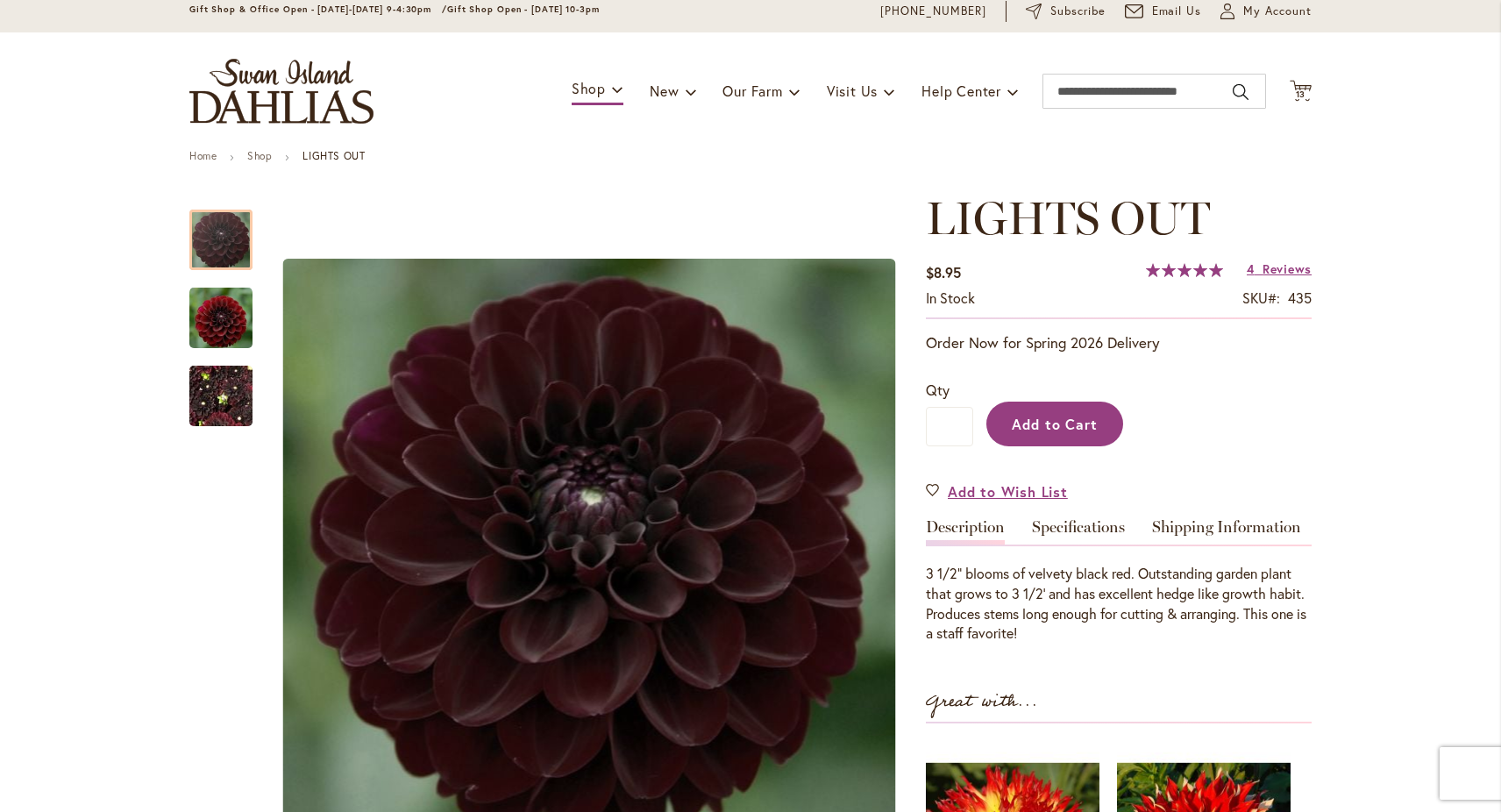
click at [1066, 443] on button "Add to Cart" at bounding box center [1054, 423] width 137 height 44
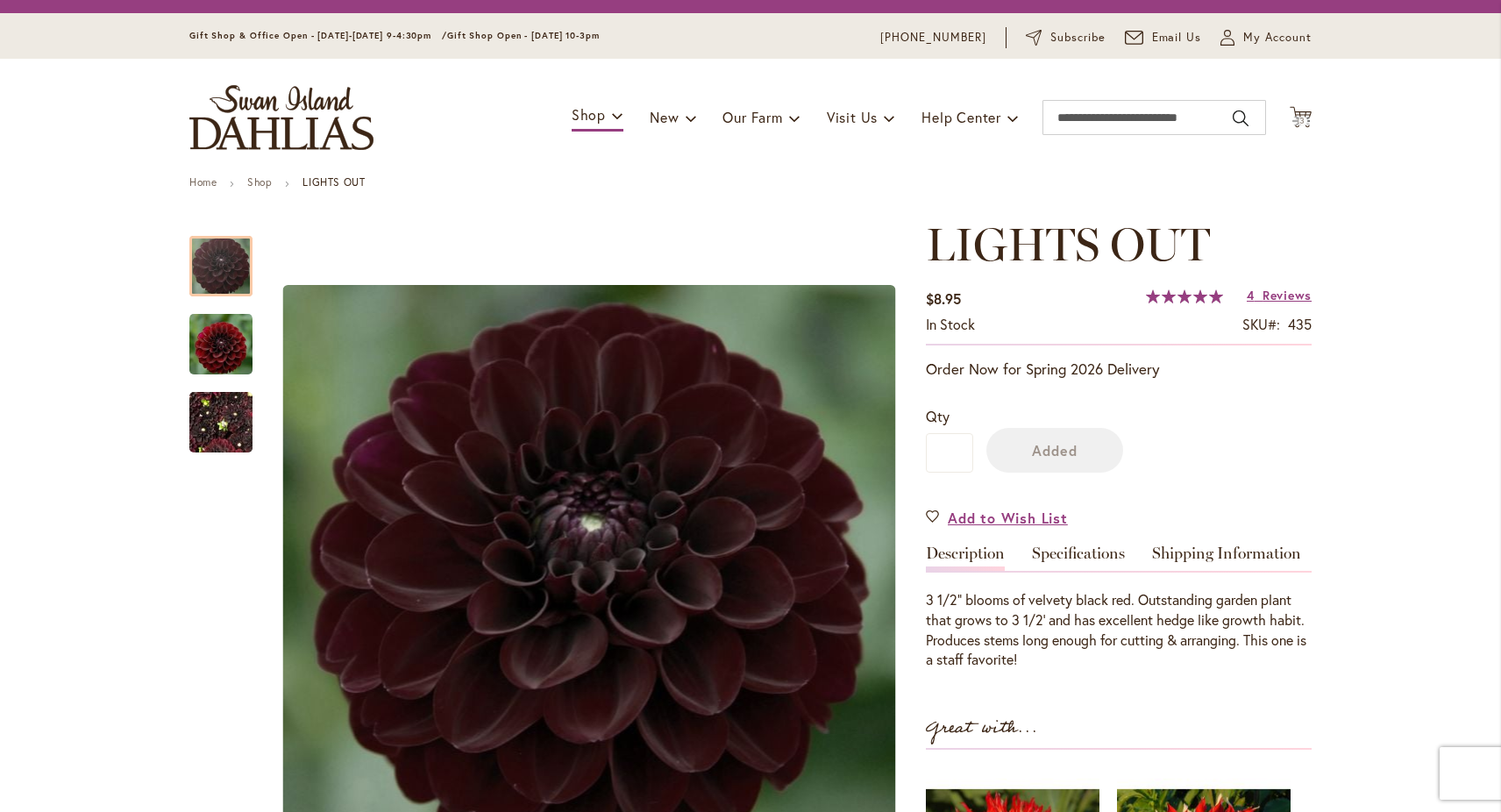
scroll to position [0, 0]
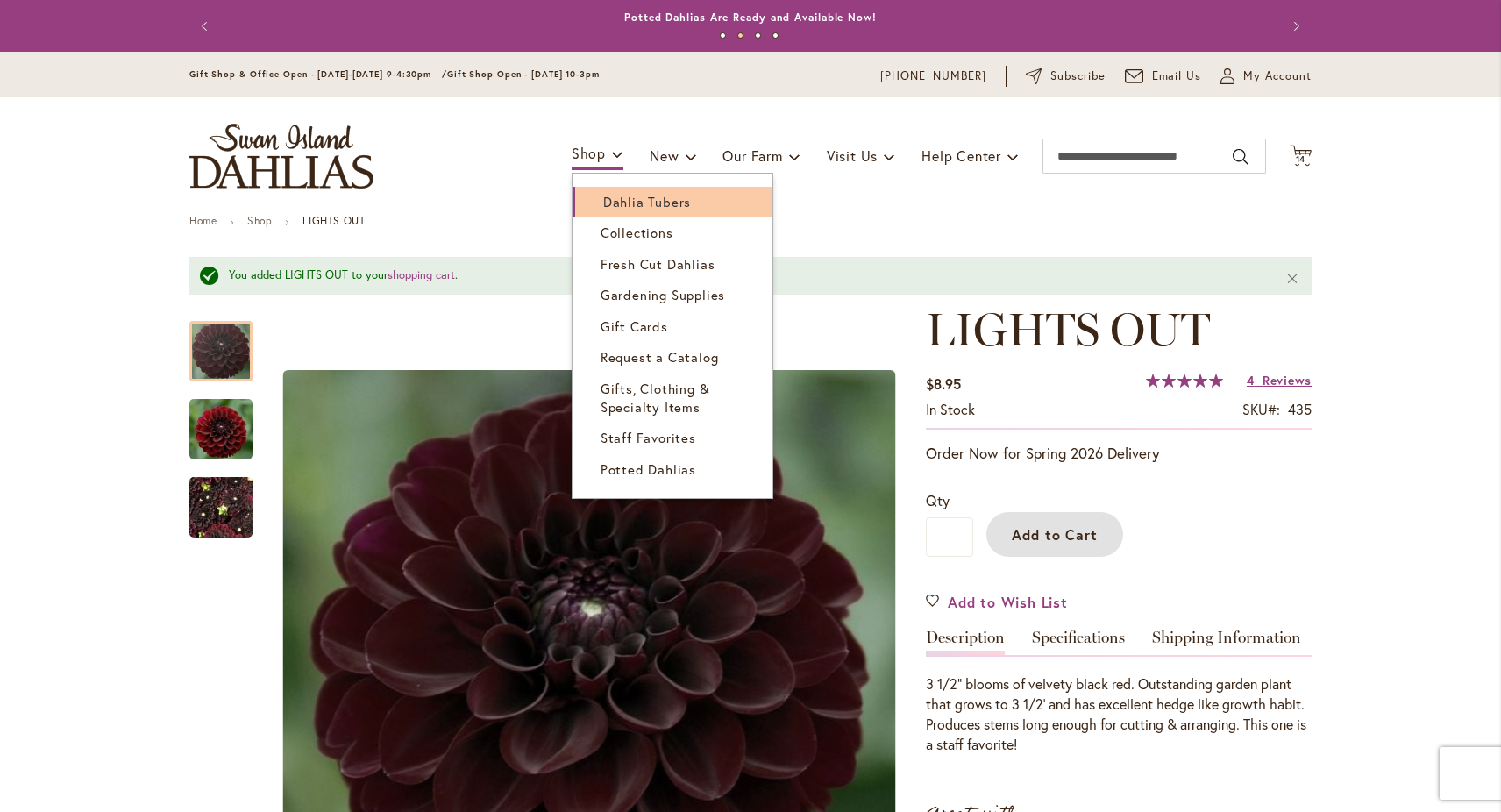
click at [588, 208] on link "Dahlia Tubers" at bounding box center [673, 202] width 200 height 30
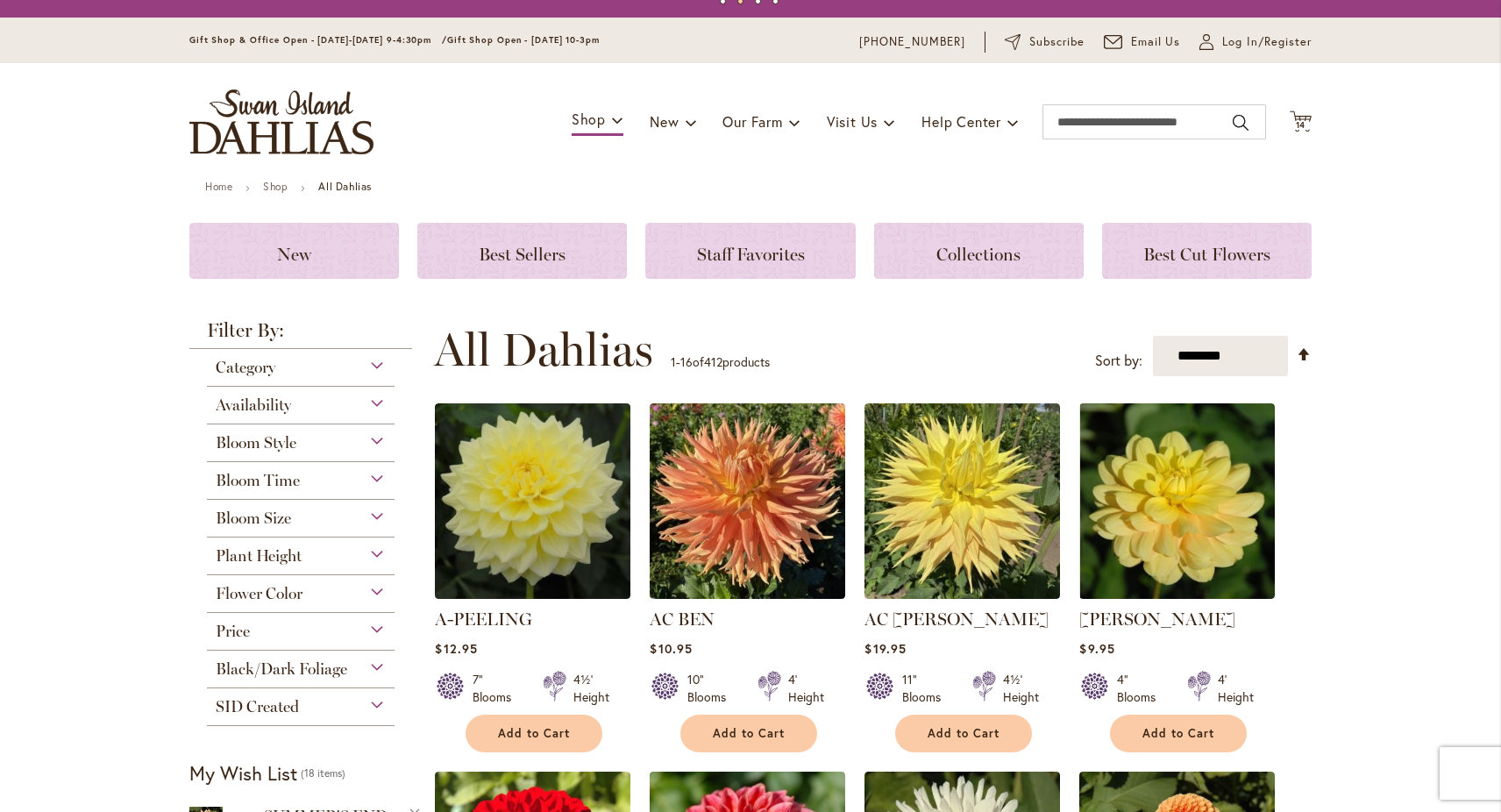
scroll to position [38, 0]
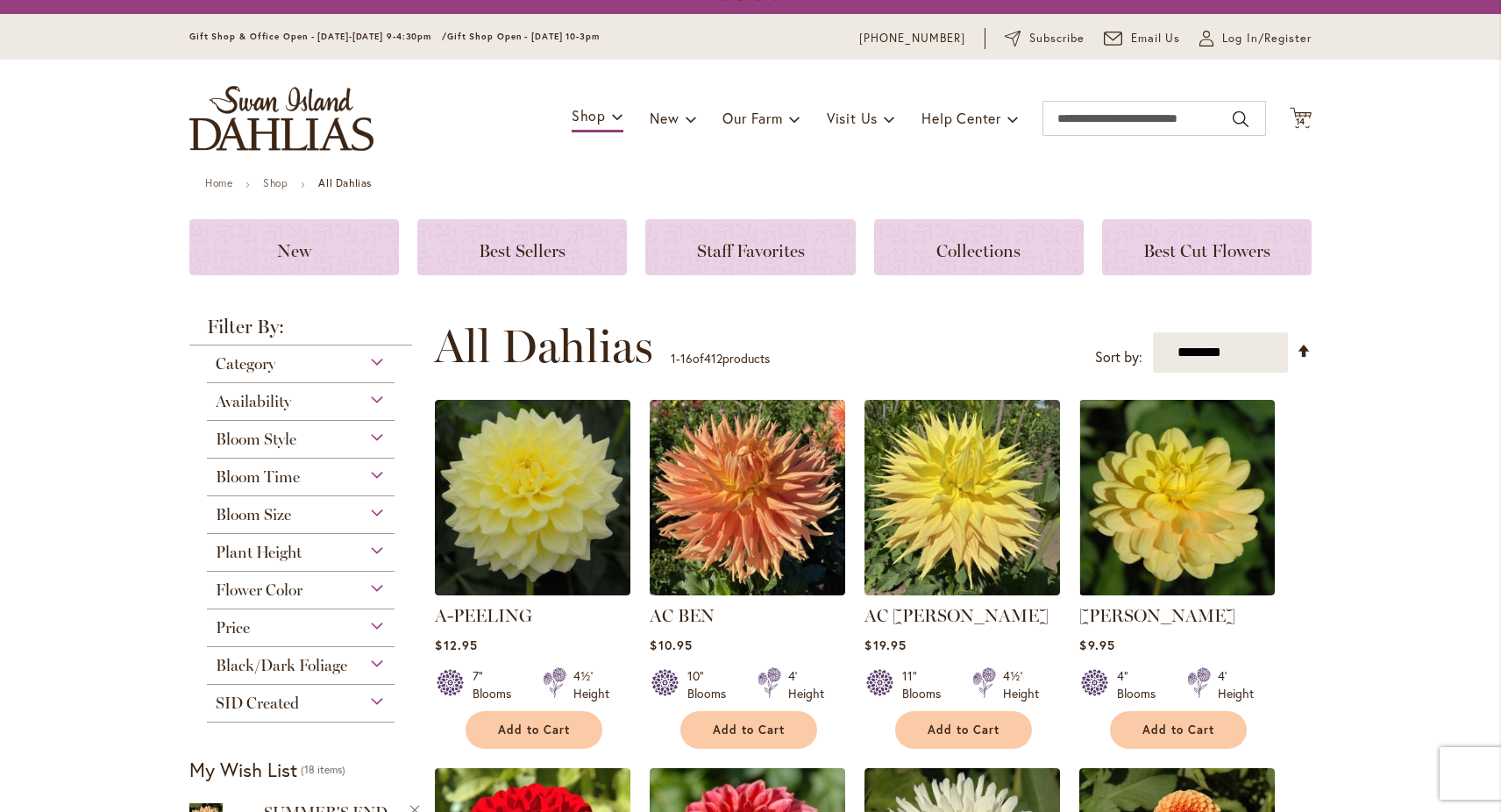
click at [248, 703] on span "SID Created" at bounding box center [257, 702] width 83 height 19
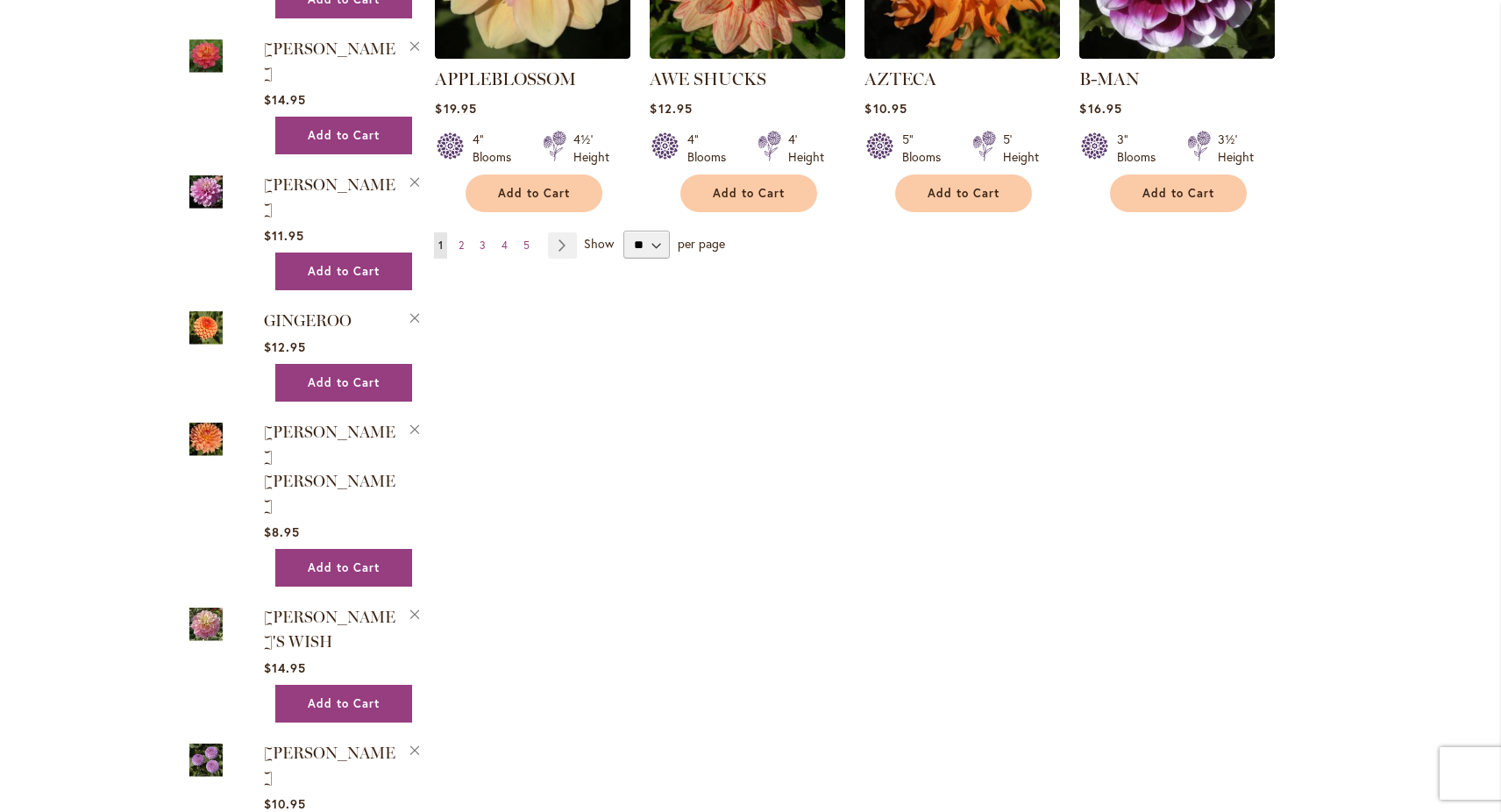
scroll to position [1666, 0]
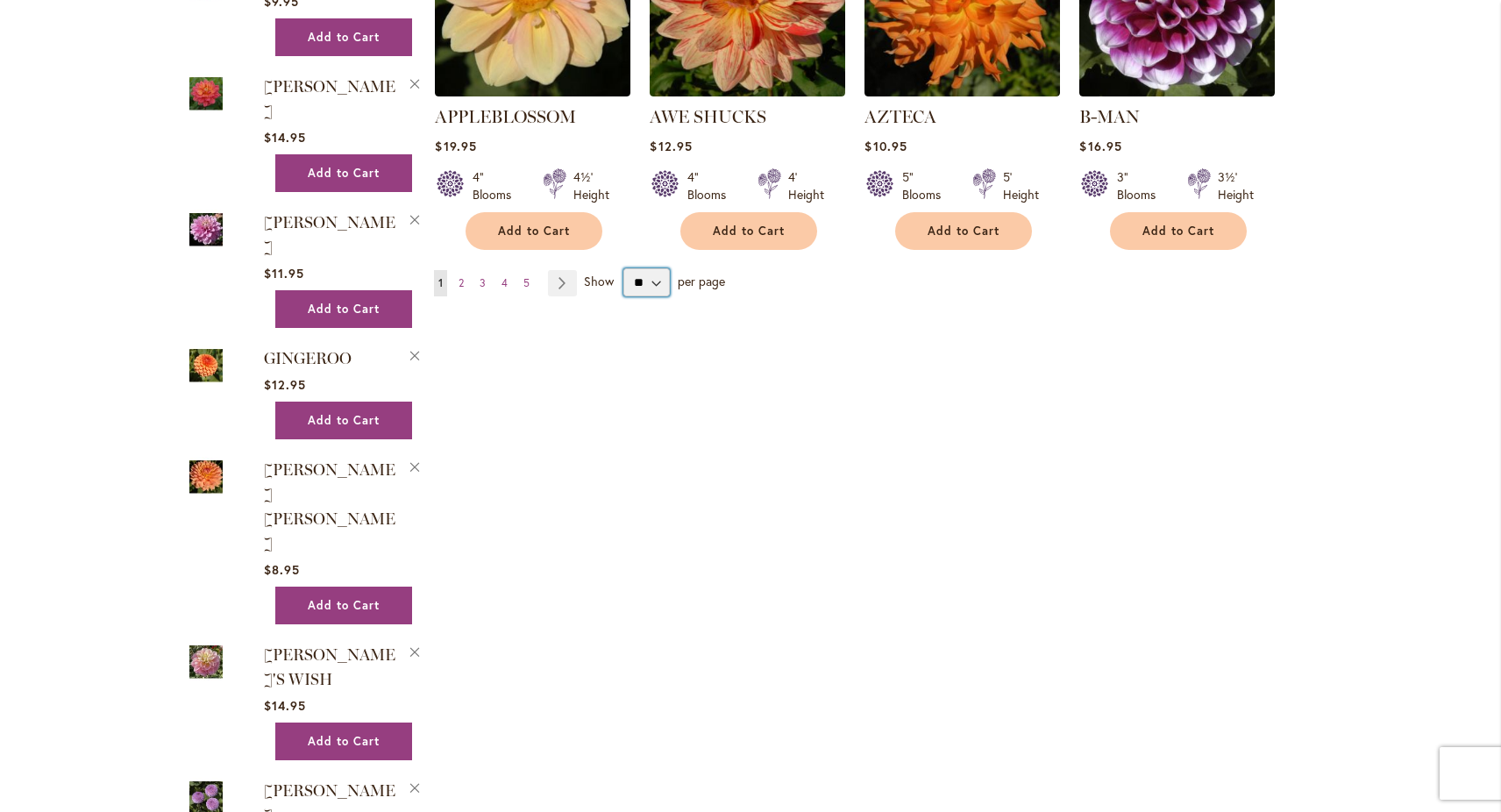
select select "**"
click option "**" at bounding box center [0, 0] width 0 height 0
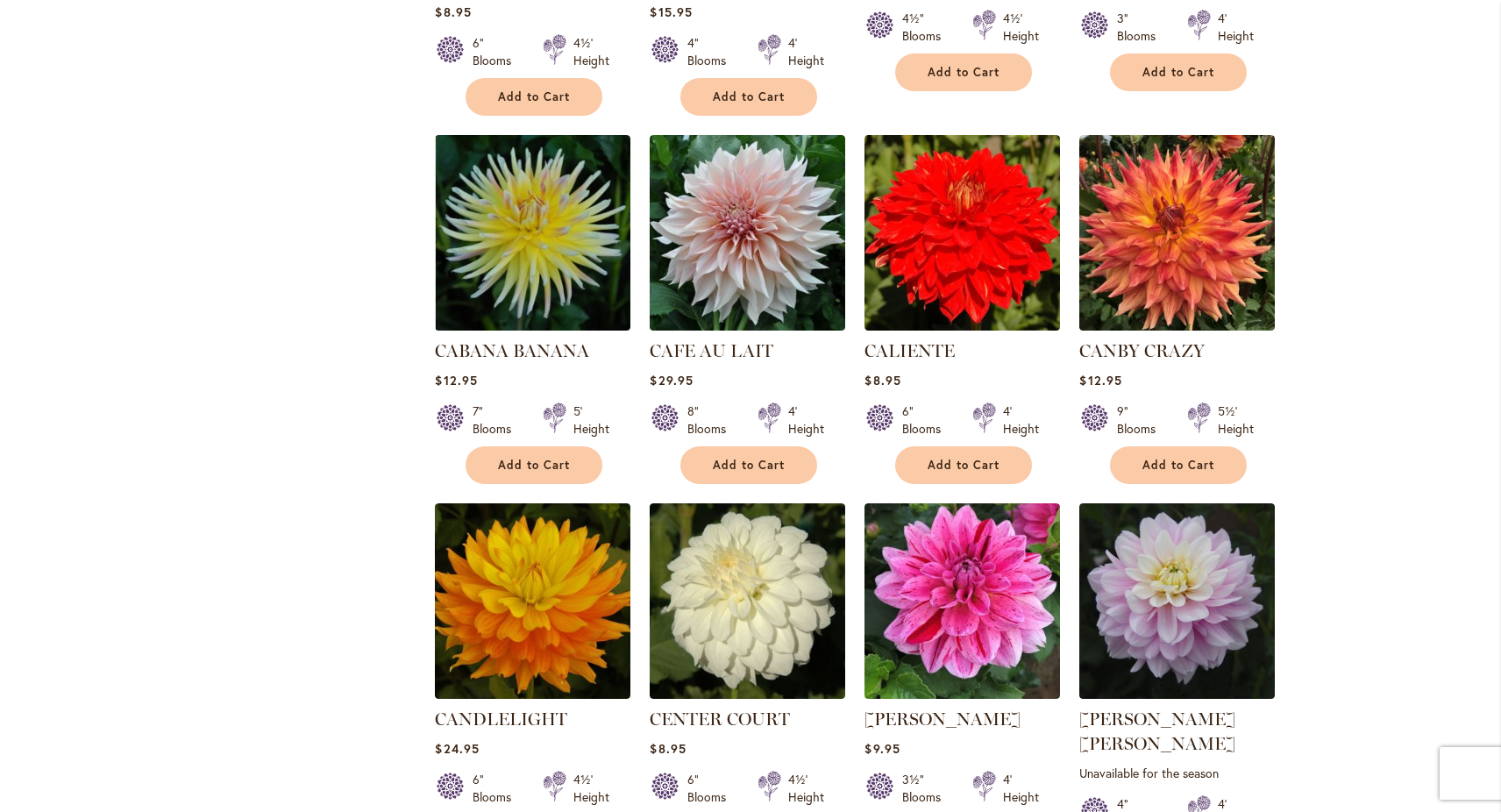
scroll to position [5823, 0]
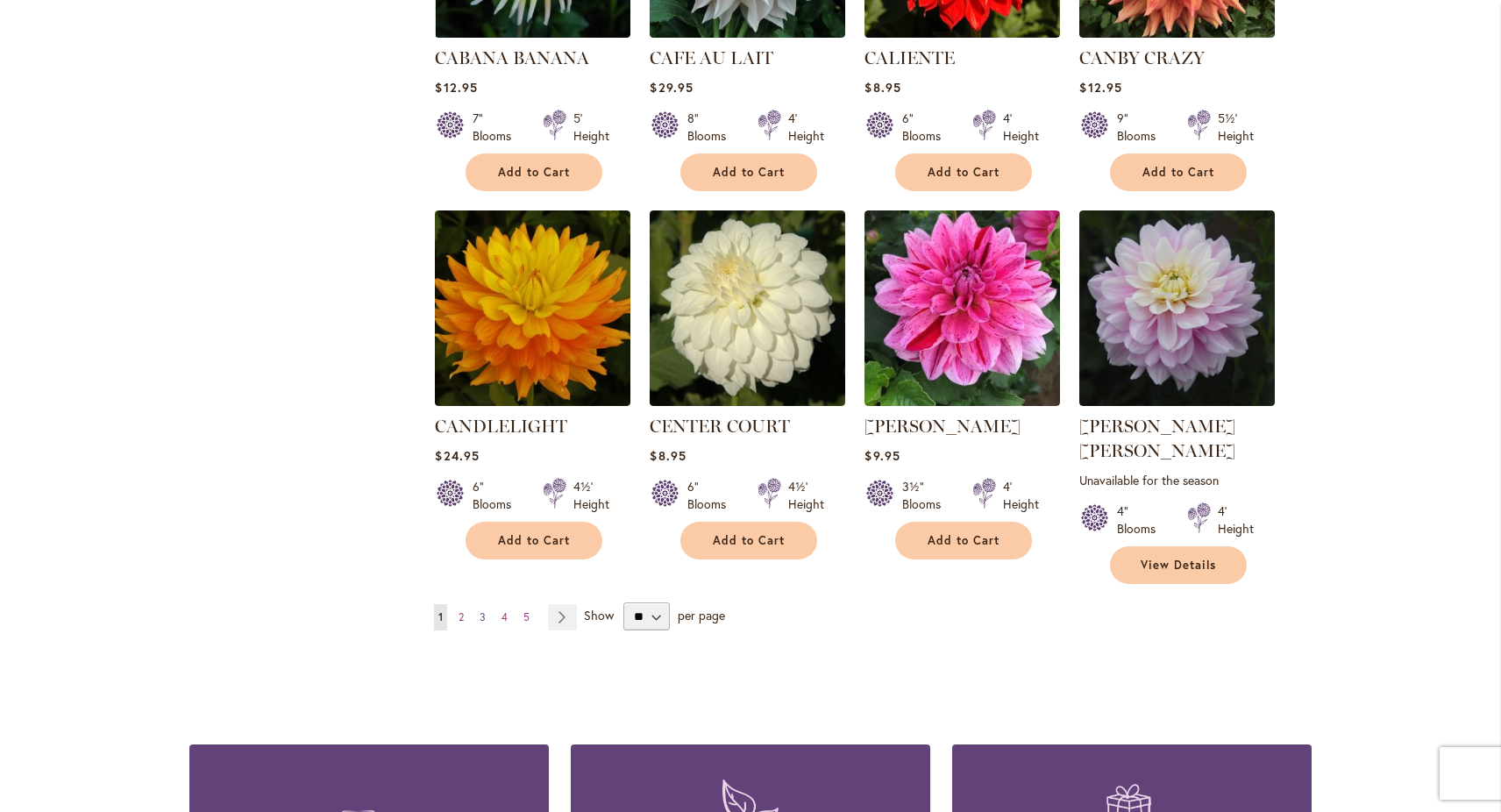
click at [486, 610] on span "3" at bounding box center [483, 617] width 6 height 13
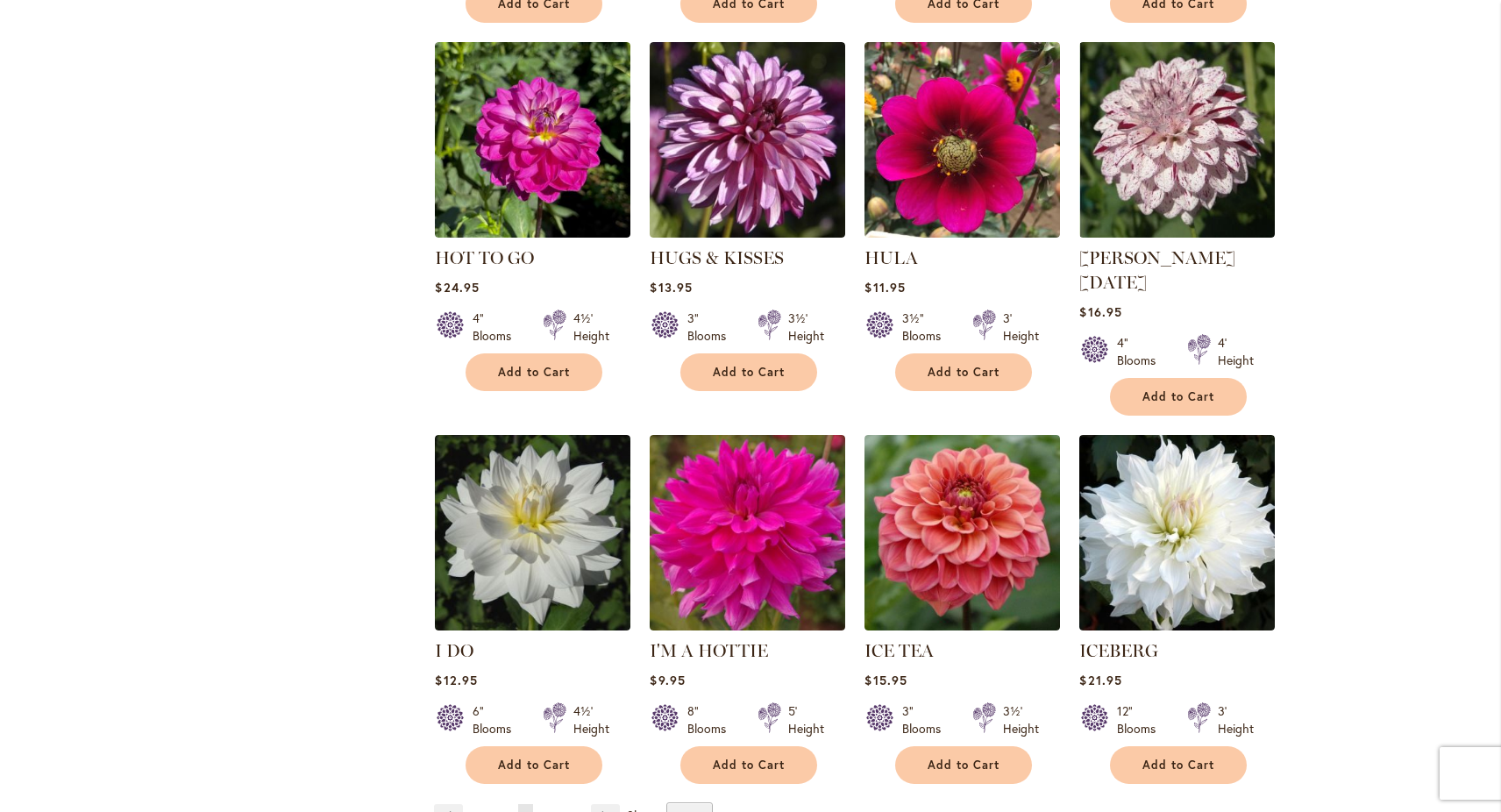
scroll to position [5993, 0]
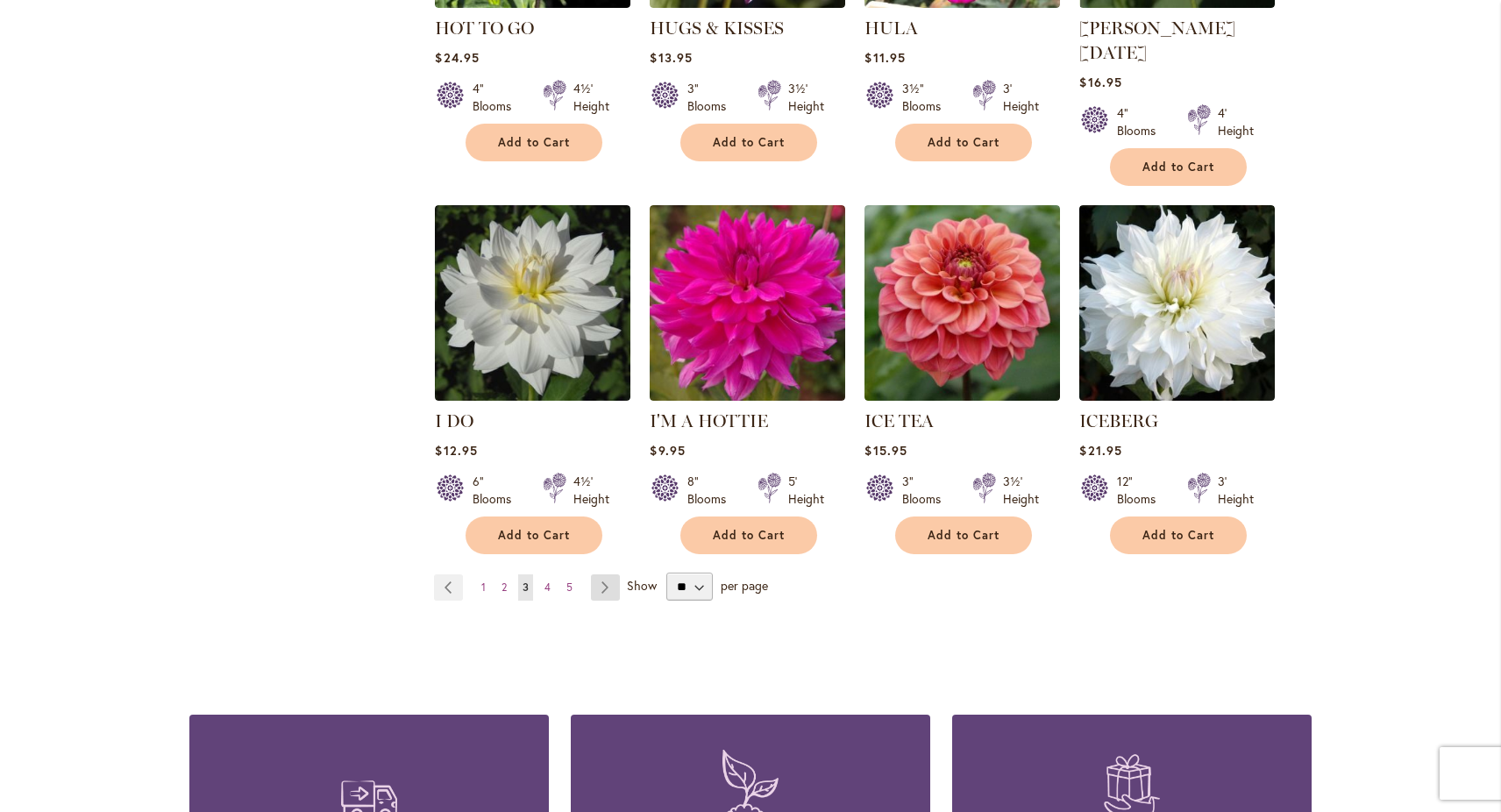
click at [609, 574] on link "Page Next" at bounding box center [606, 587] width 29 height 26
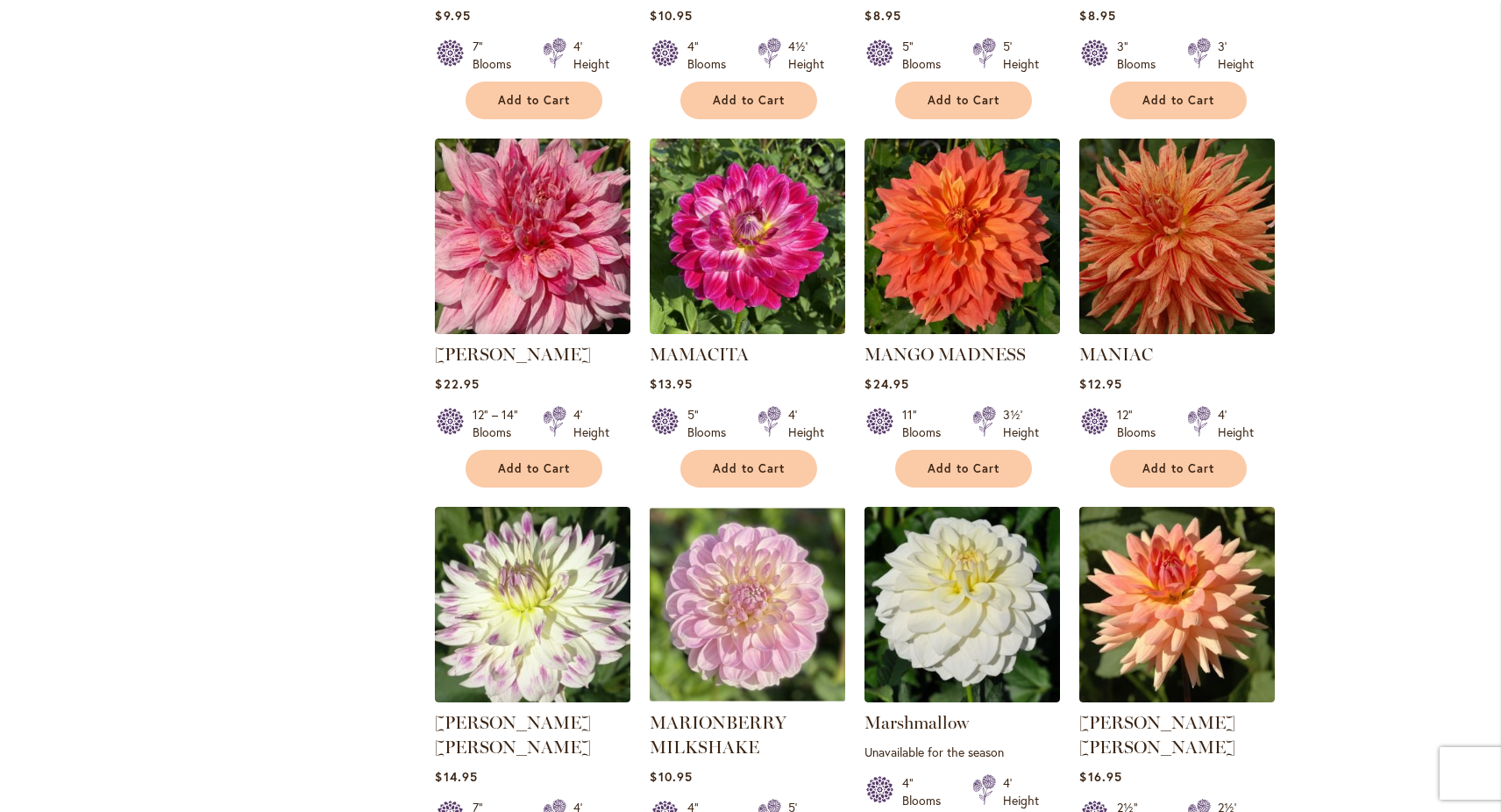
scroll to position [5914, 0]
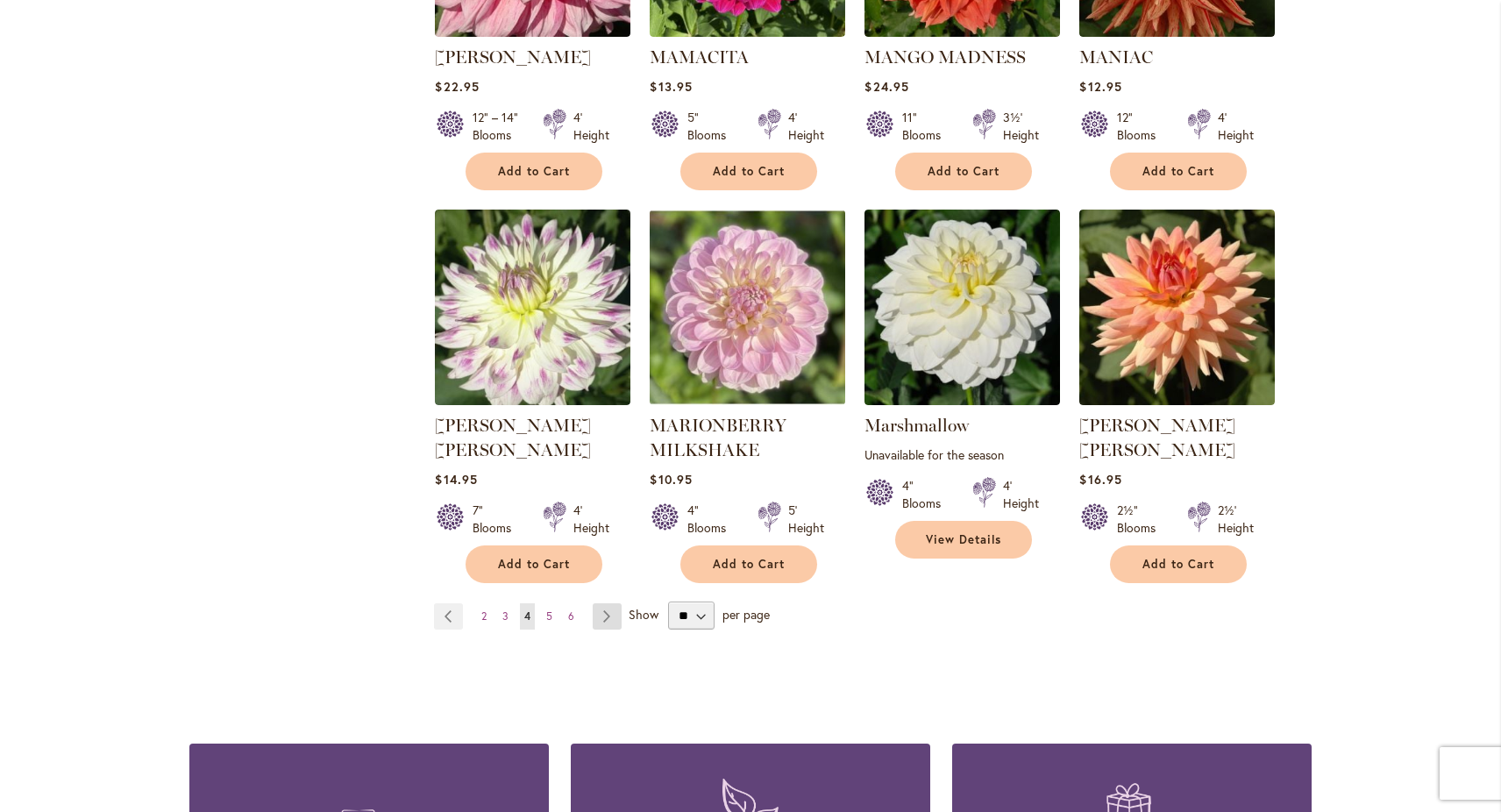
click at [600, 603] on link "Page Next" at bounding box center [607, 617] width 29 height 26
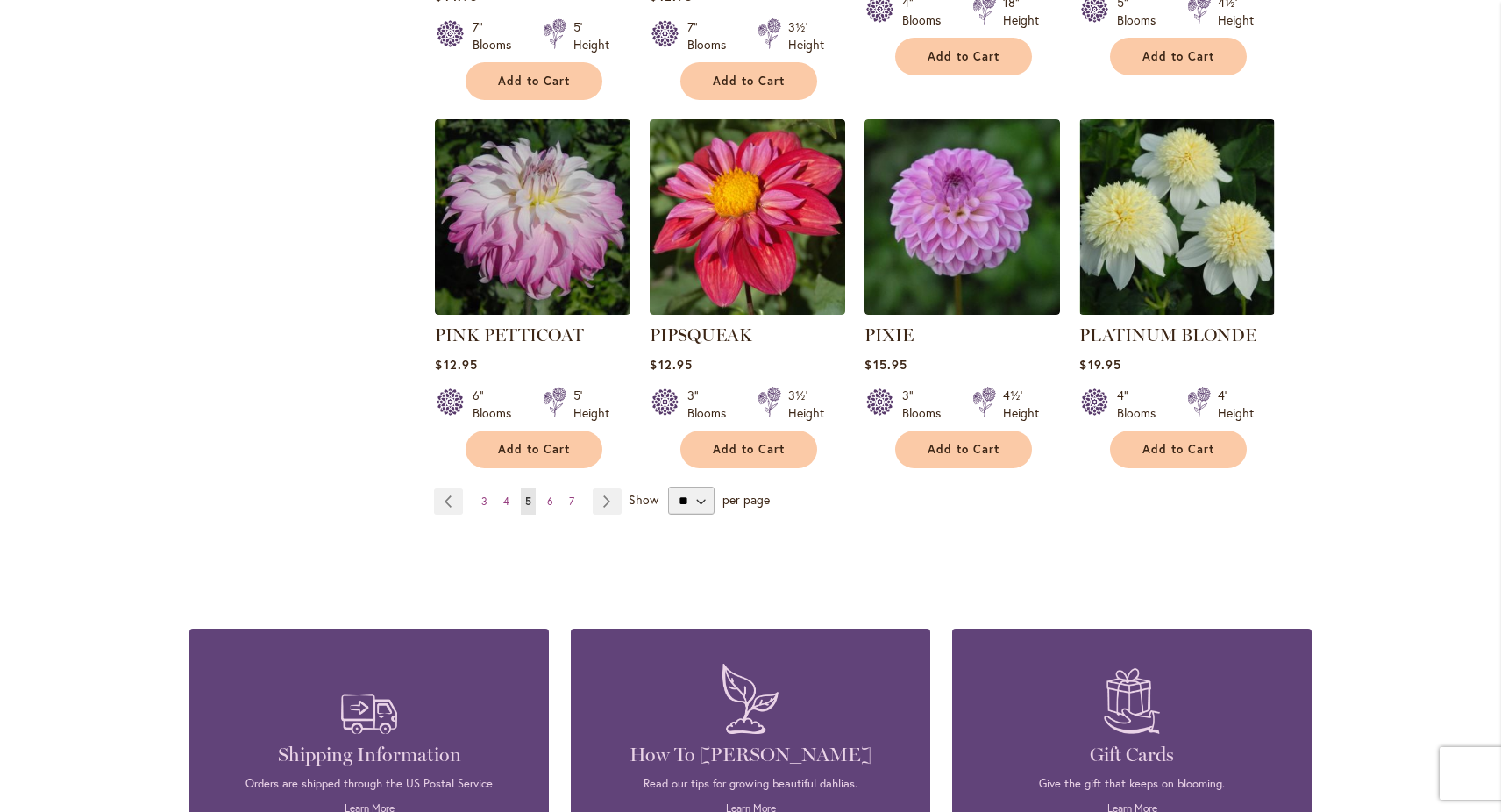
scroll to position [6053, 0]
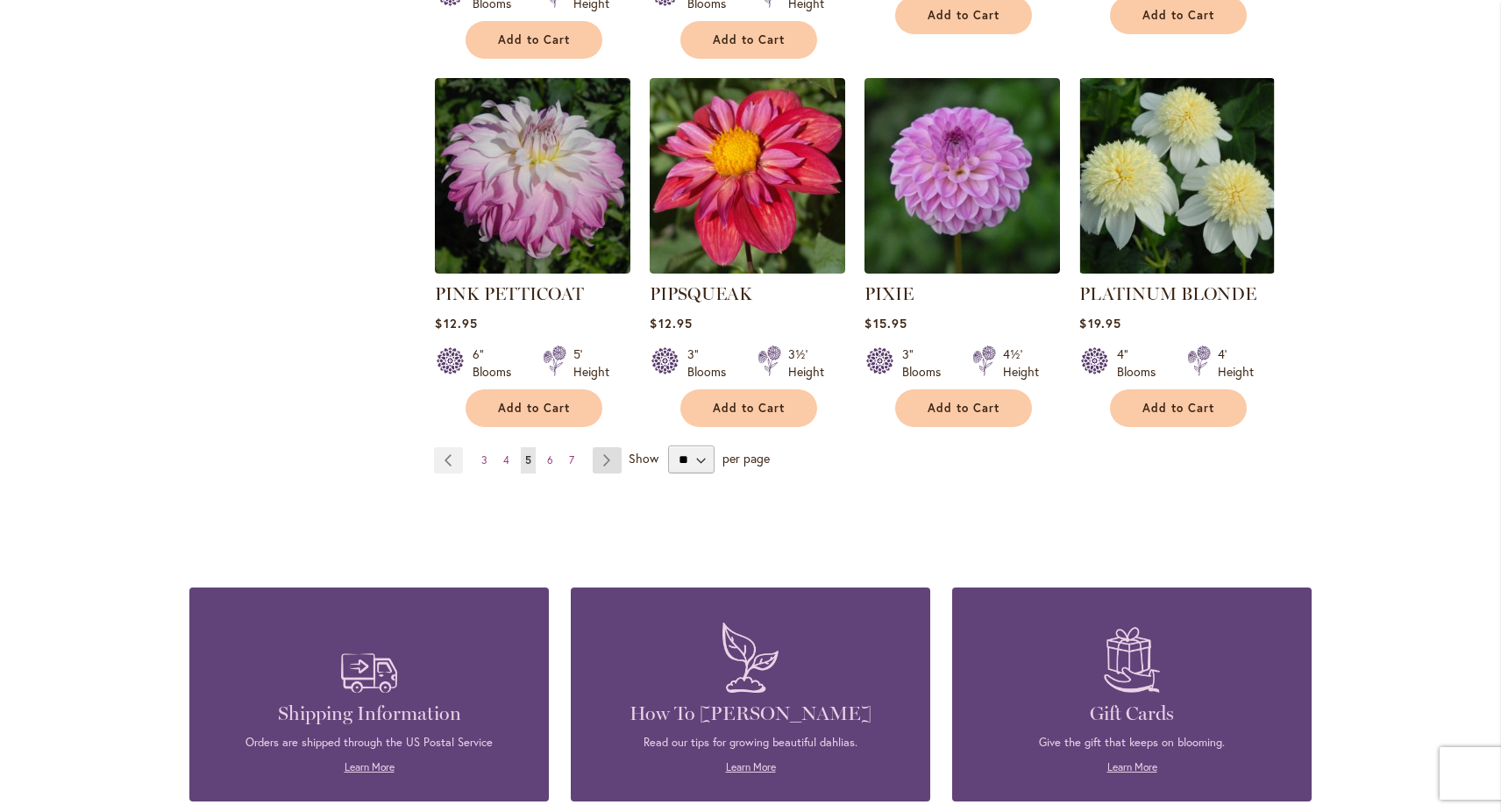
click at [611, 447] on link "Page Next" at bounding box center [607, 460] width 29 height 26
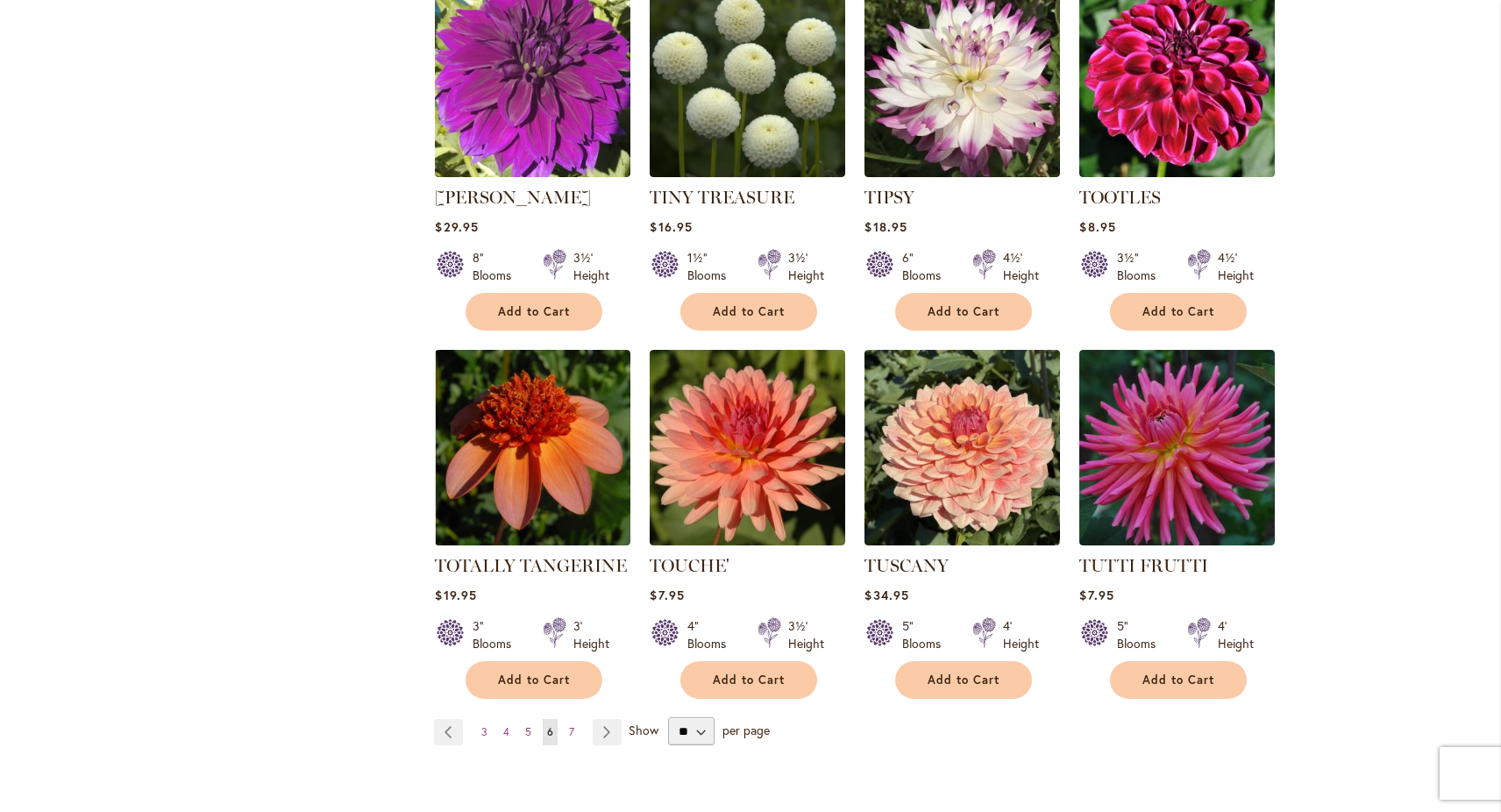
scroll to position [5701, 0]
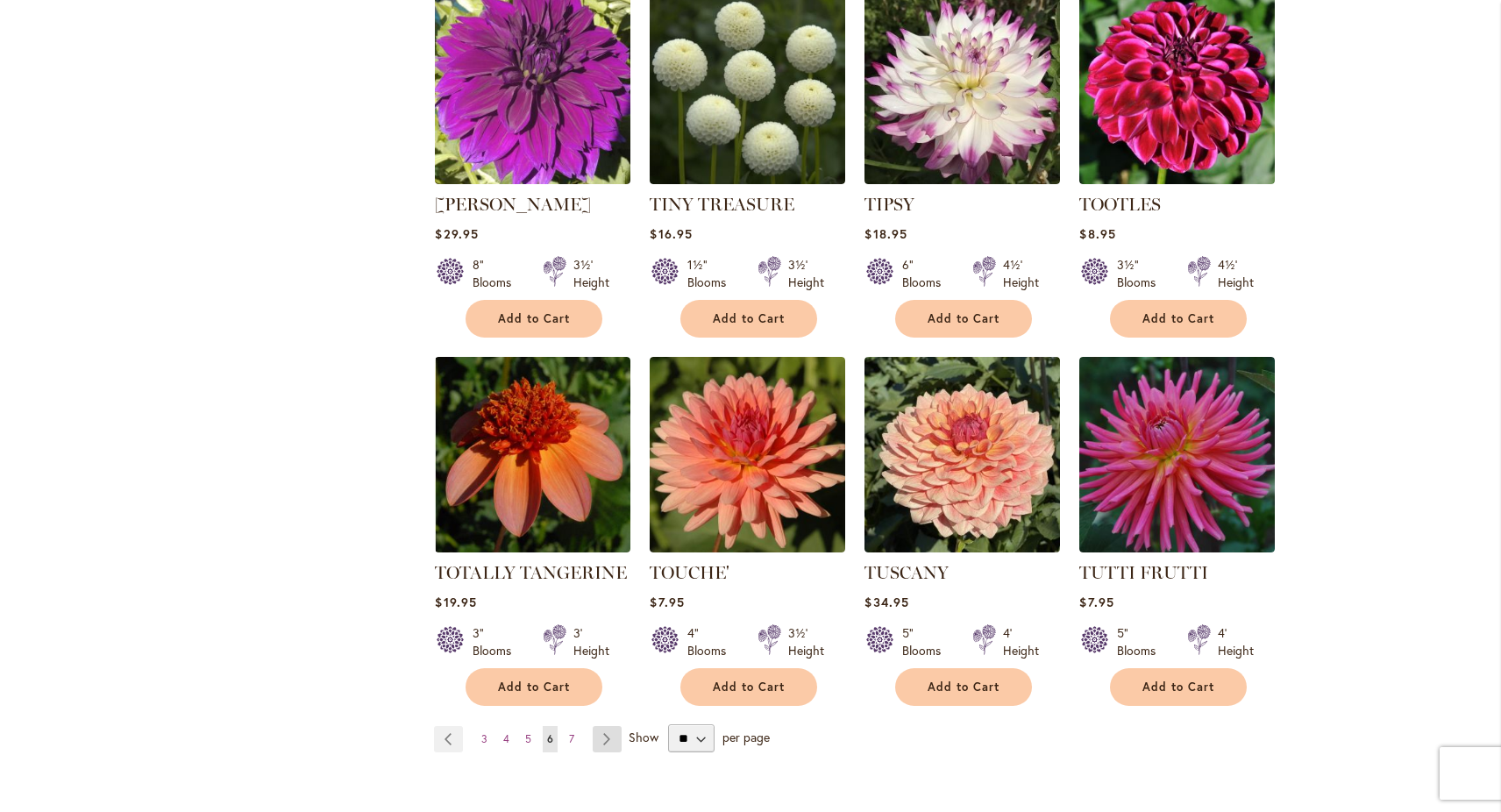
click at [607, 726] on link "Page Next" at bounding box center [607, 739] width 29 height 26
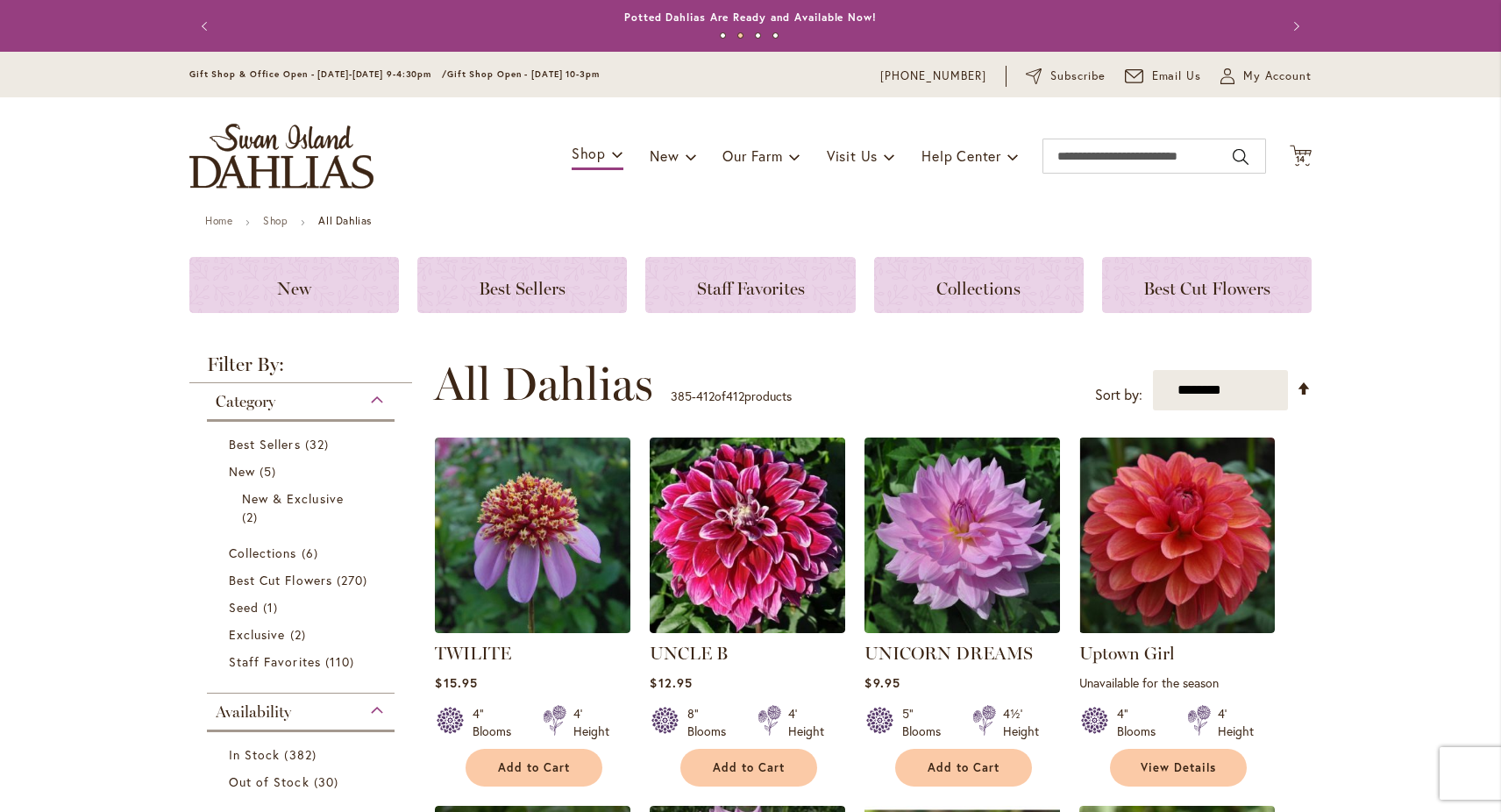
click at [1313, 161] on div "Toggle Nav Shop Dahlia Tubers Collections Fresh Cut Dahlias Gardening Supplies …" at bounding box center [750, 156] width 1157 height 117
click at [1305, 154] on icon at bounding box center [1301, 155] width 22 height 21
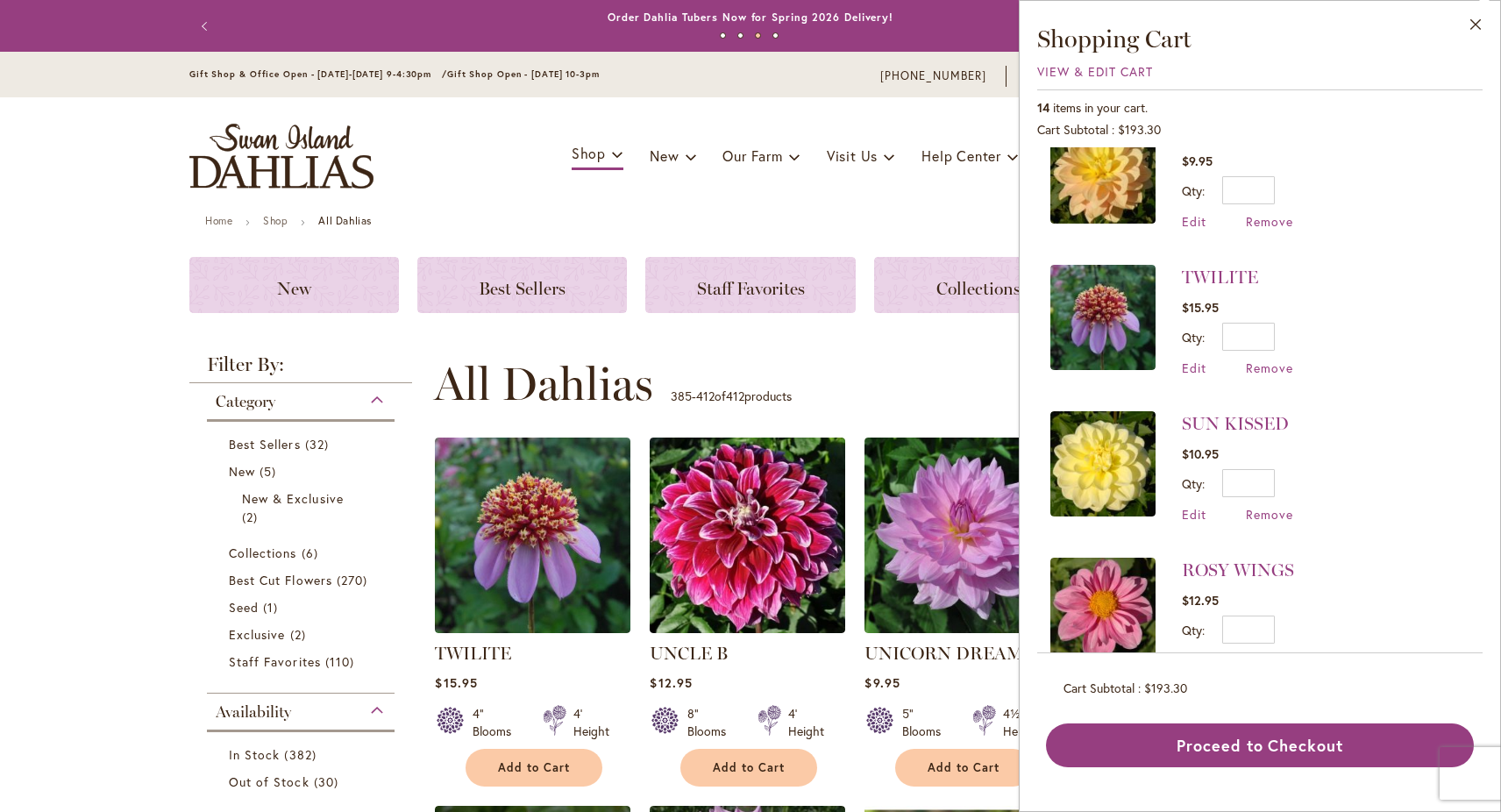
scroll to position [680, 0]
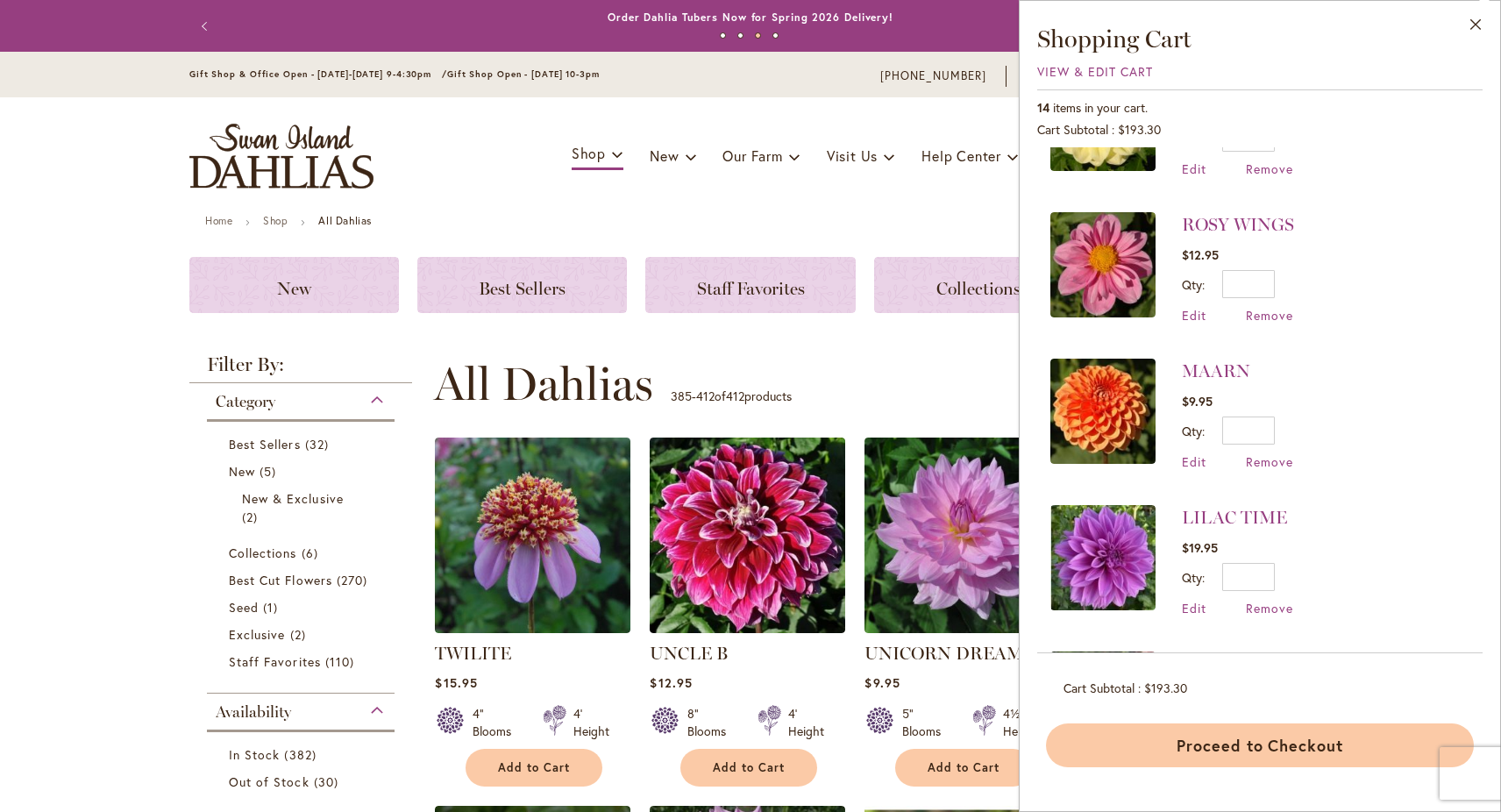
click at [1191, 732] on button "Proceed to Checkout" at bounding box center [1259, 745] width 428 height 43
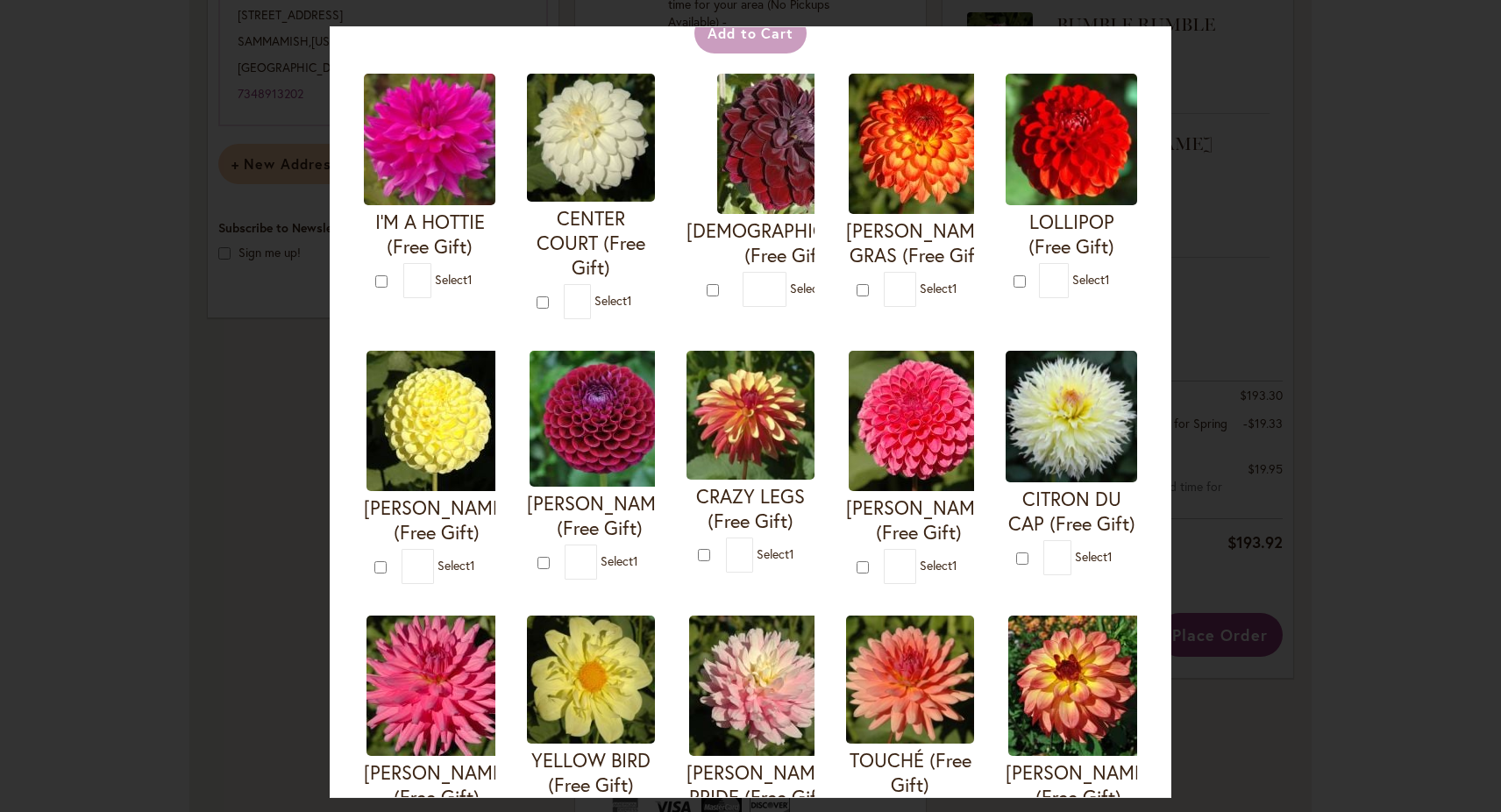
scroll to position [125, 0]
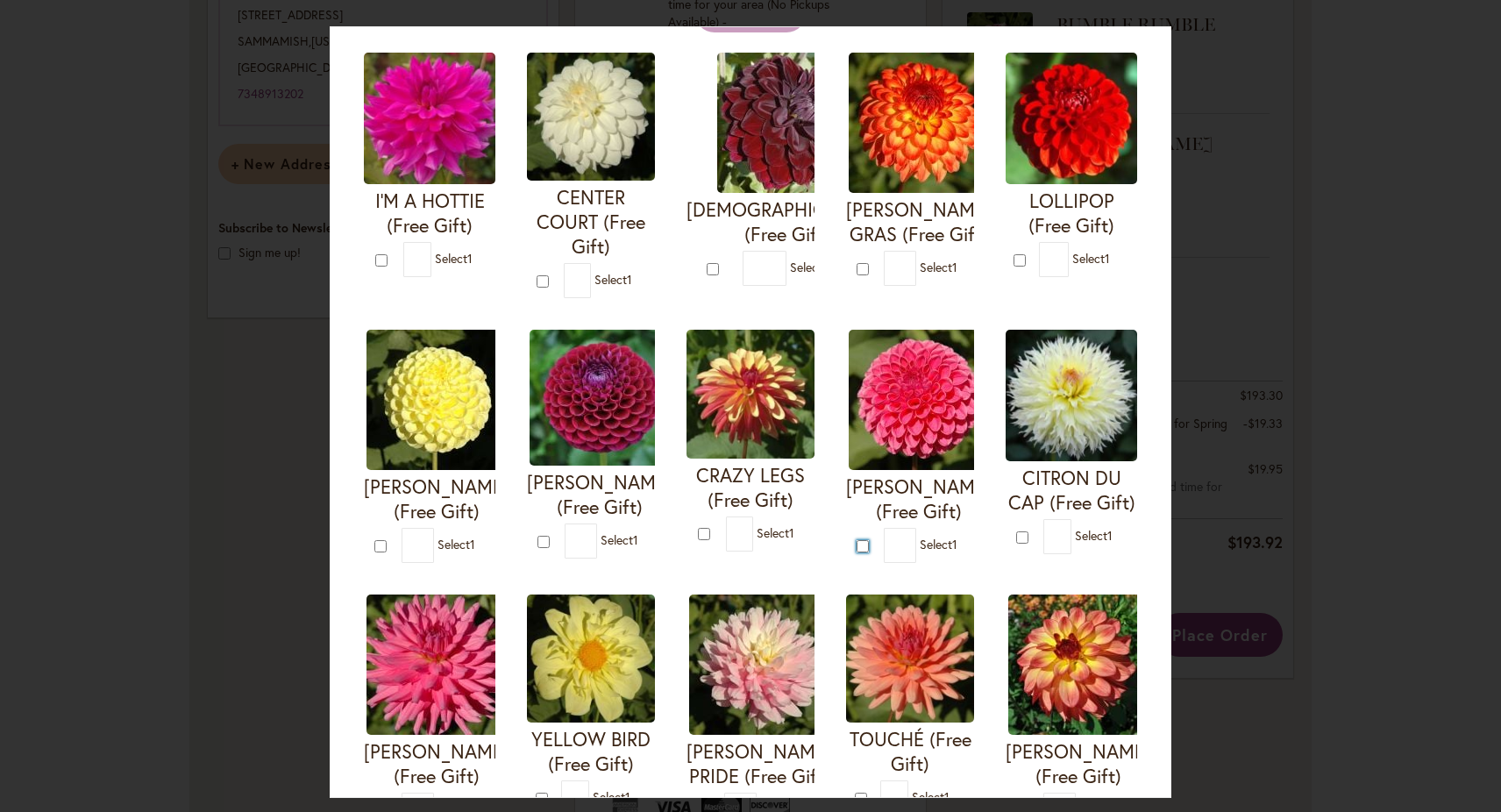
type input "*"
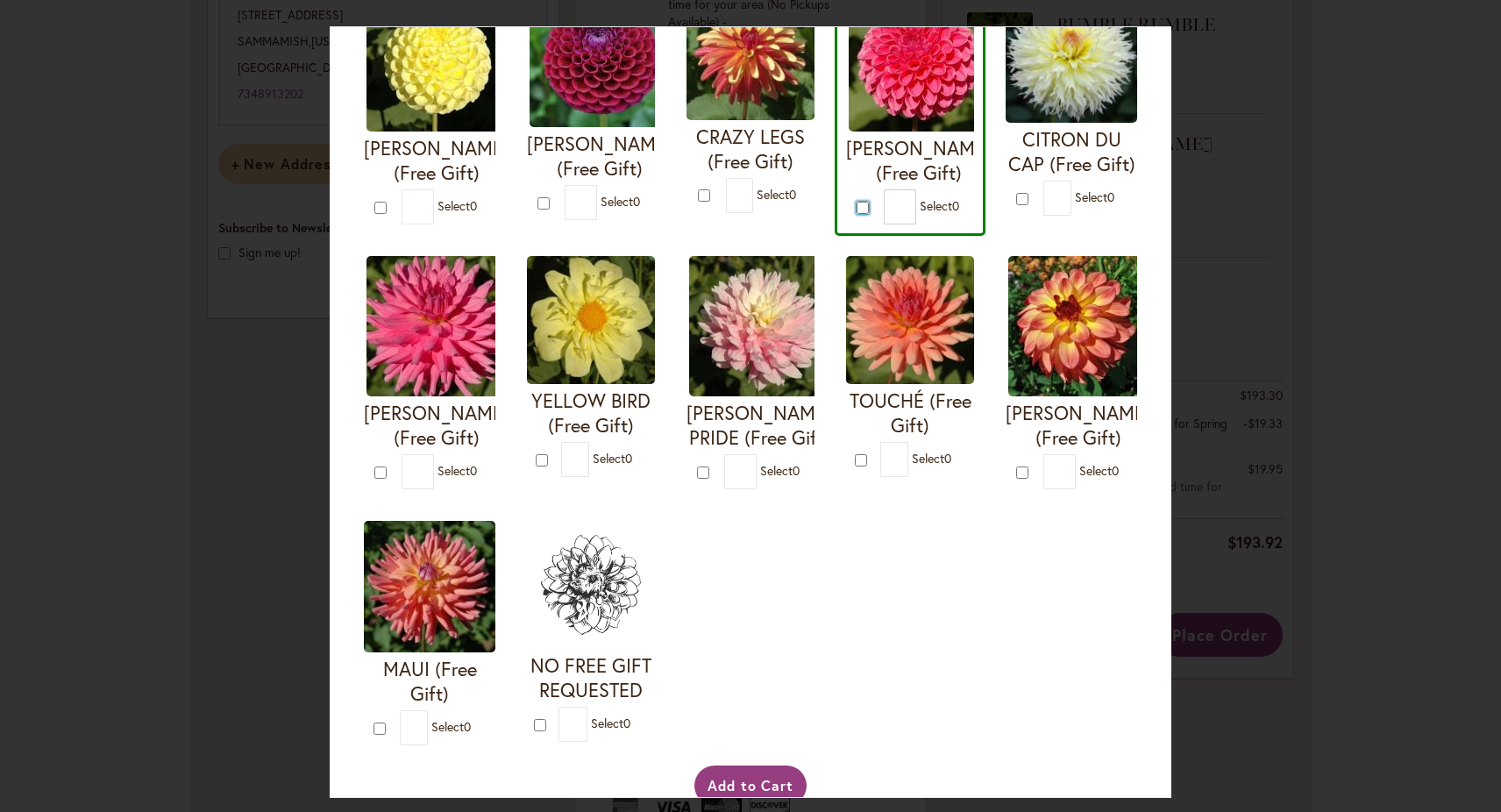
scroll to position [531, 0]
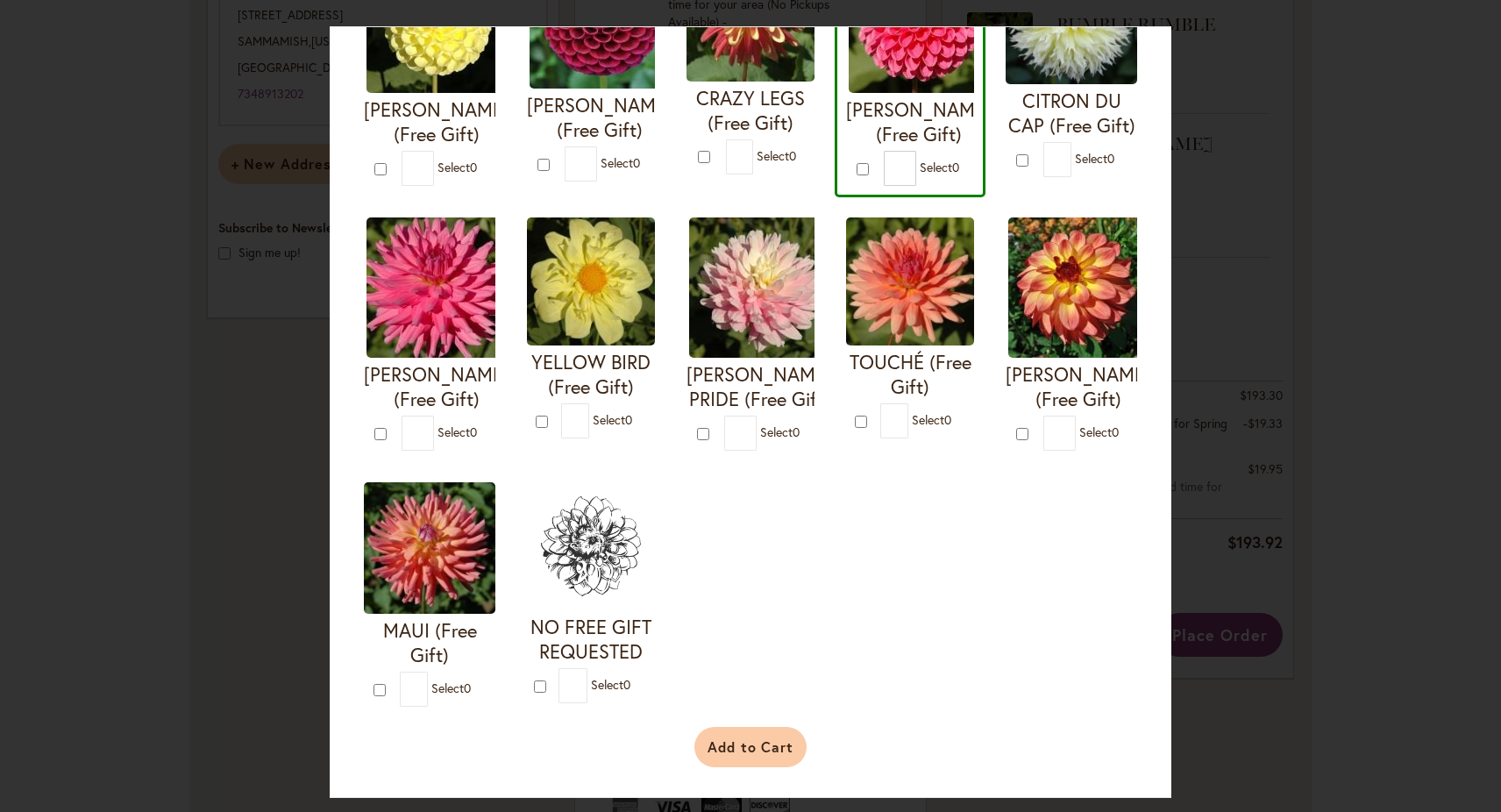
click at [767, 735] on button "Add to Cart" at bounding box center [751, 747] width 113 height 41
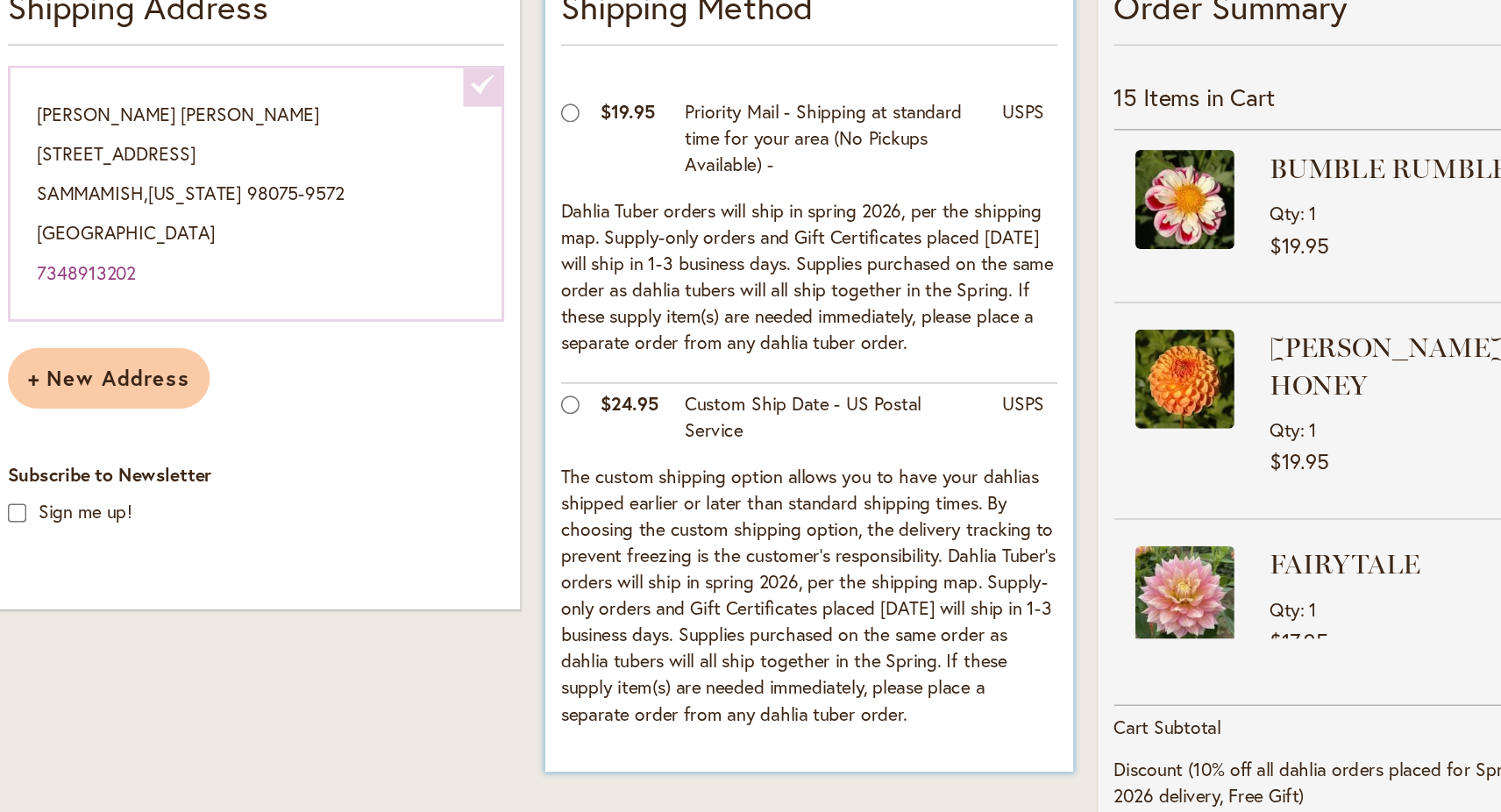
scroll to position [228, 0]
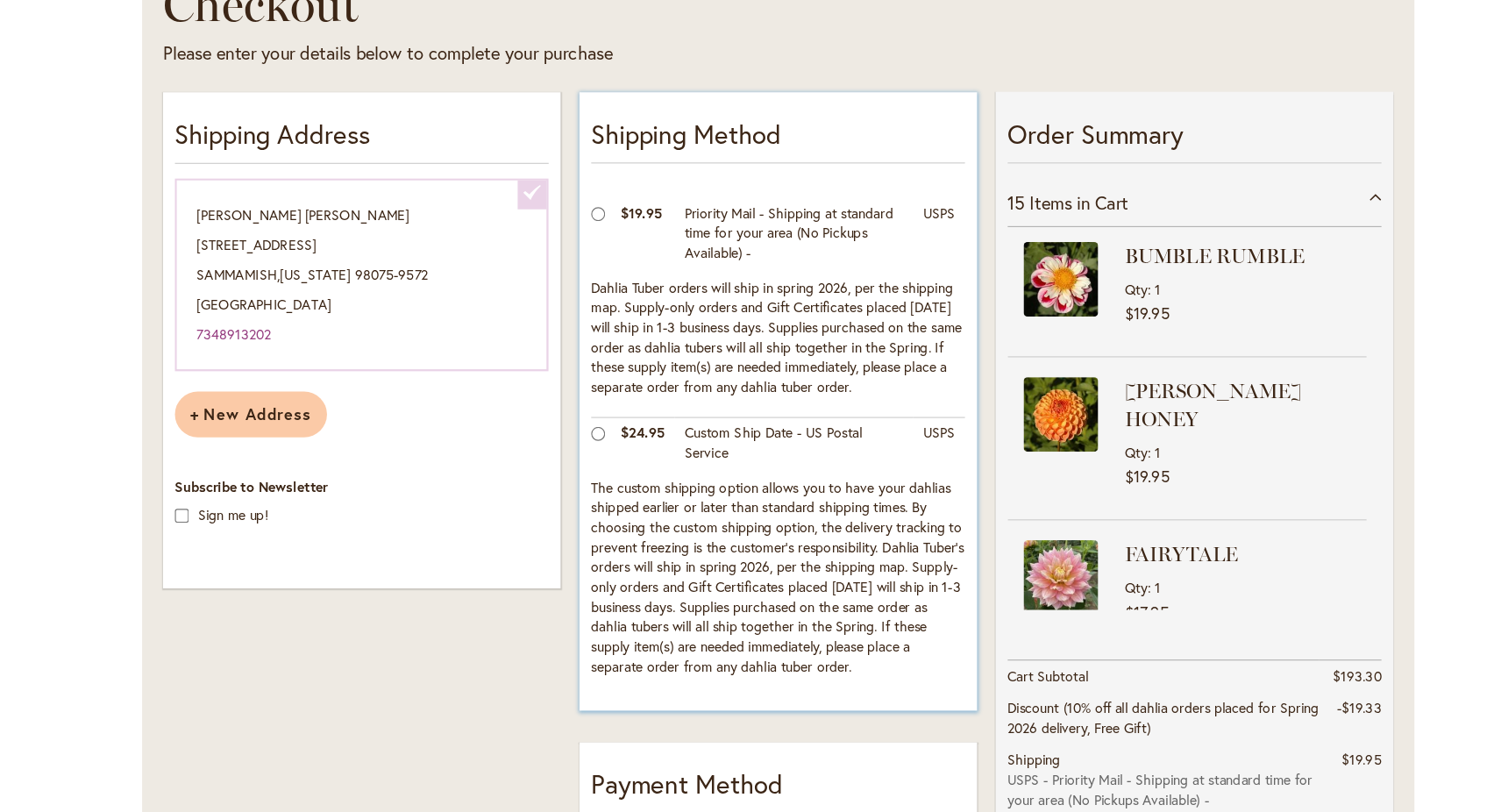
click at [617, 479] on span "$24.95" at bounding box center [631, 478] width 39 height 17
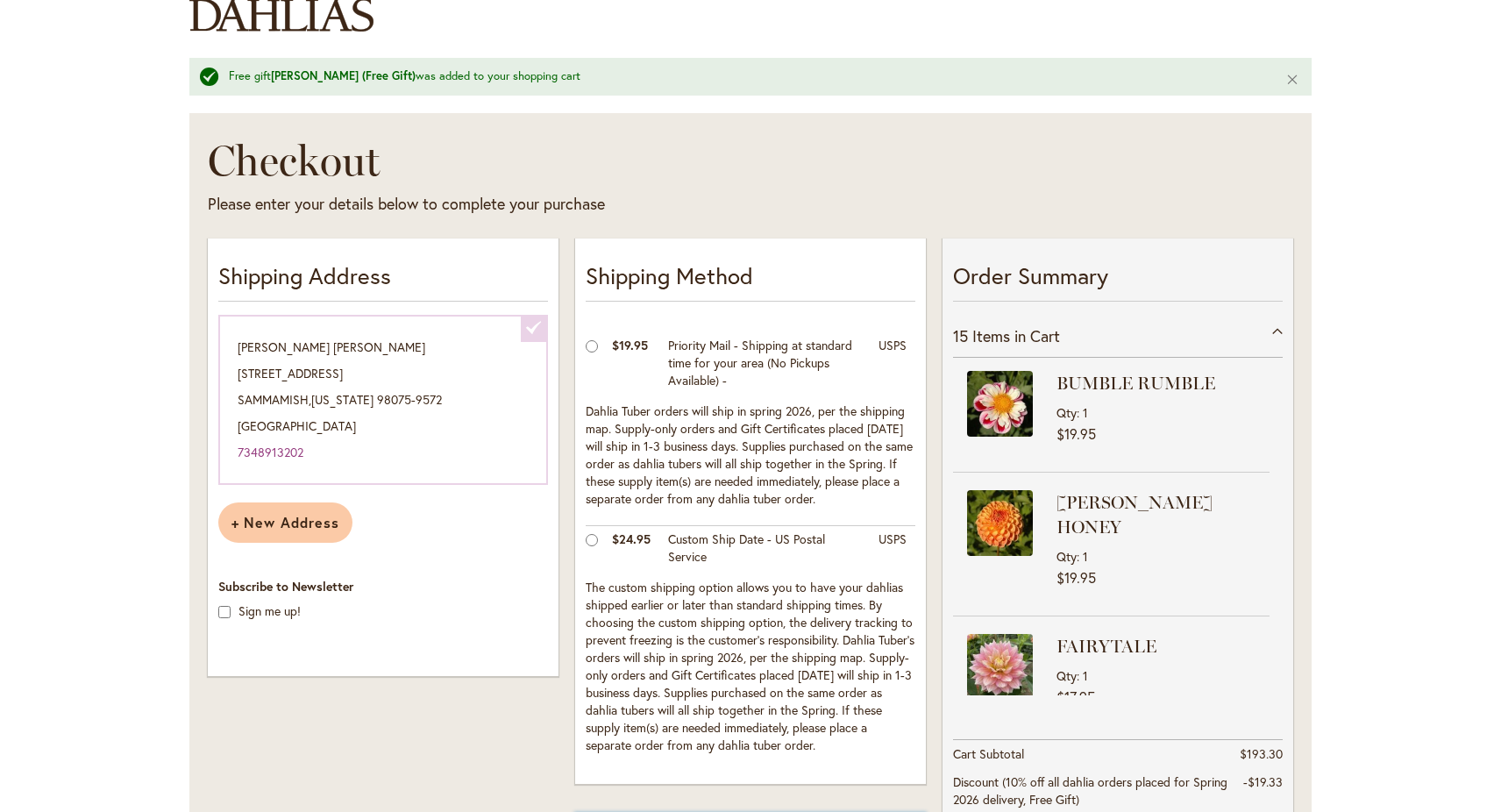
scroll to position [0, 0]
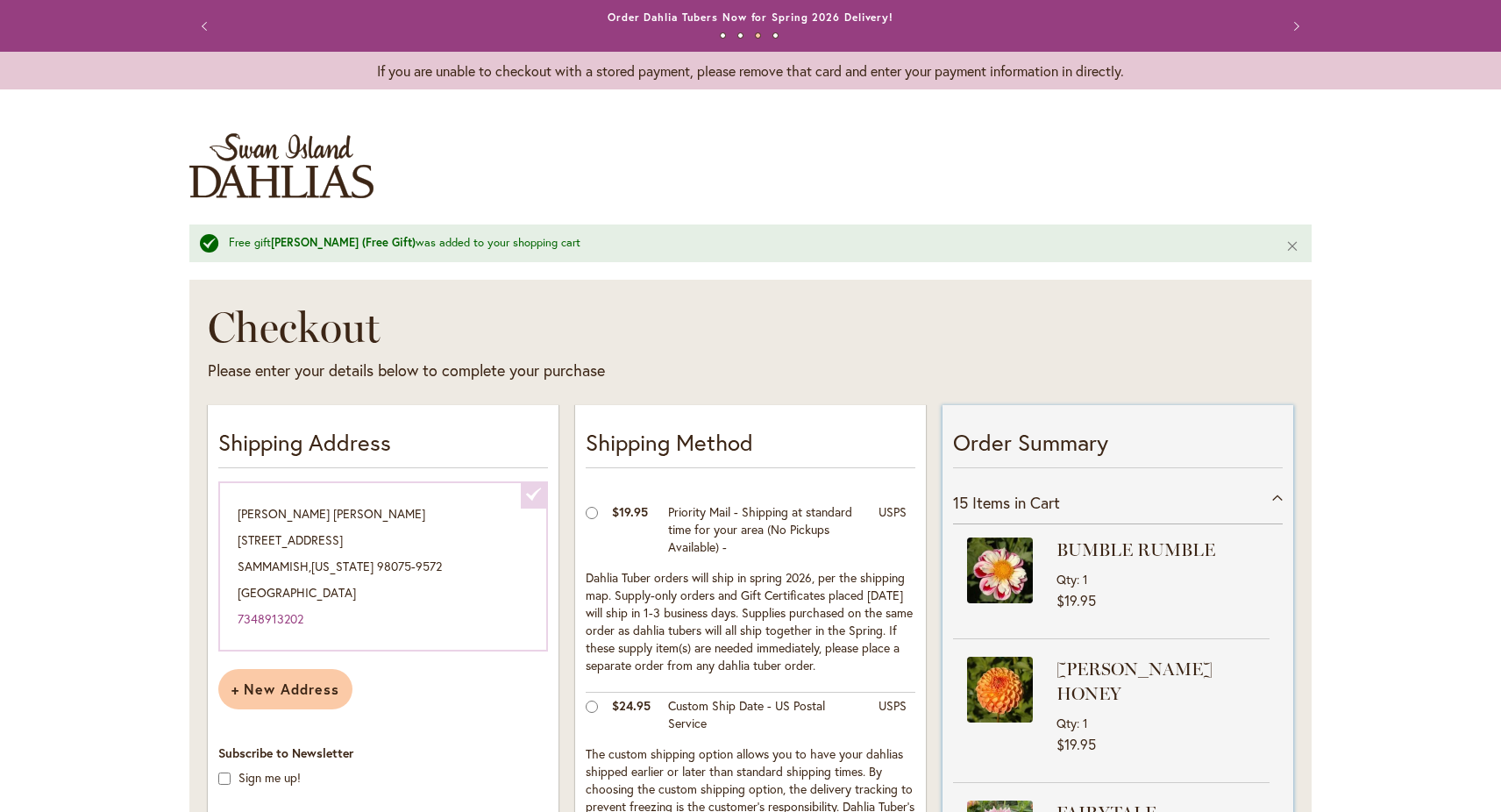
click at [1051, 494] on span "Items in Cart" at bounding box center [1015, 502] width 88 height 21
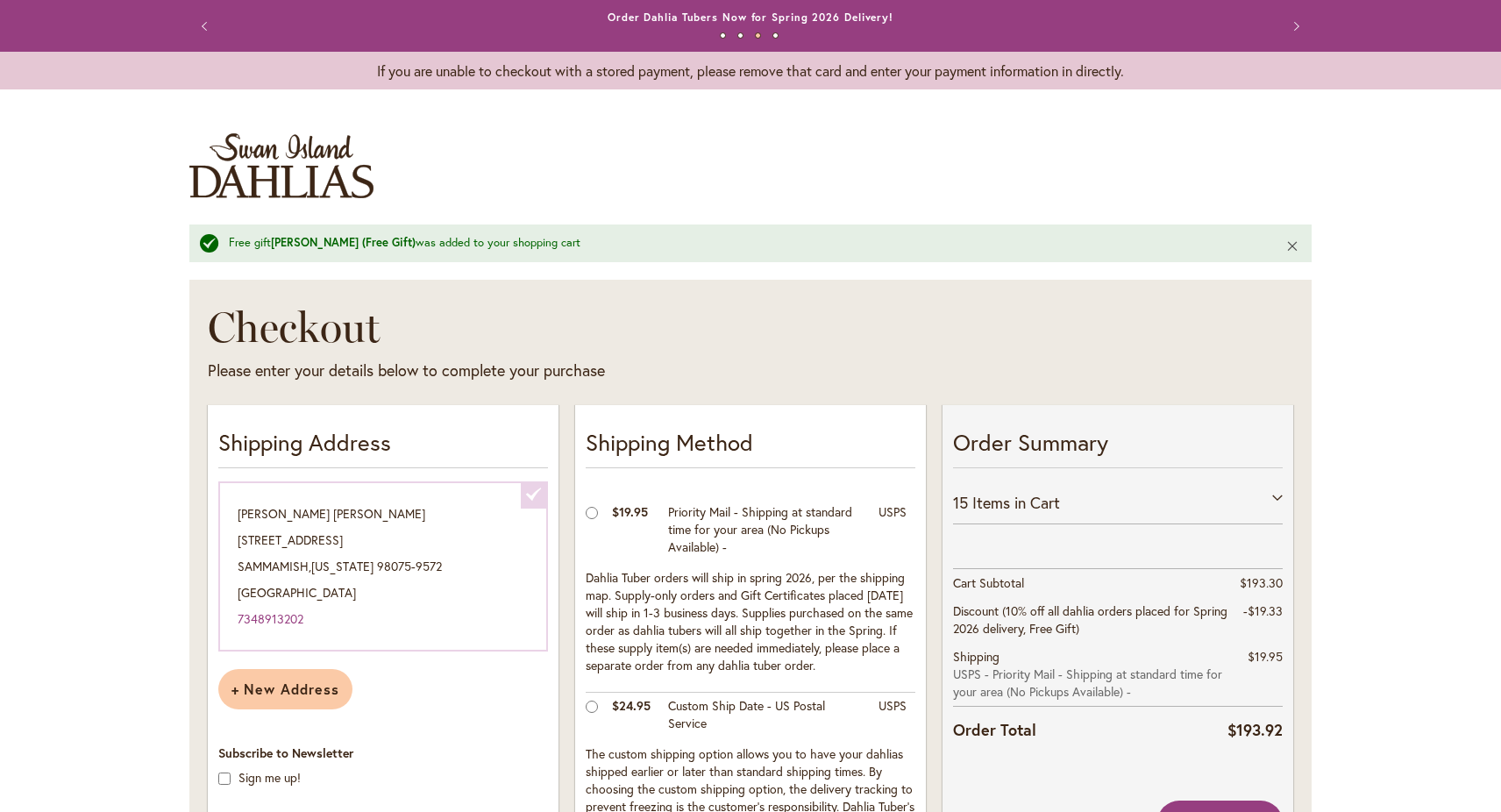
click at [1297, 237] on button "Close" at bounding box center [1293, 245] width 38 height 42
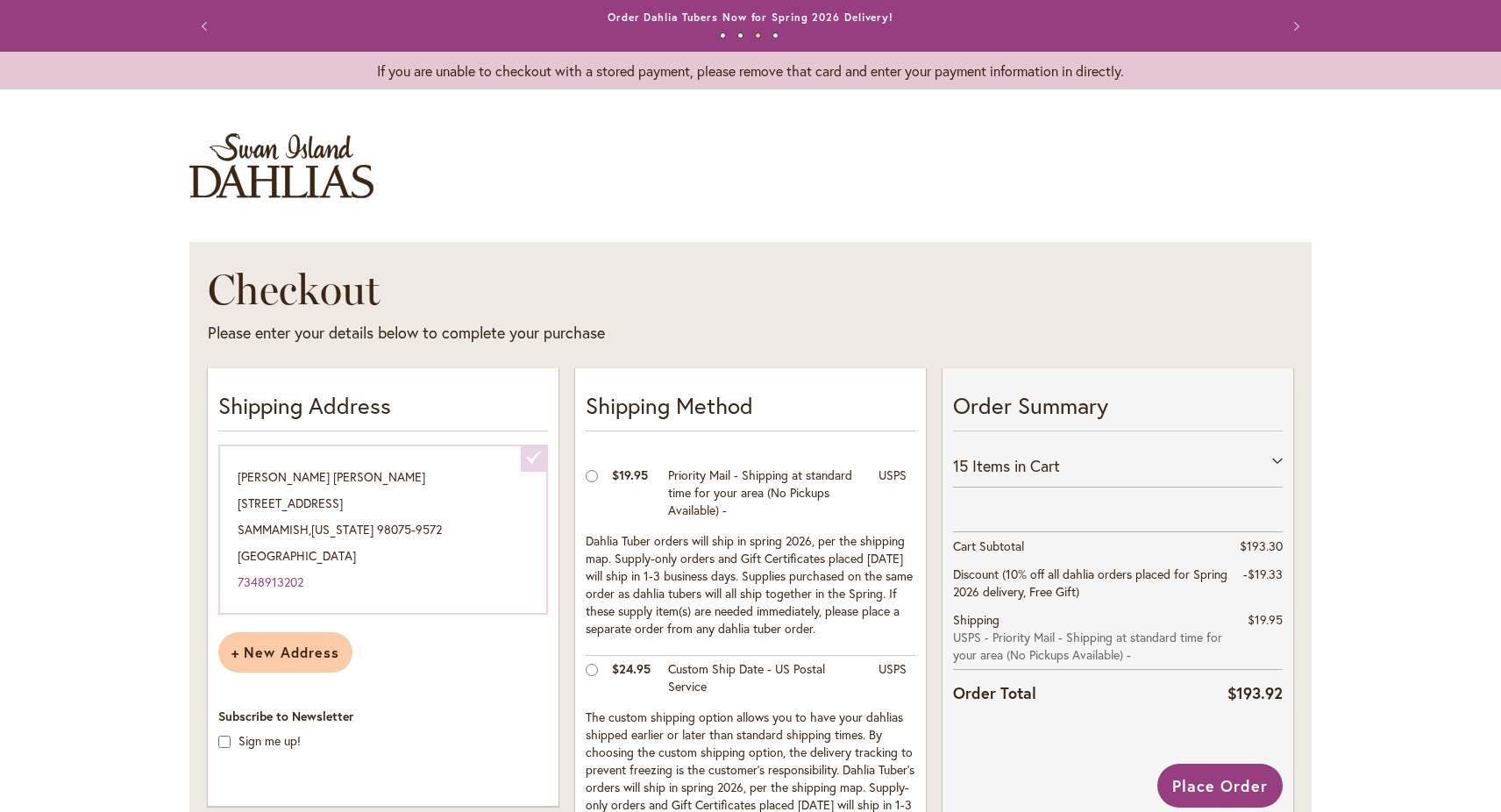
click at [336, 174] on img "store logo" at bounding box center [281, 165] width 184 height 65
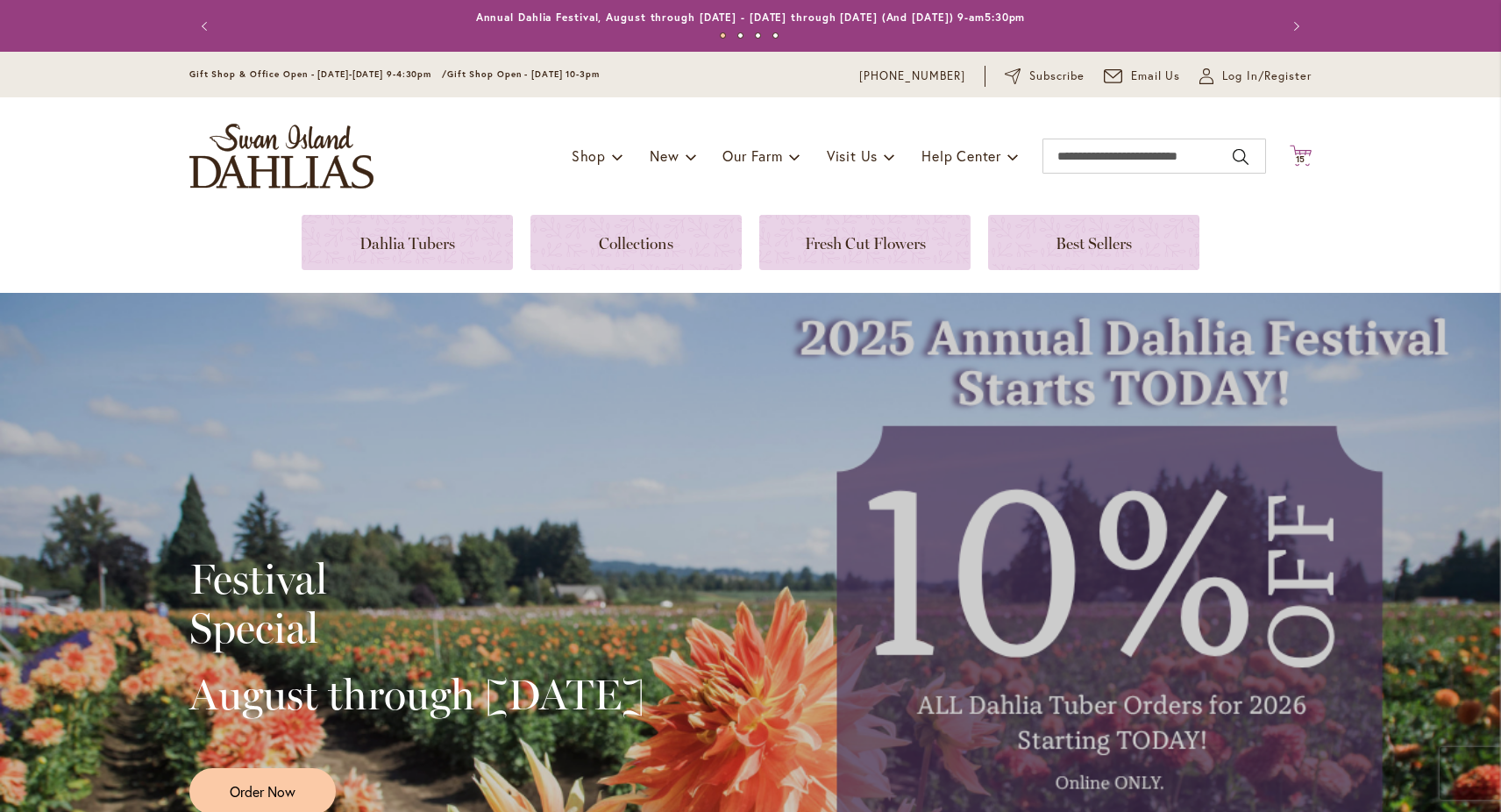
click at [1303, 152] on icon "Cart .cls-1 { fill: #231f20; }" at bounding box center [1301, 155] width 22 height 22
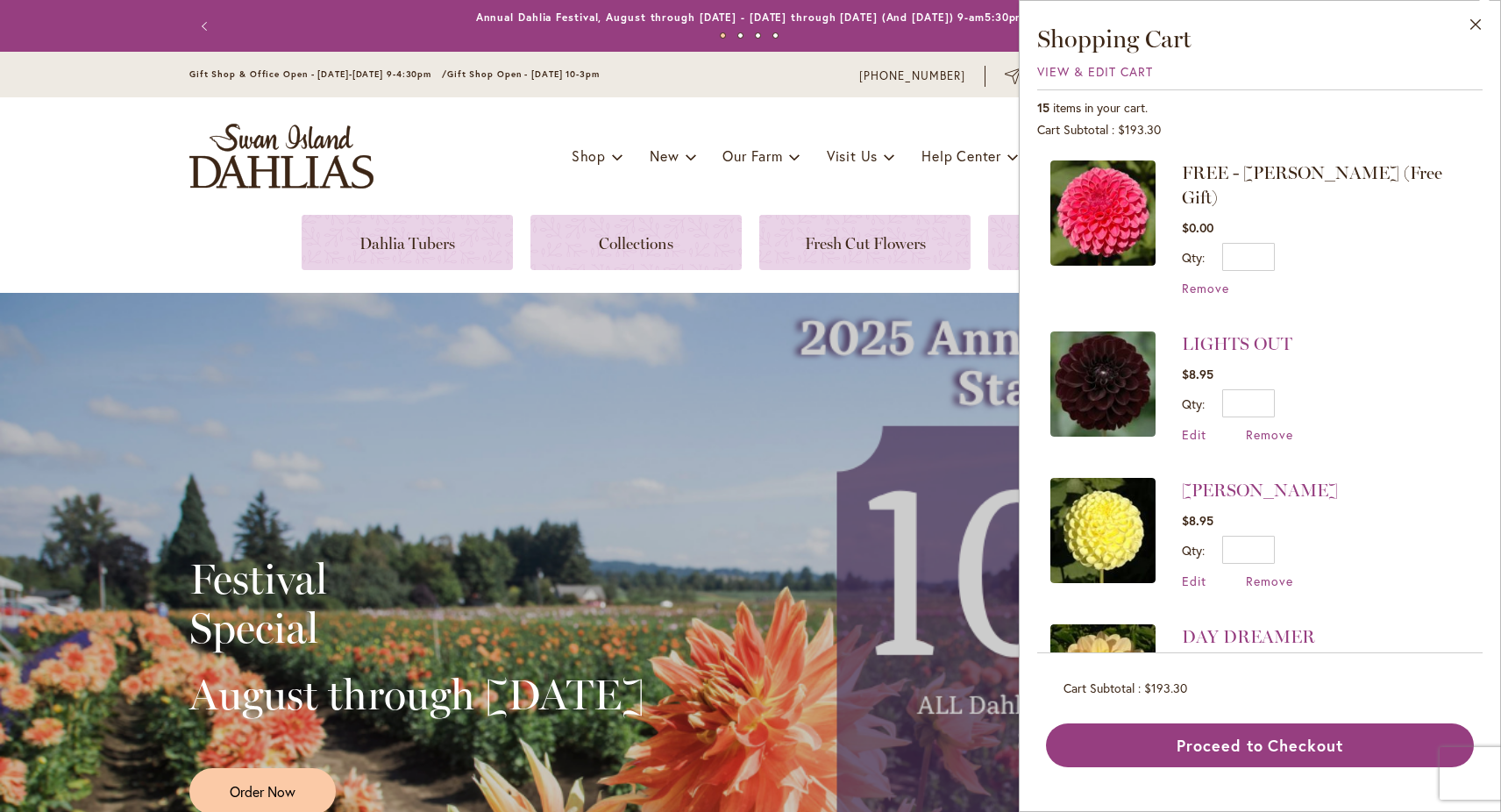
click at [946, 398] on div "Festival Special August through [DATE] Order Now" at bounding box center [750, 678] width 1501 height 771
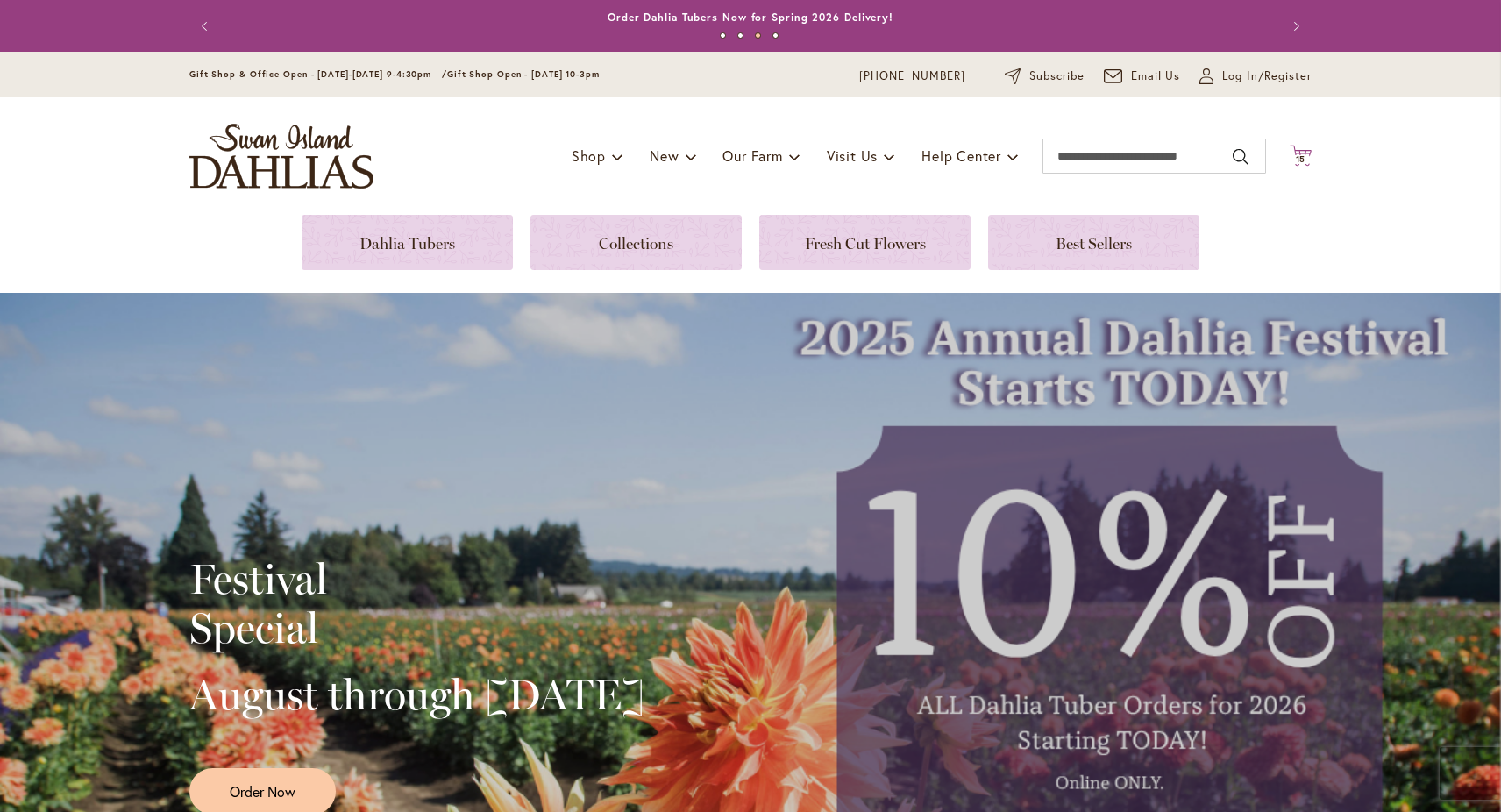
click at [1303, 154] on icon "Cart .cls-1 { fill: #231f20; }" at bounding box center [1301, 155] width 22 height 22
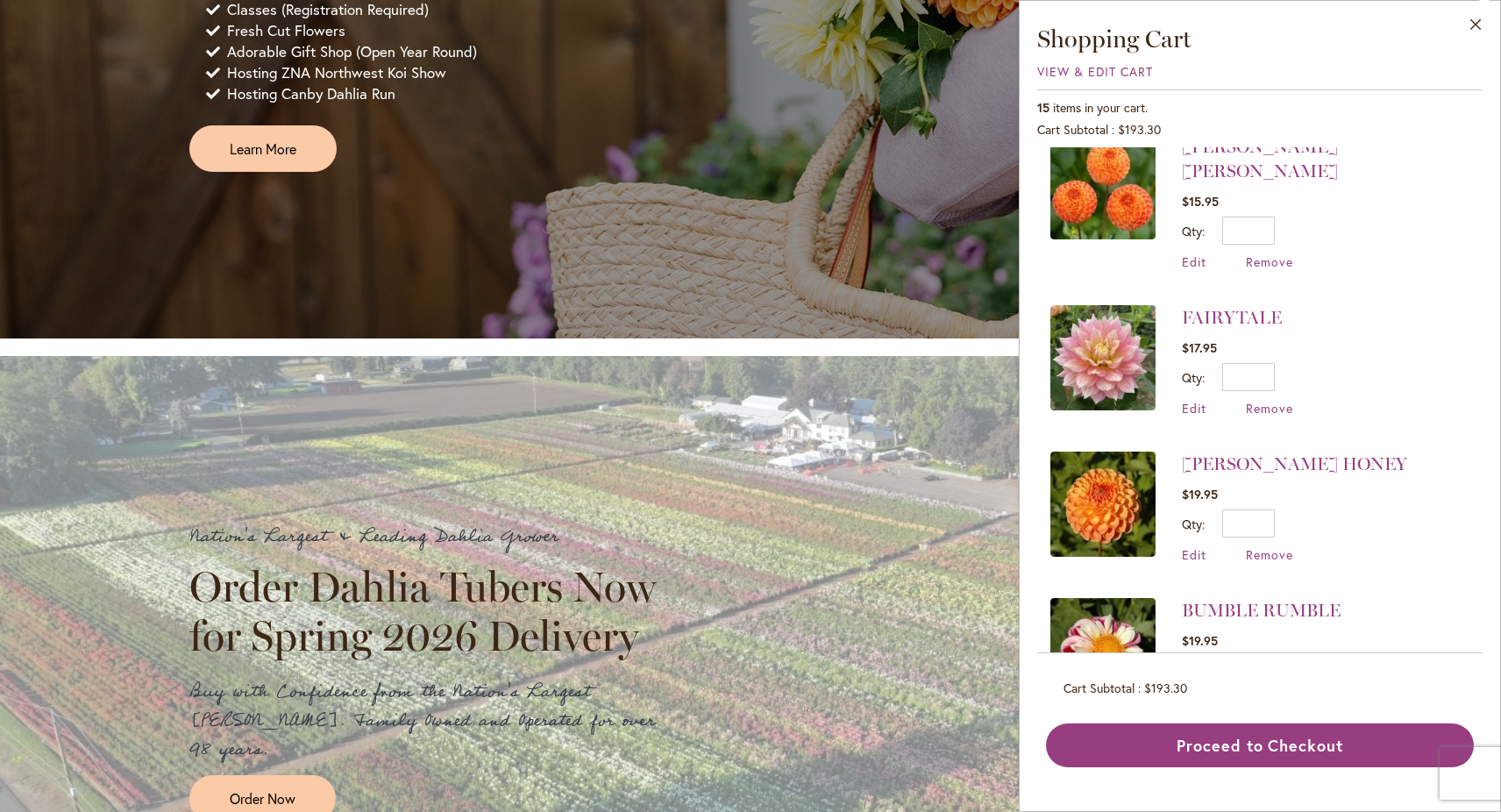
scroll to position [1518, 0]
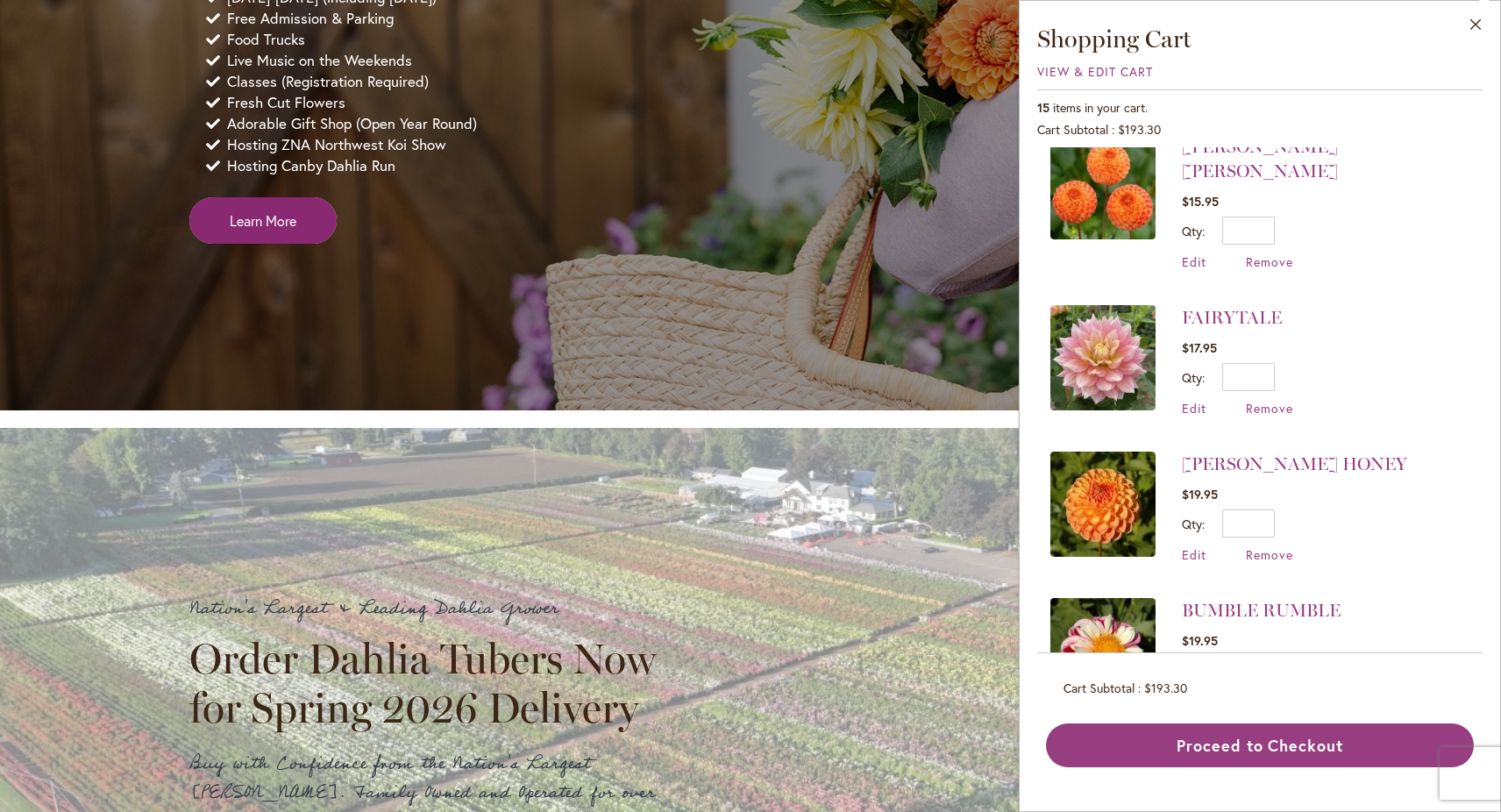
click at [304, 244] on link "Learn More" at bounding box center [264, 220] width 147 height 46
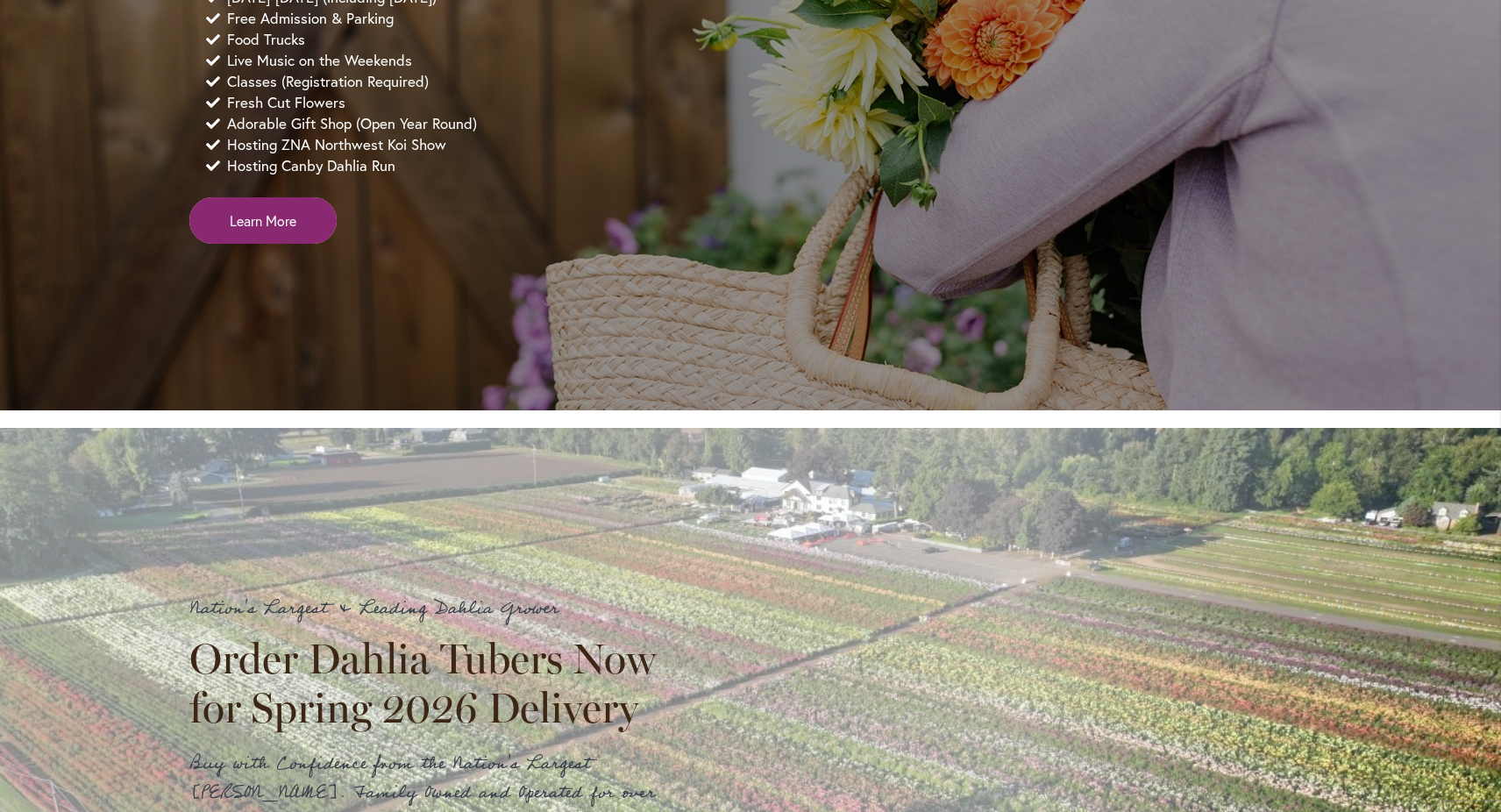
scroll to position [0, 0]
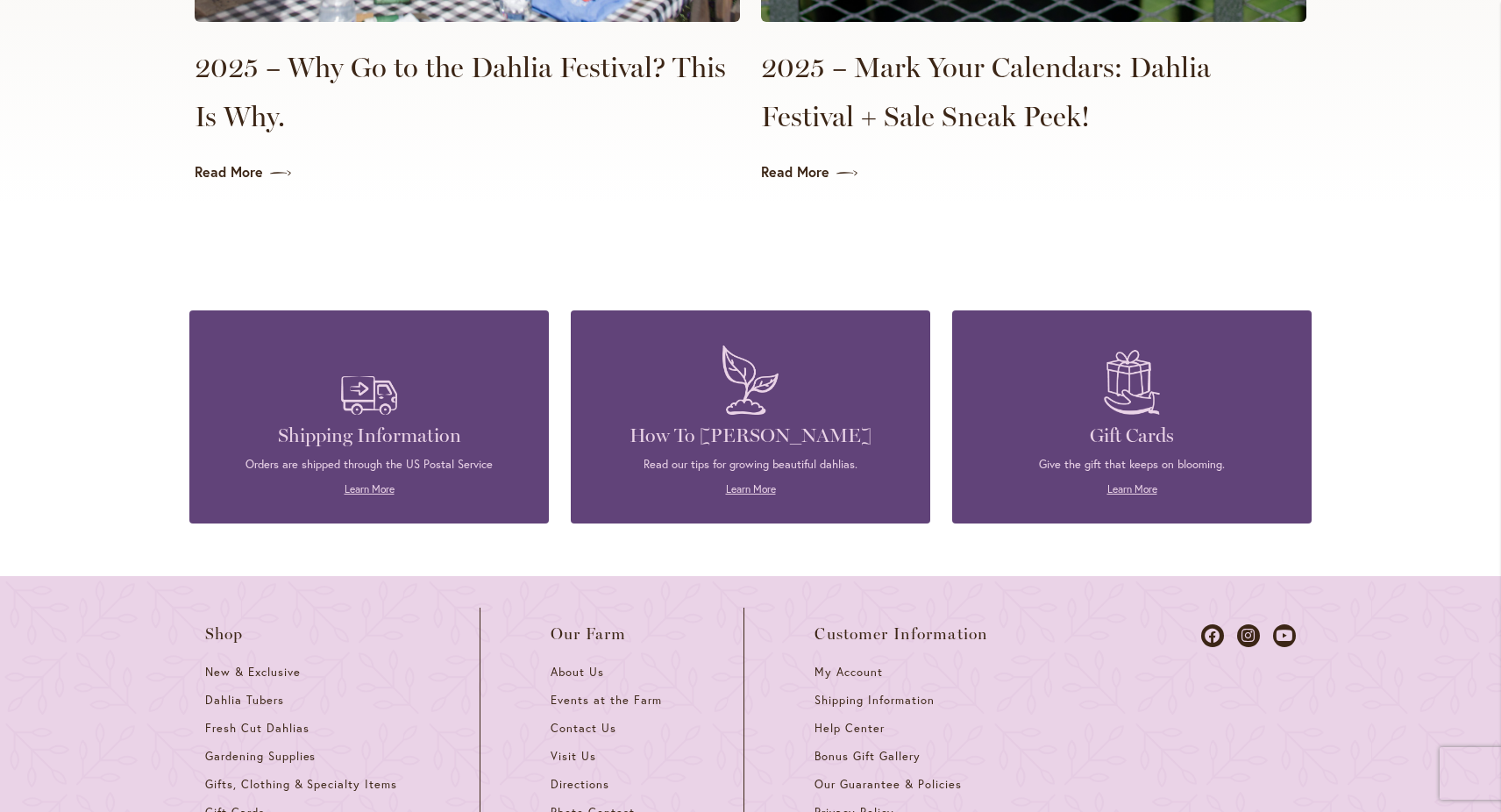
scroll to position [4692, 0]
